Goal: Use online tool/utility: Utilize a website feature to perform a specific function

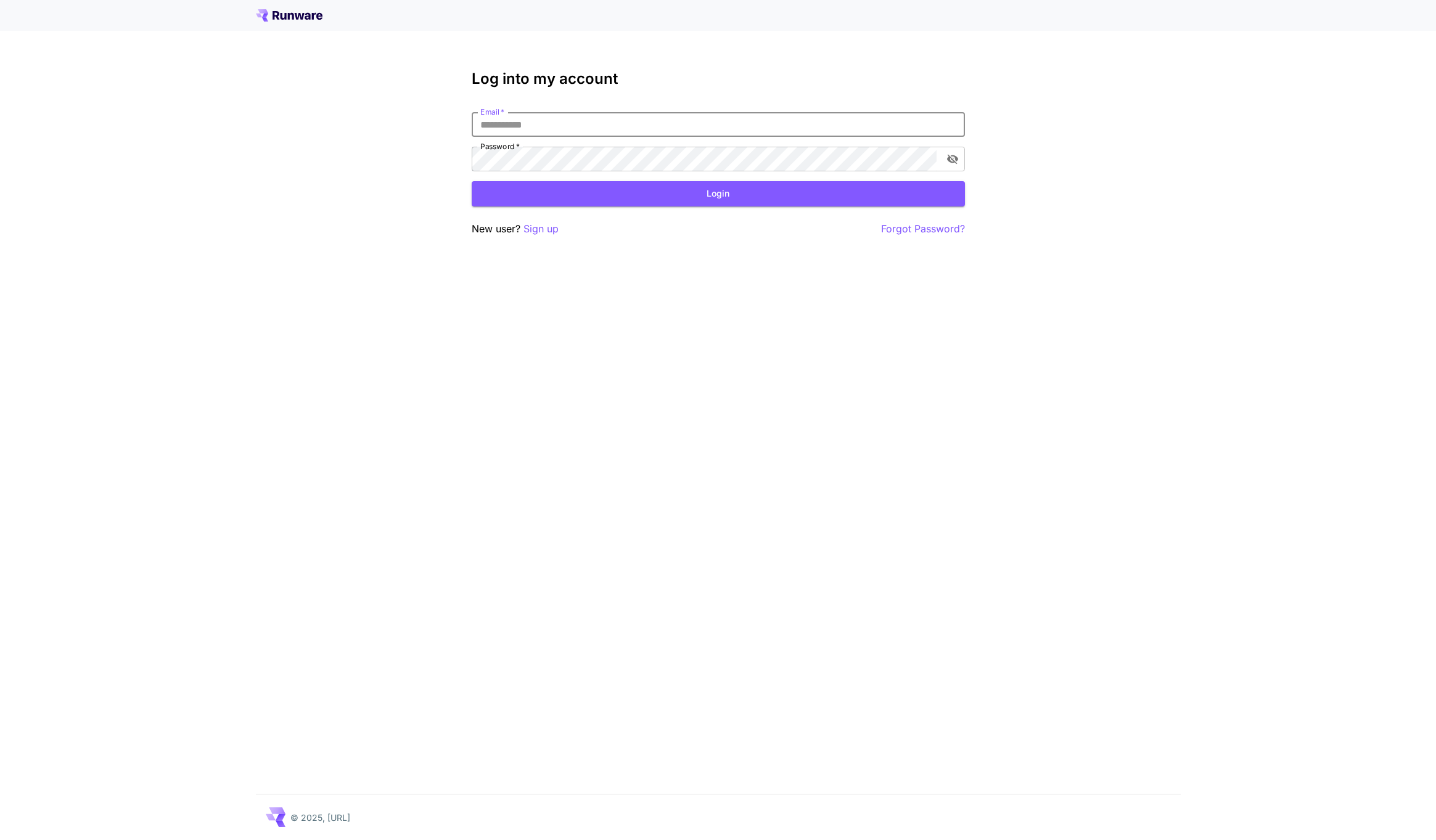
click at [499, 133] on input "Email   *" at bounding box center [718, 124] width 493 height 25
click at [0, 839] on com-1password-button at bounding box center [0, 840] width 0 height 0
type input "**********"
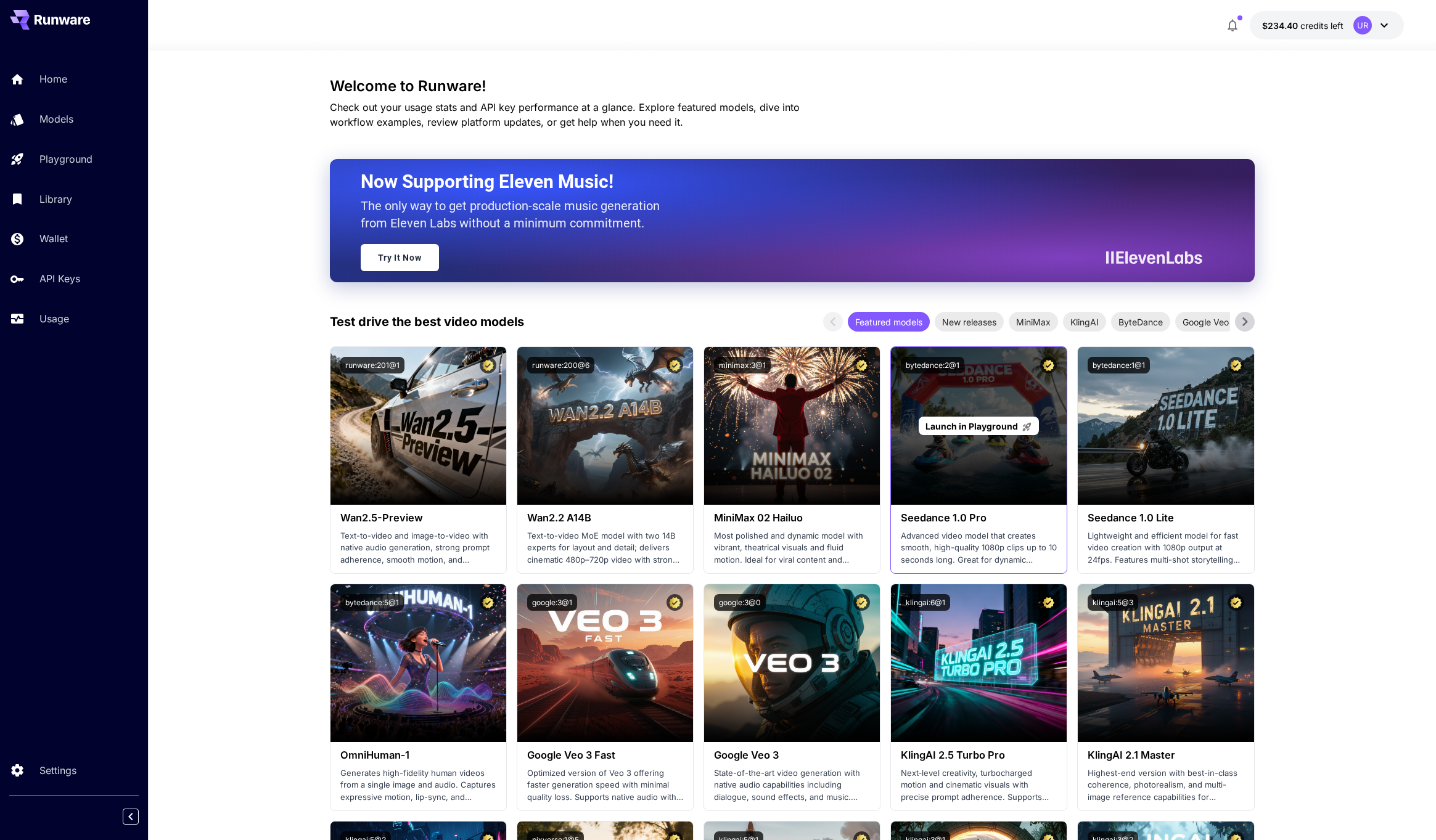
click at [949, 422] on span "Launch in Playground" at bounding box center [971, 426] width 93 height 11
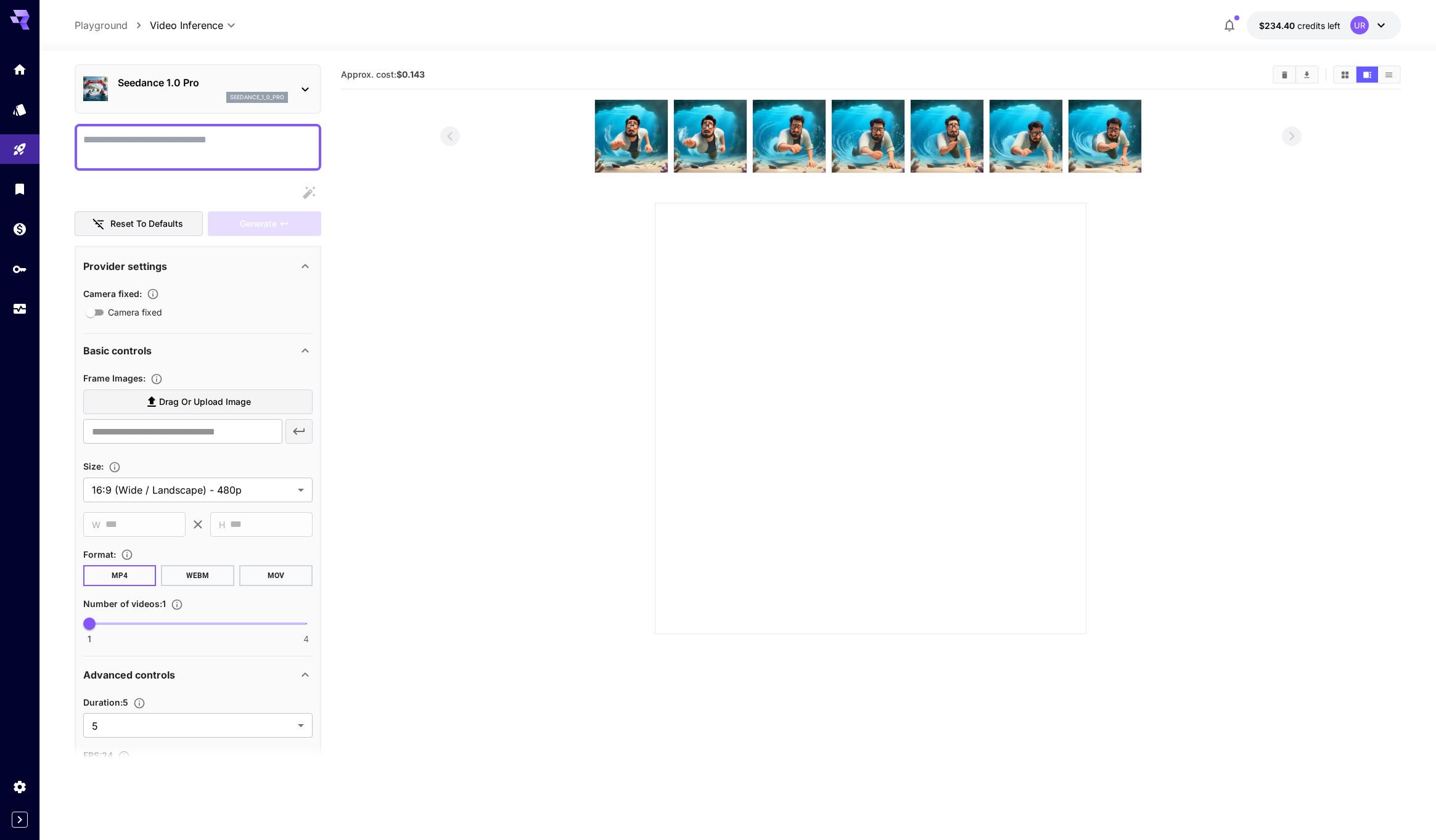
scroll to position [41, 0]
click at [183, 398] on span "Drag or upload image" at bounding box center [205, 401] width 92 height 16
click at [0, 0] on input "Drag or upload image" at bounding box center [0, 0] width 0 height 0
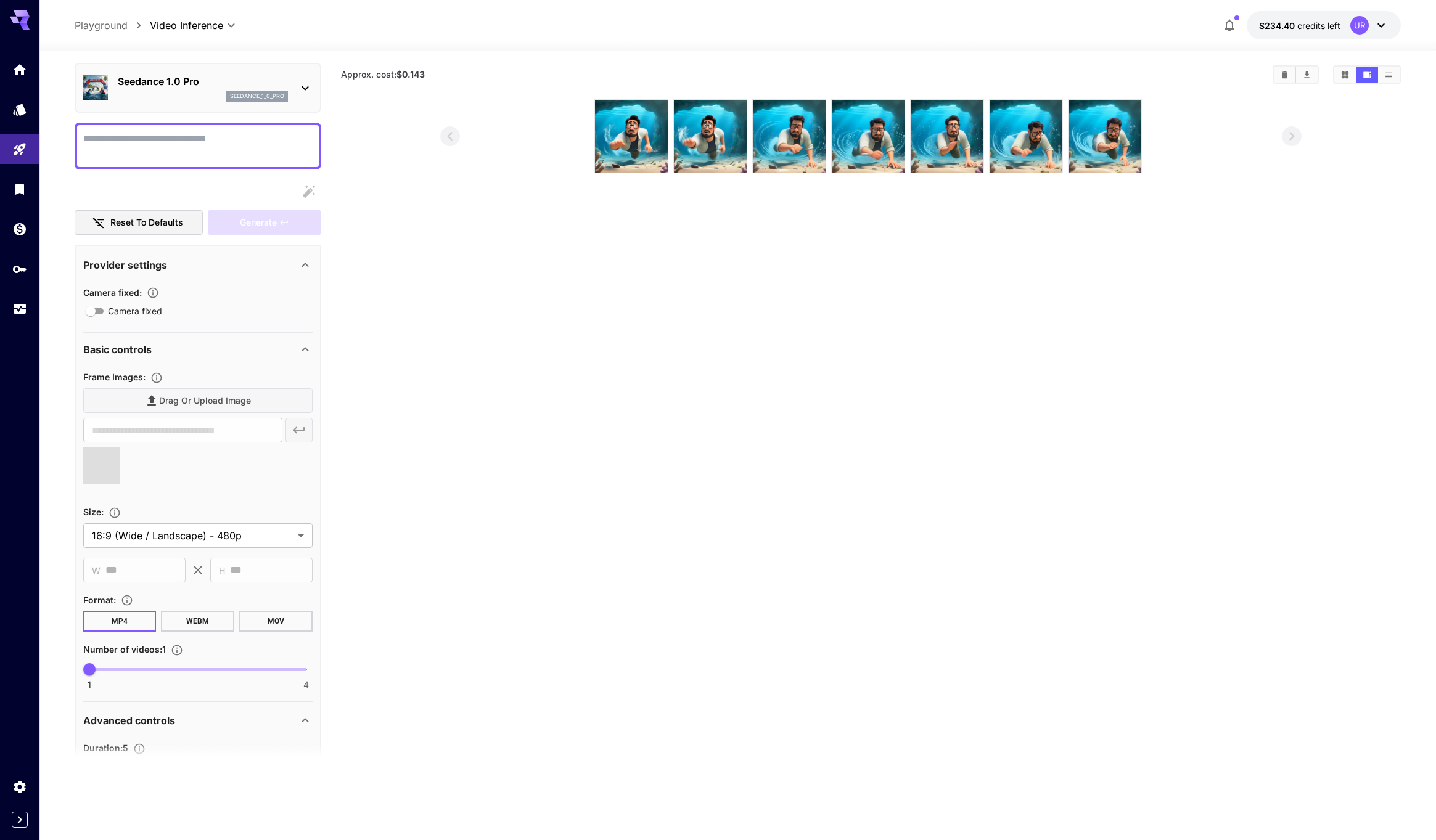
type input "**********"
click at [151, 145] on textarea "Camera fixed" at bounding box center [198, 146] width 229 height 30
paste textarea "**********"
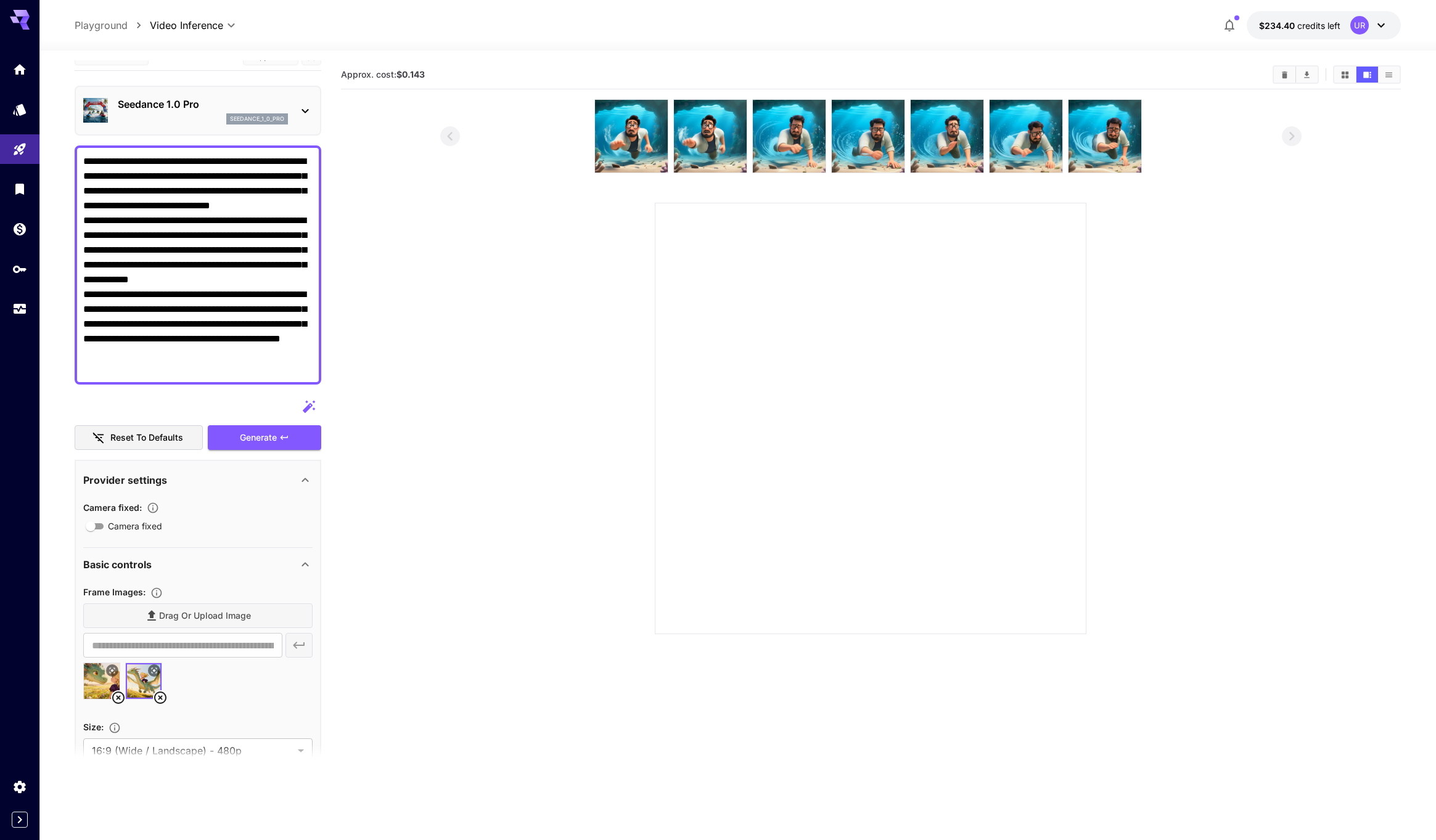
scroll to position [0, 0]
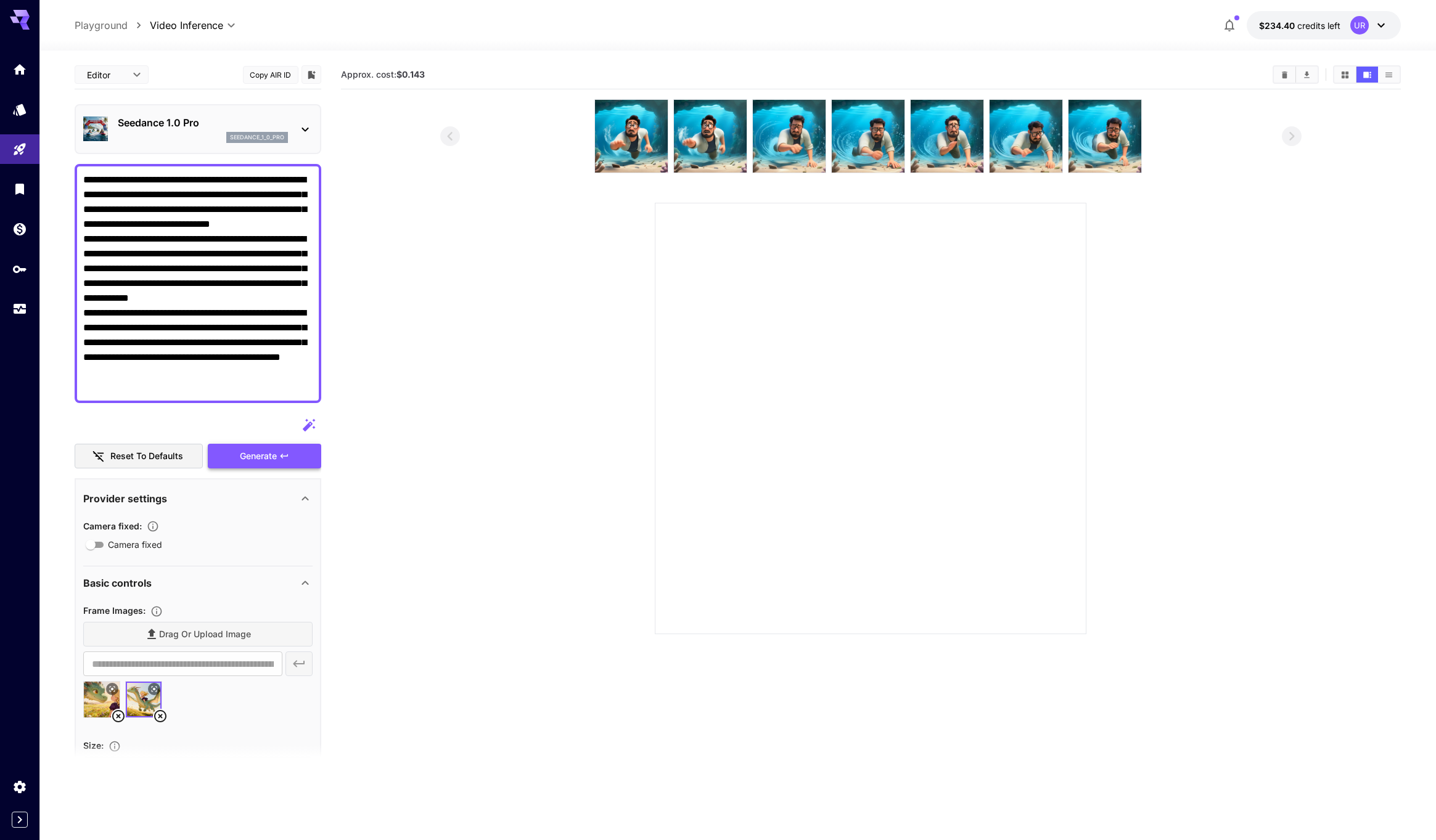
type textarea "**********"
click at [255, 450] on div "Generate" at bounding box center [265, 457] width 113 height 25
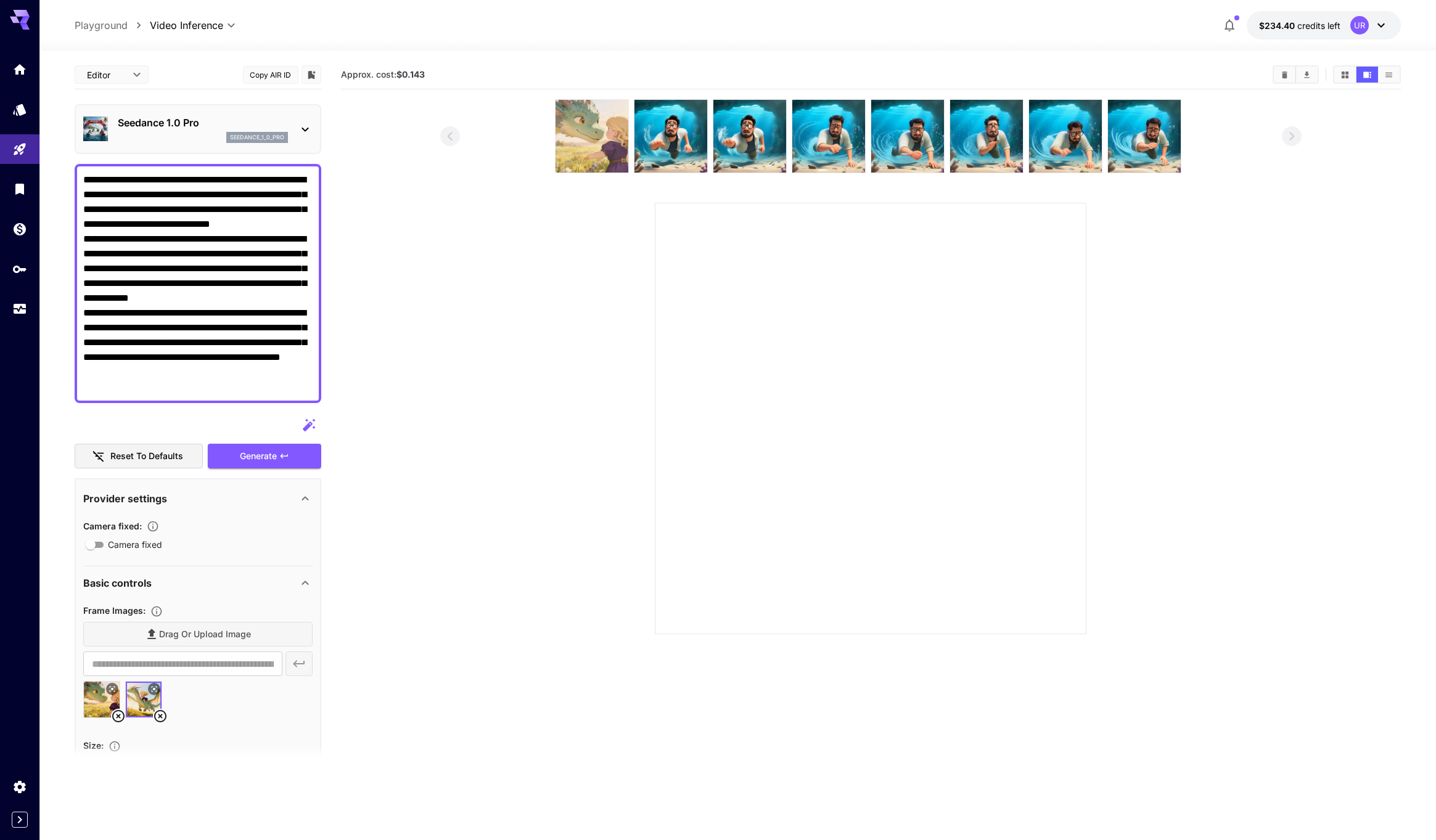
click at [593, 132] on img at bounding box center [591, 136] width 73 height 73
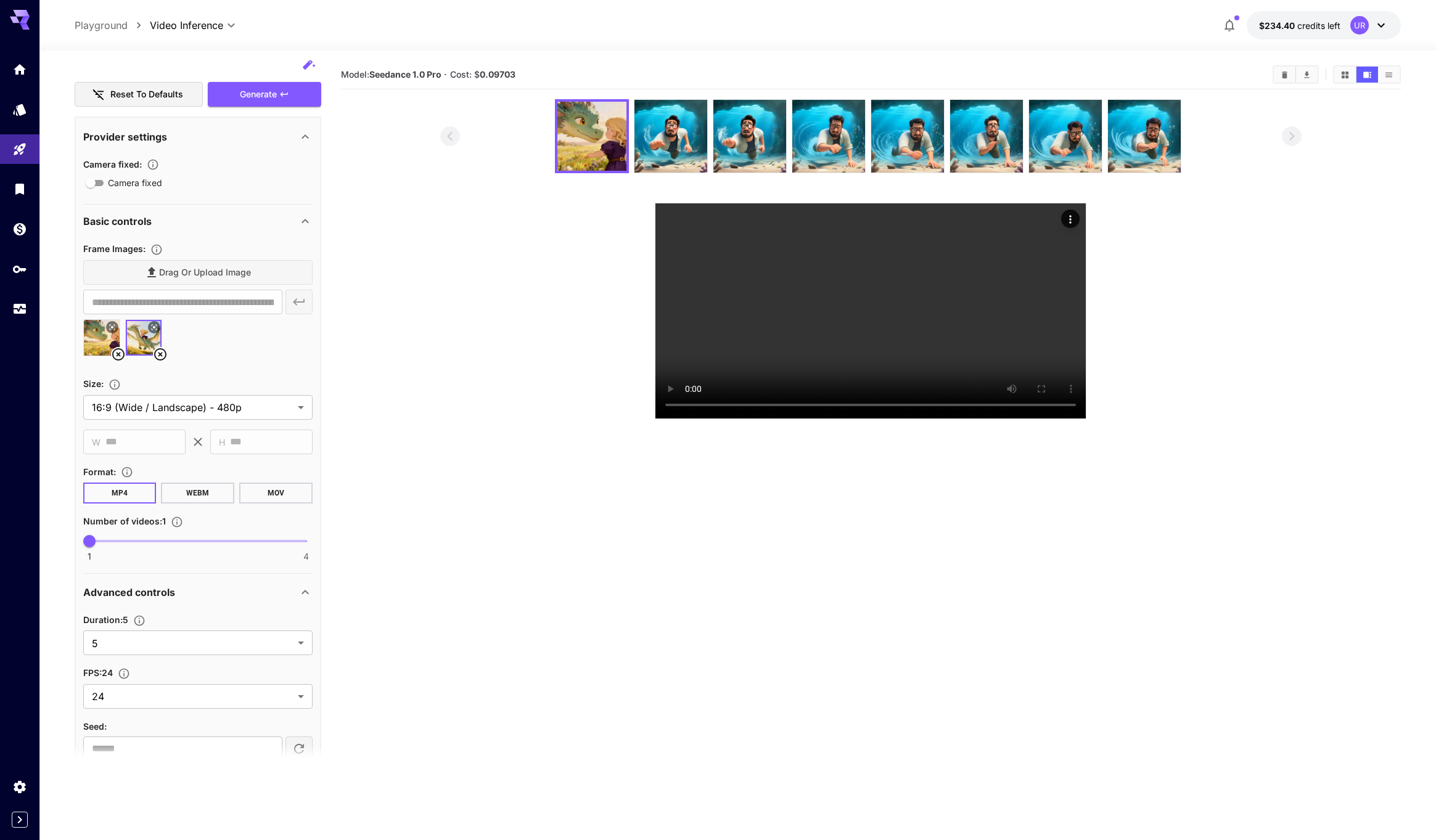
scroll to position [432, 0]
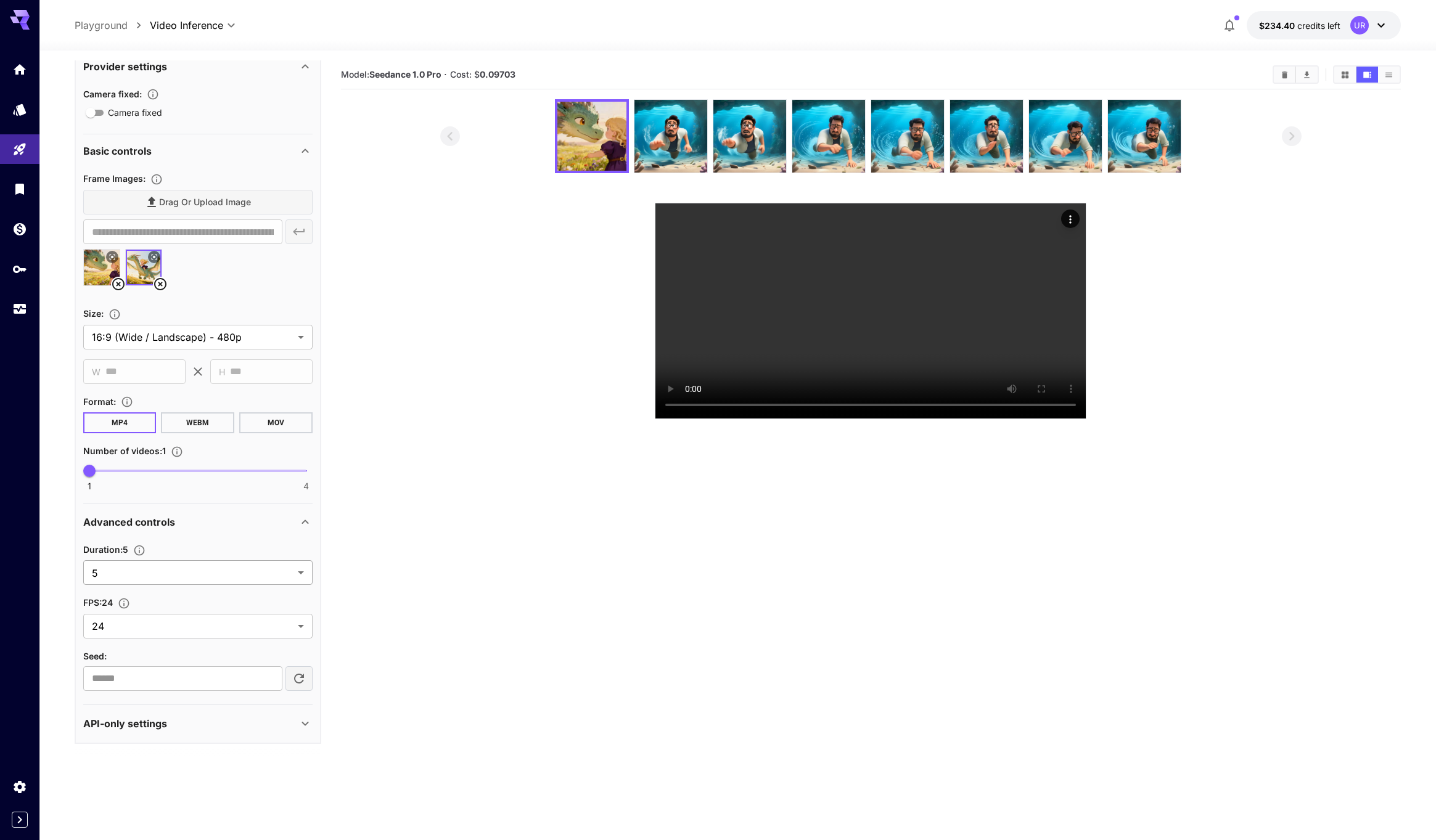
click at [179, 581] on body "**********" at bounding box center [718, 469] width 1436 height 938
click at [105, 796] on span "12" at bounding box center [198, 800] width 209 height 15
type input "**"
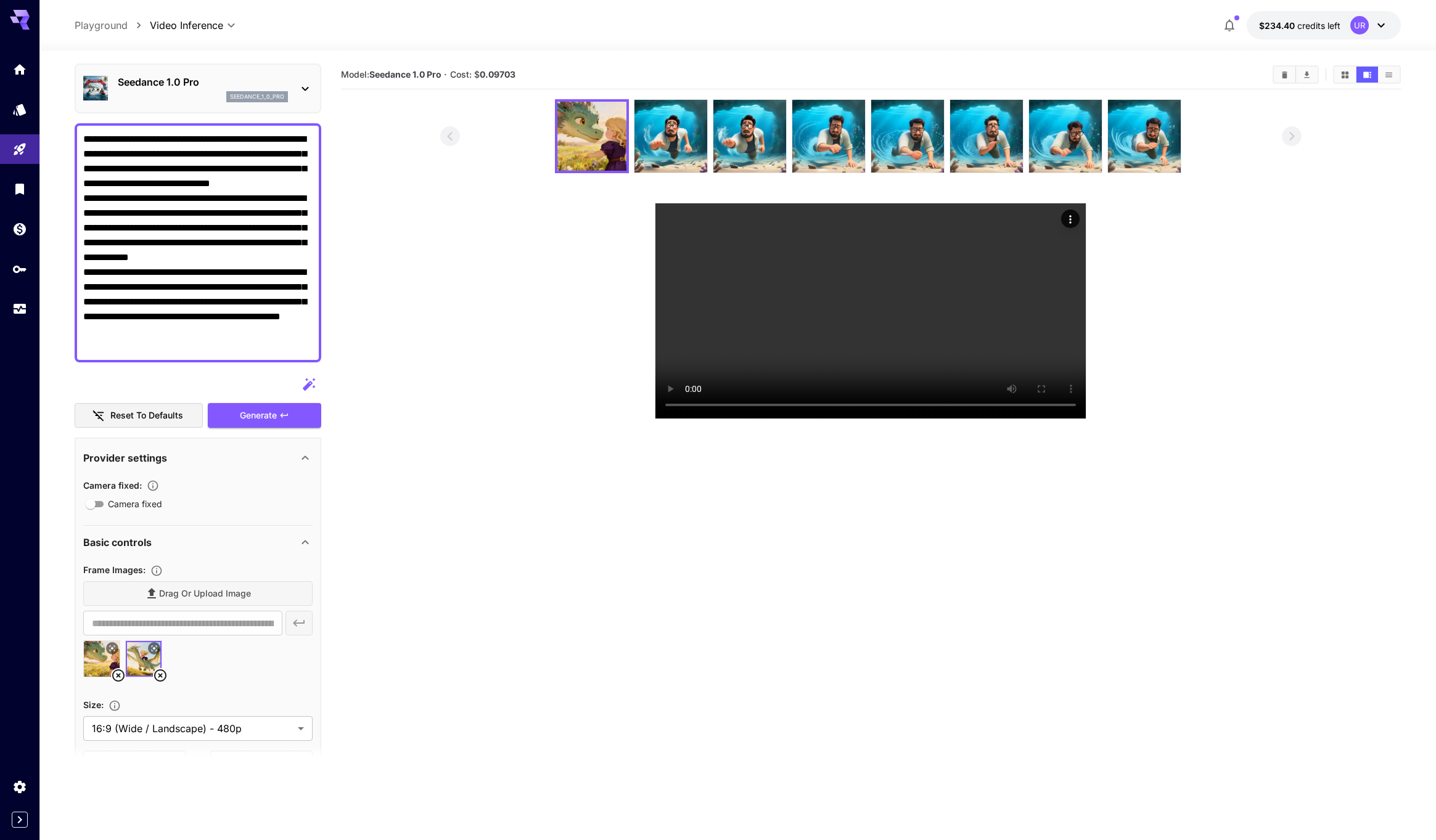
scroll to position [0, 0]
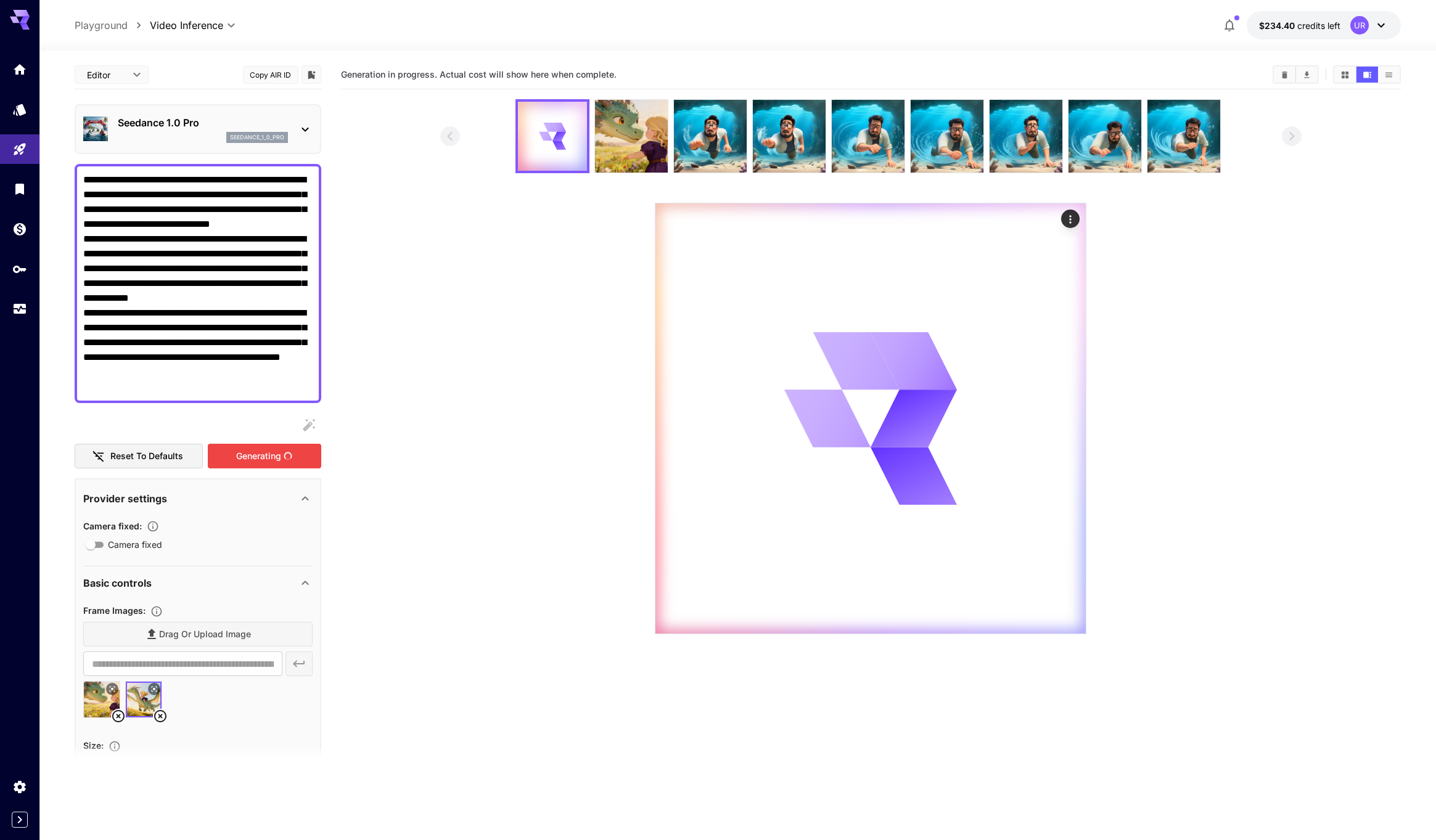
click at [250, 461] on div "Generating" at bounding box center [265, 457] width 113 height 25
click at [632, 122] on img at bounding box center [631, 136] width 73 height 73
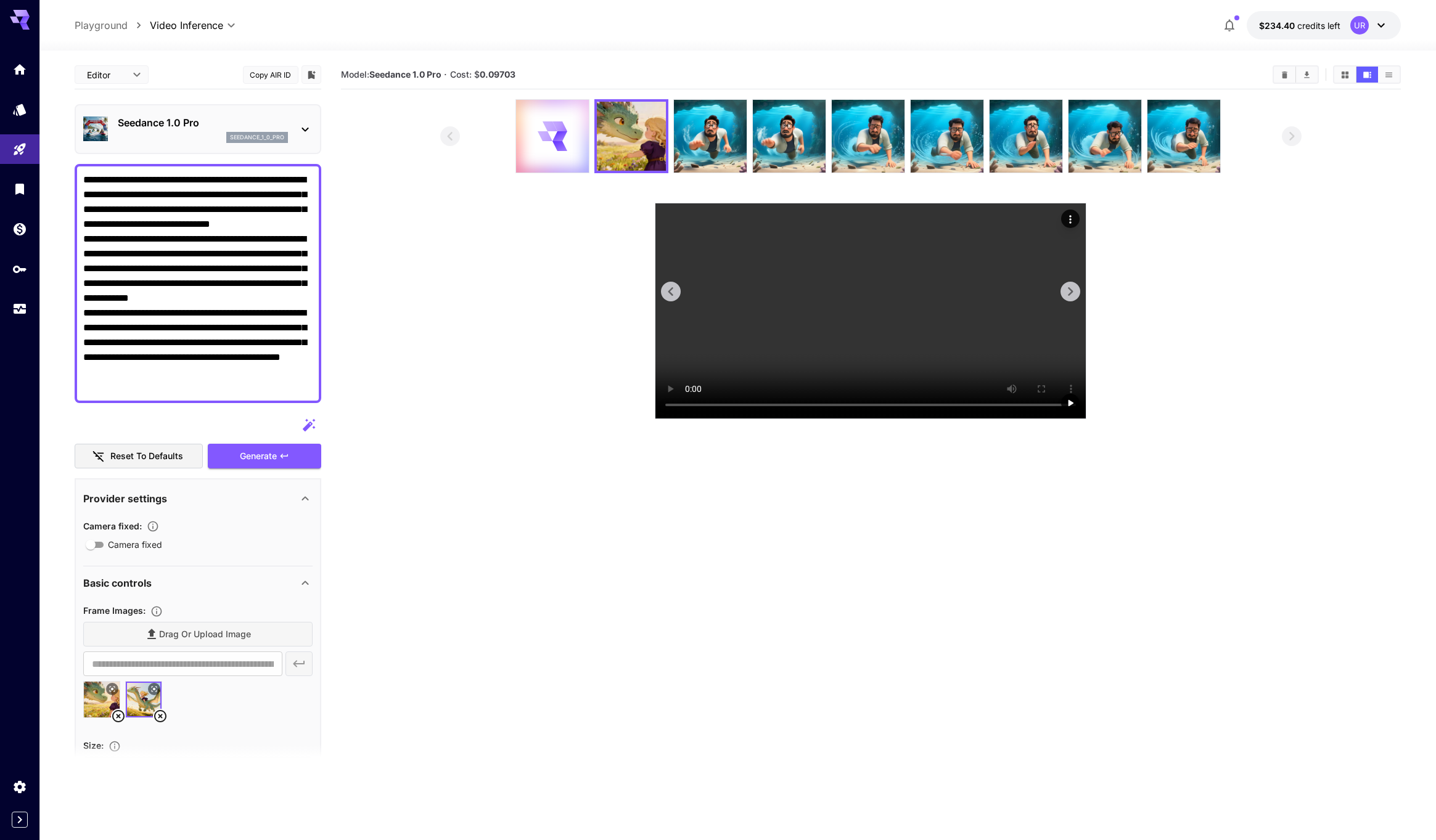
click at [840, 337] on video at bounding box center [870, 311] width 430 height 215
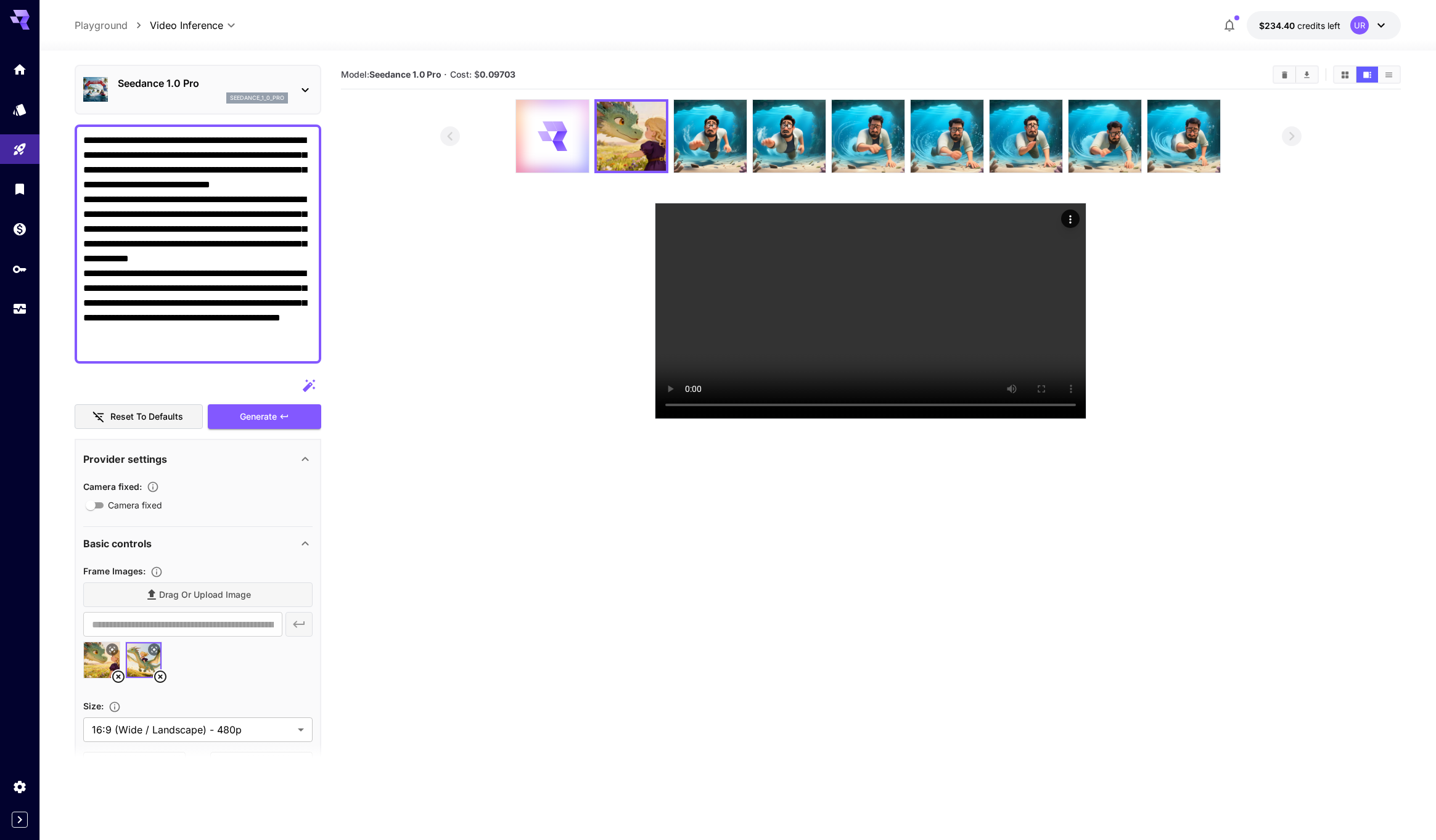
scroll to position [43, 0]
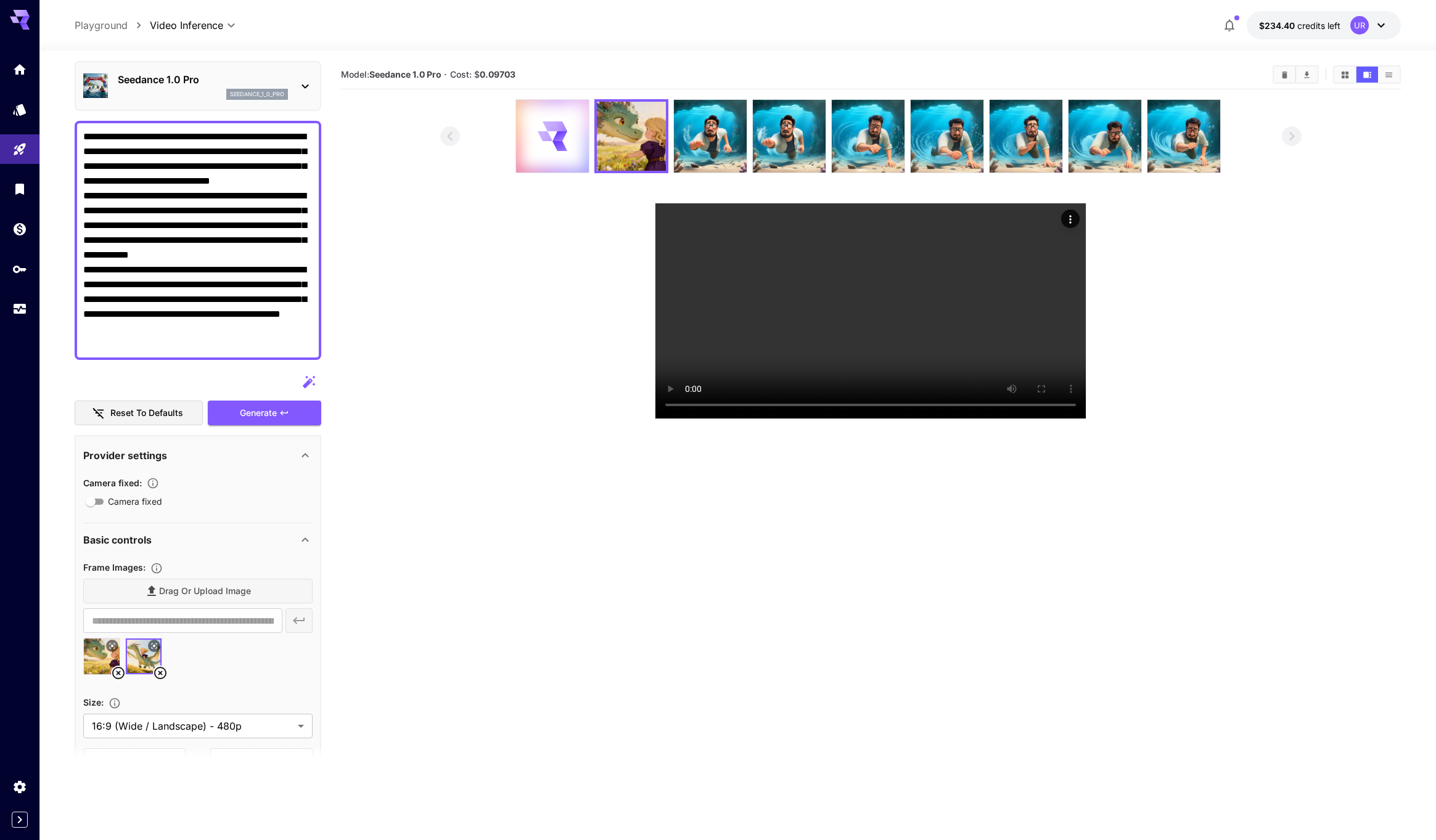
click at [192, 317] on textarea "**********" at bounding box center [198, 240] width 229 height 222
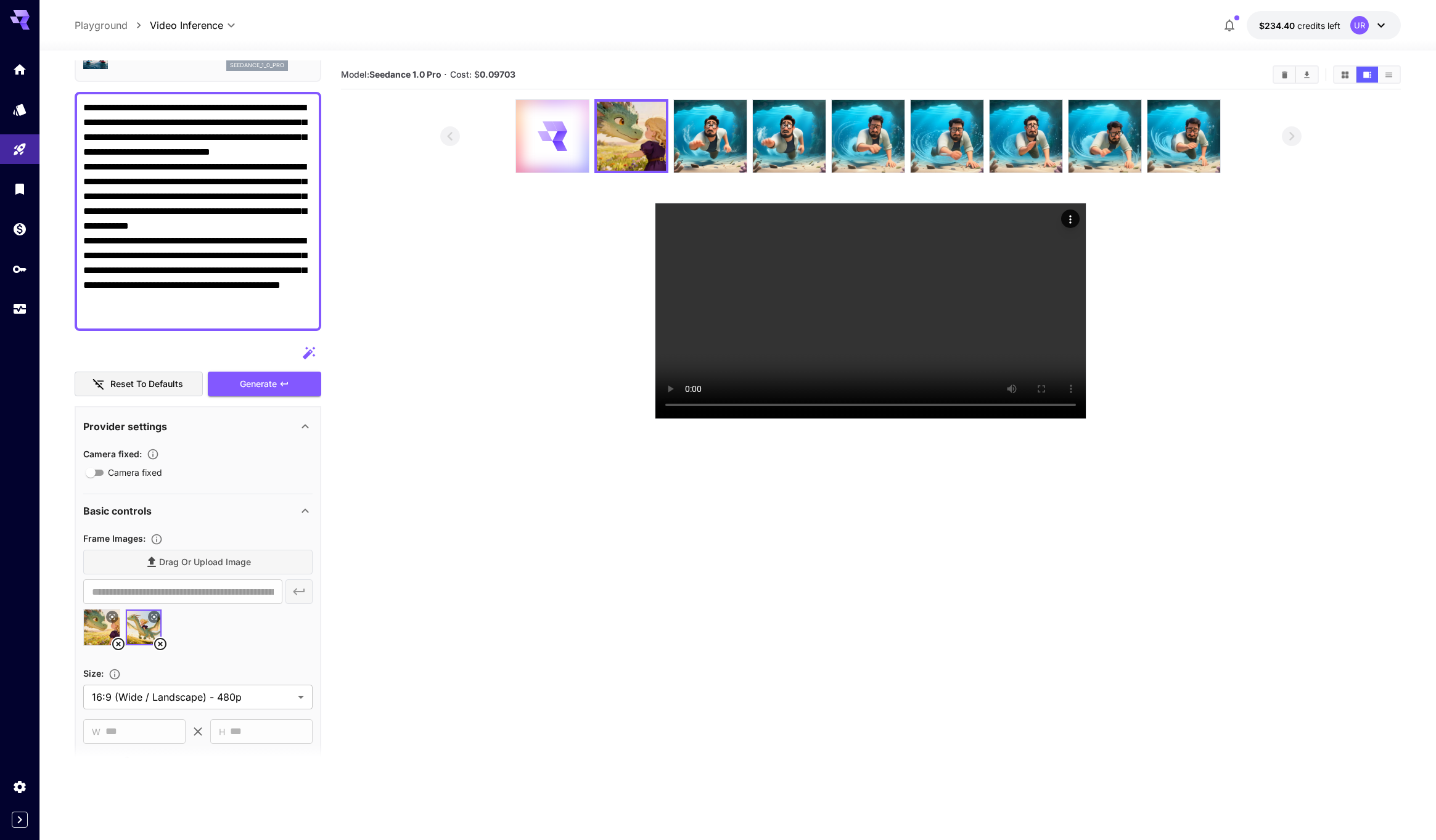
scroll to position [78, 0]
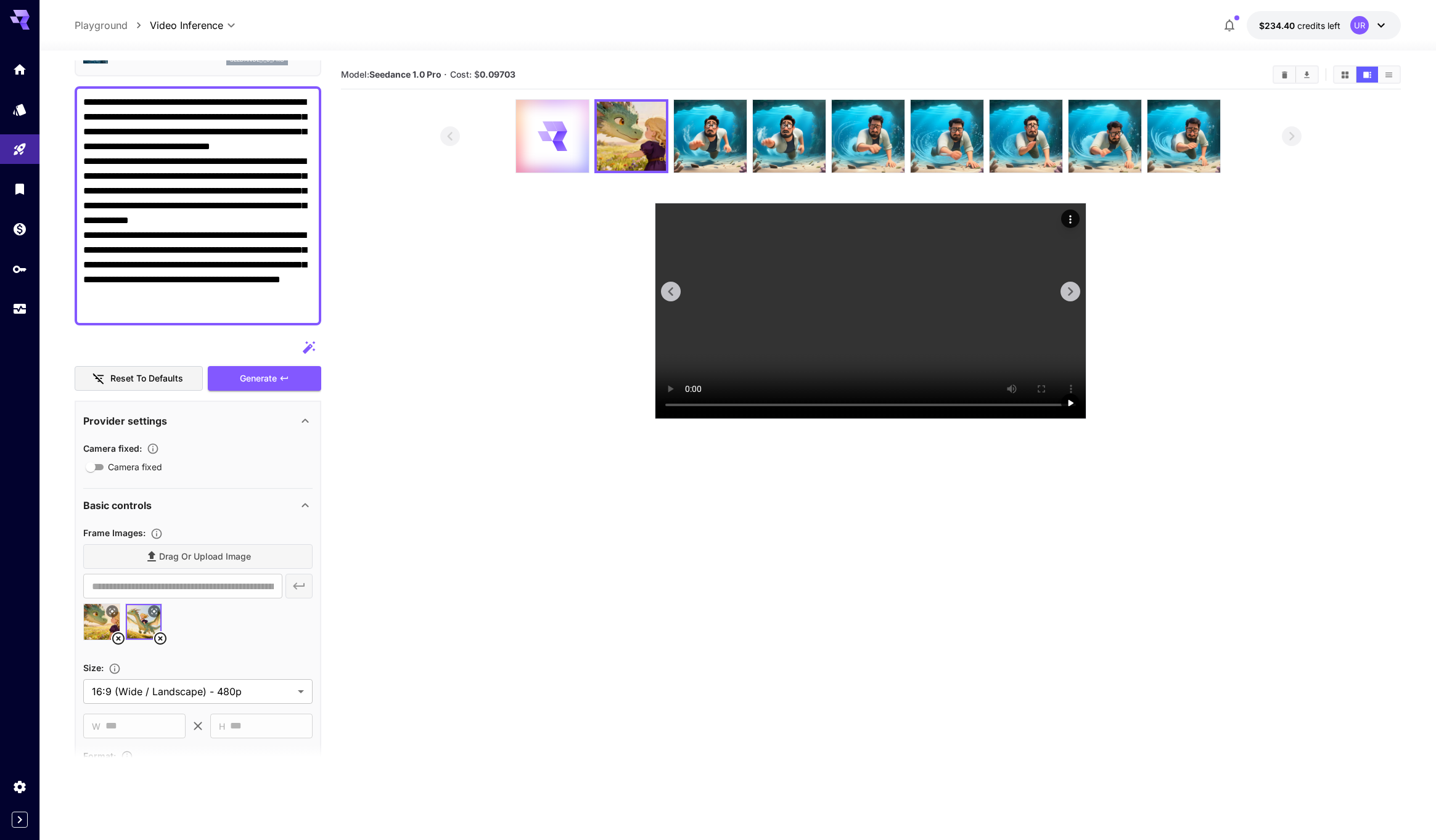
click at [756, 347] on video at bounding box center [870, 311] width 430 height 215
click at [556, 125] on img at bounding box center [552, 136] width 73 height 73
click at [780, 295] on video at bounding box center [870, 311] width 430 height 215
click at [695, 354] on video at bounding box center [870, 311] width 430 height 215
click at [745, 343] on video at bounding box center [870, 311] width 430 height 215
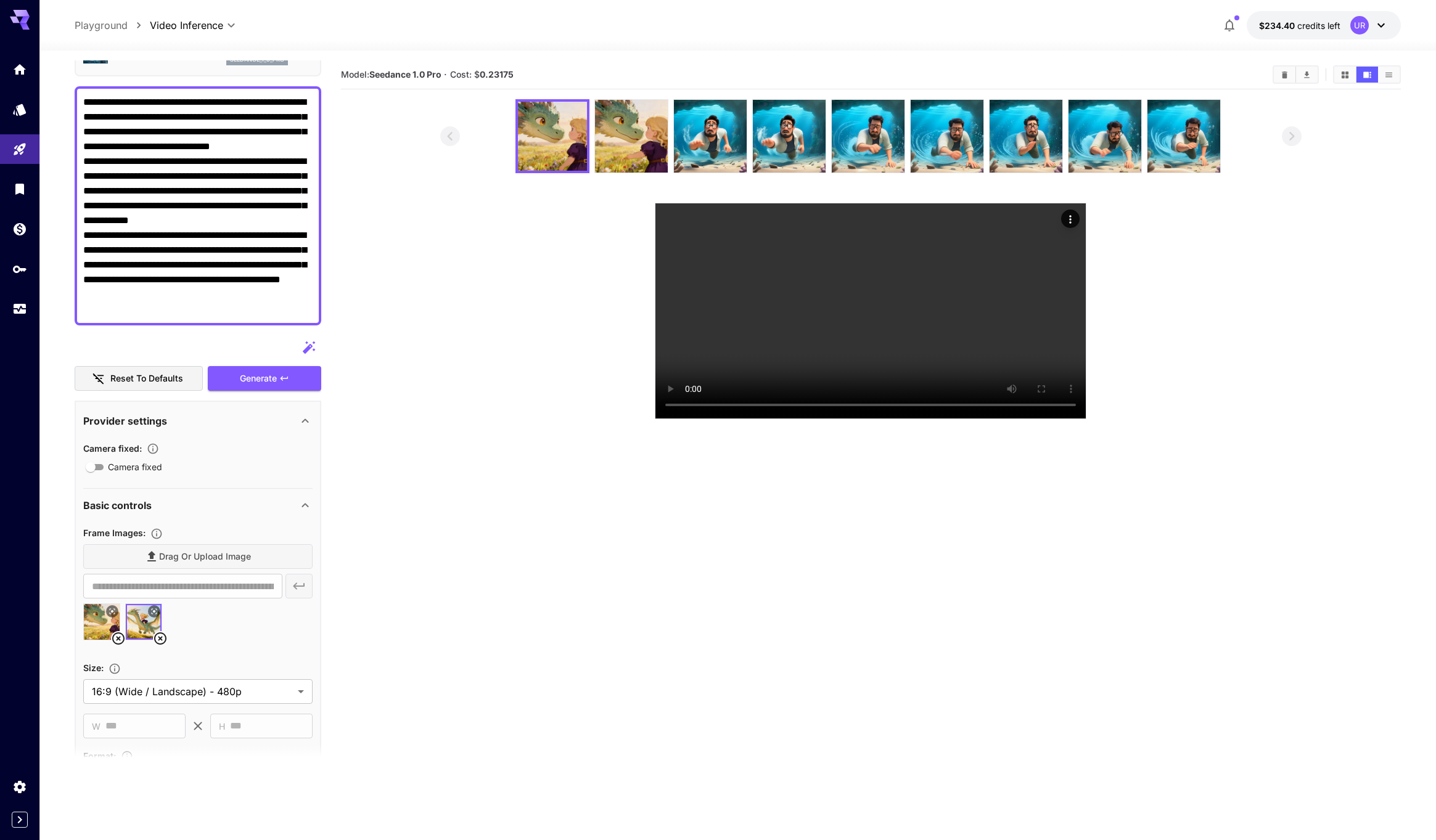
click at [164, 636] on icon at bounding box center [160, 638] width 12 height 12
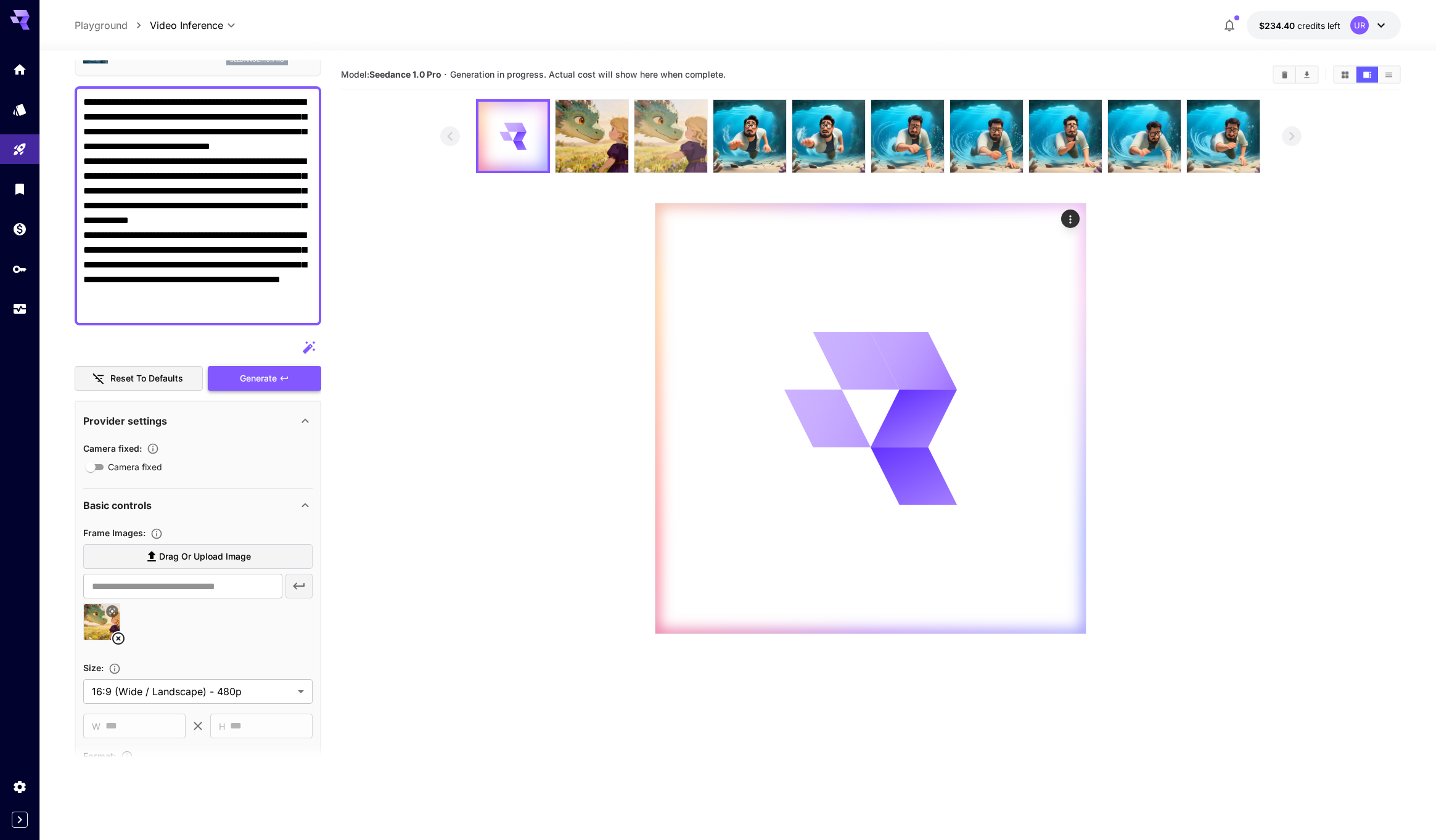
click at [662, 141] on img at bounding box center [671, 136] width 73 height 73
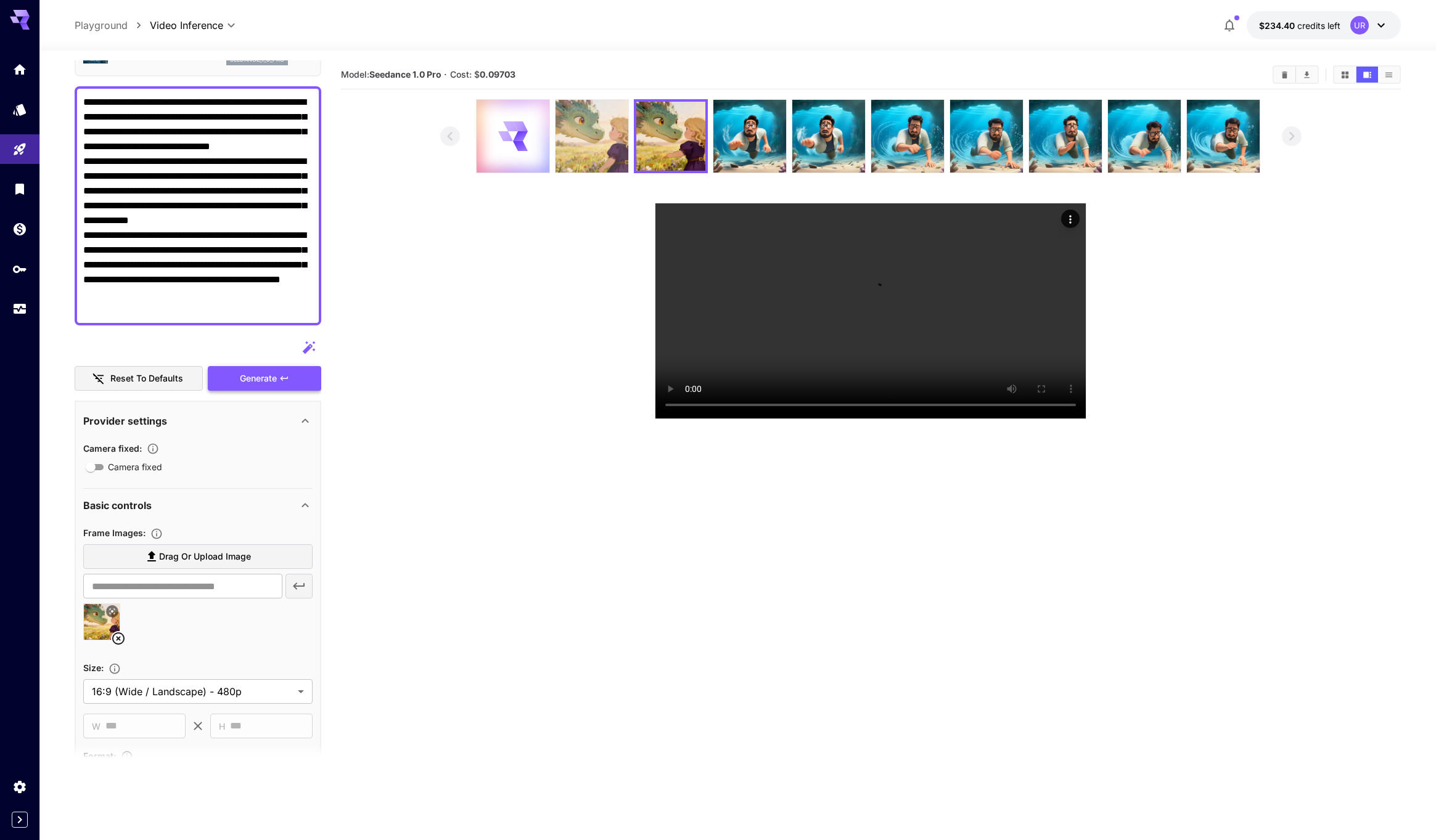
click at [572, 122] on img at bounding box center [591, 136] width 73 height 73
click at [694, 128] on img at bounding box center [671, 136] width 73 height 73
click at [535, 126] on div at bounding box center [513, 136] width 73 height 73
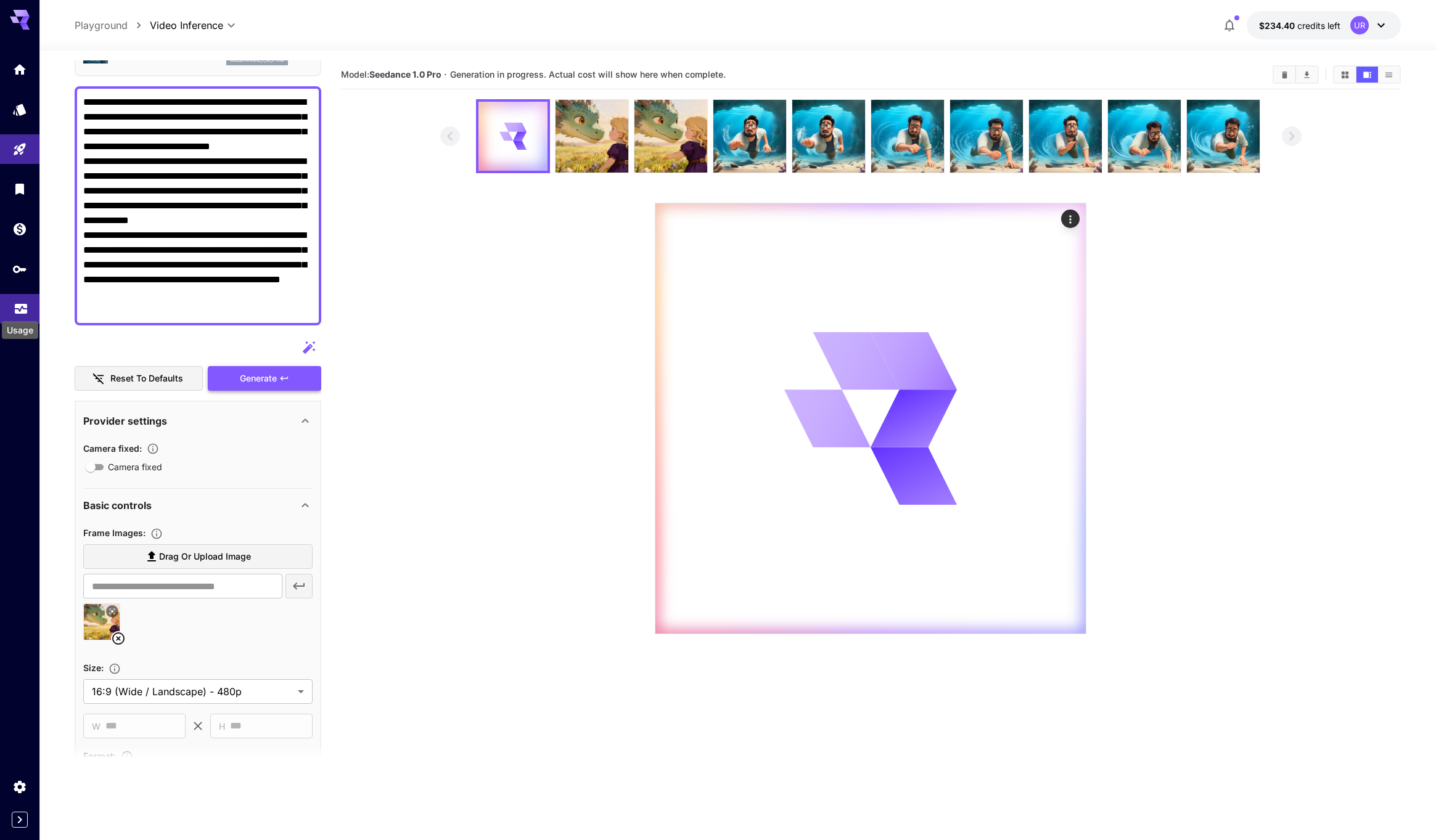
click at [14, 301] on icon "Usage" at bounding box center [21, 305] width 15 height 15
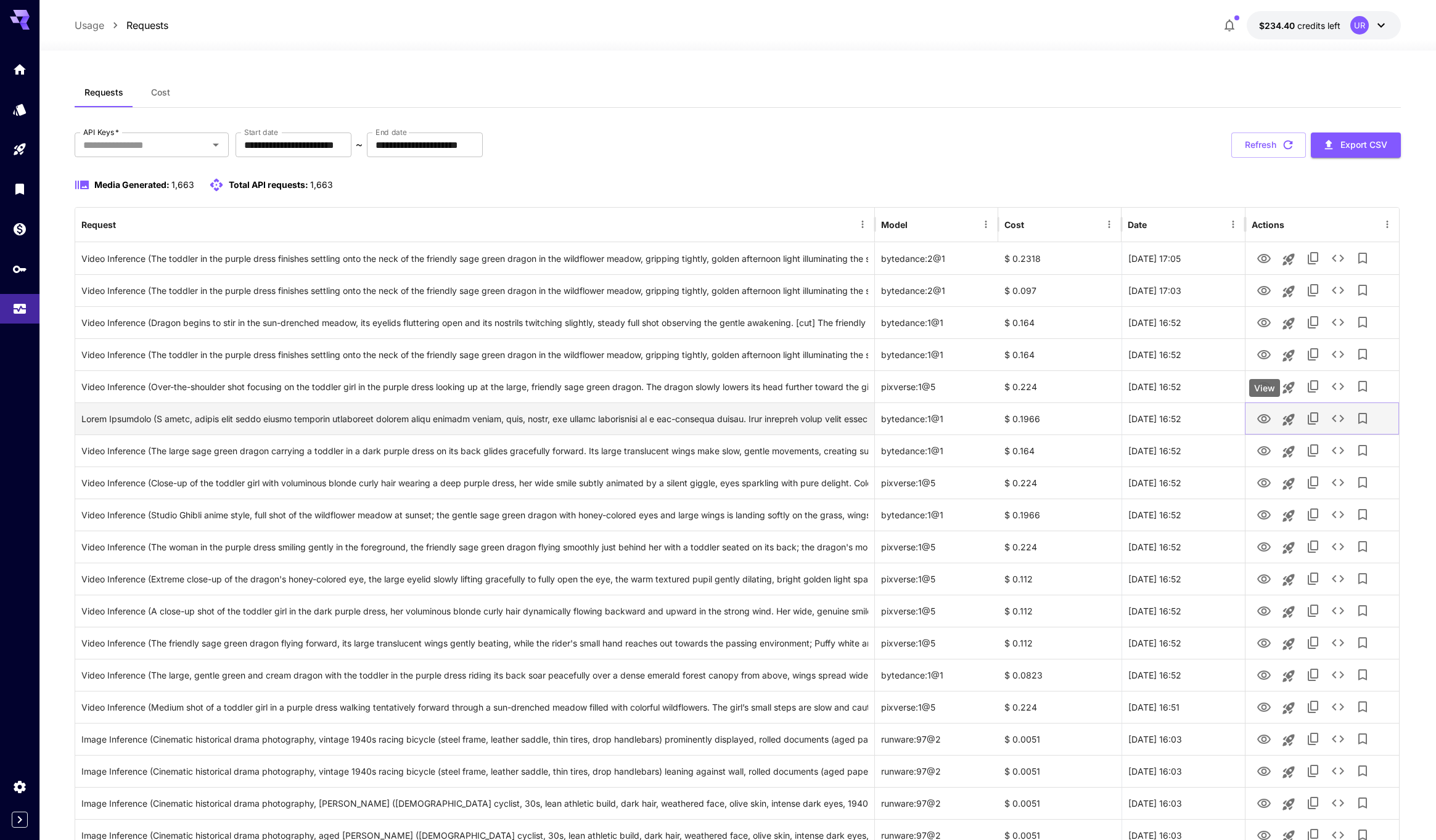
click at [1256, 416] on icon "View" at bounding box center [1263, 419] width 15 height 15
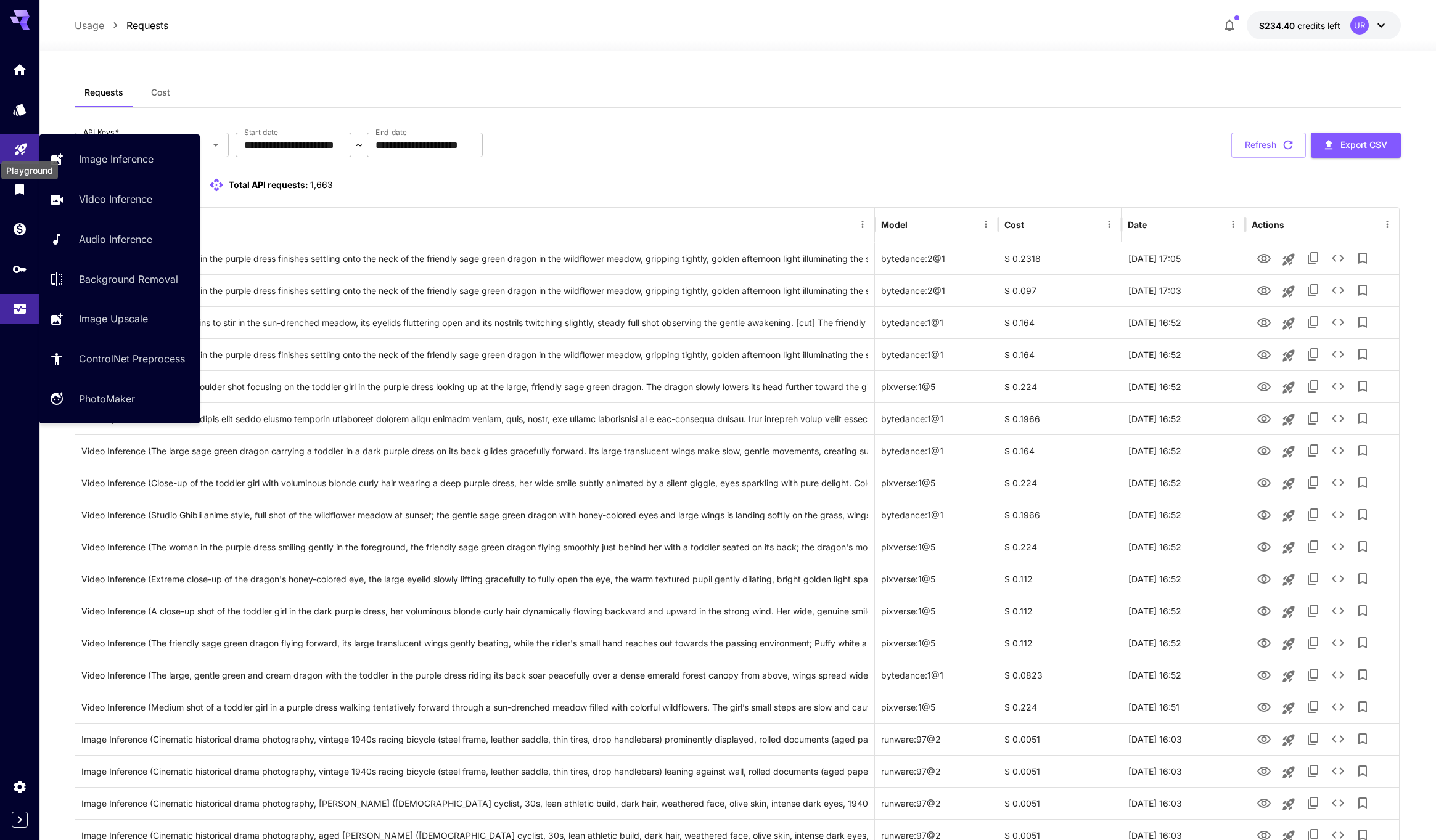
click at [21, 147] on icon "Playground" at bounding box center [21, 146] width 12 height 12
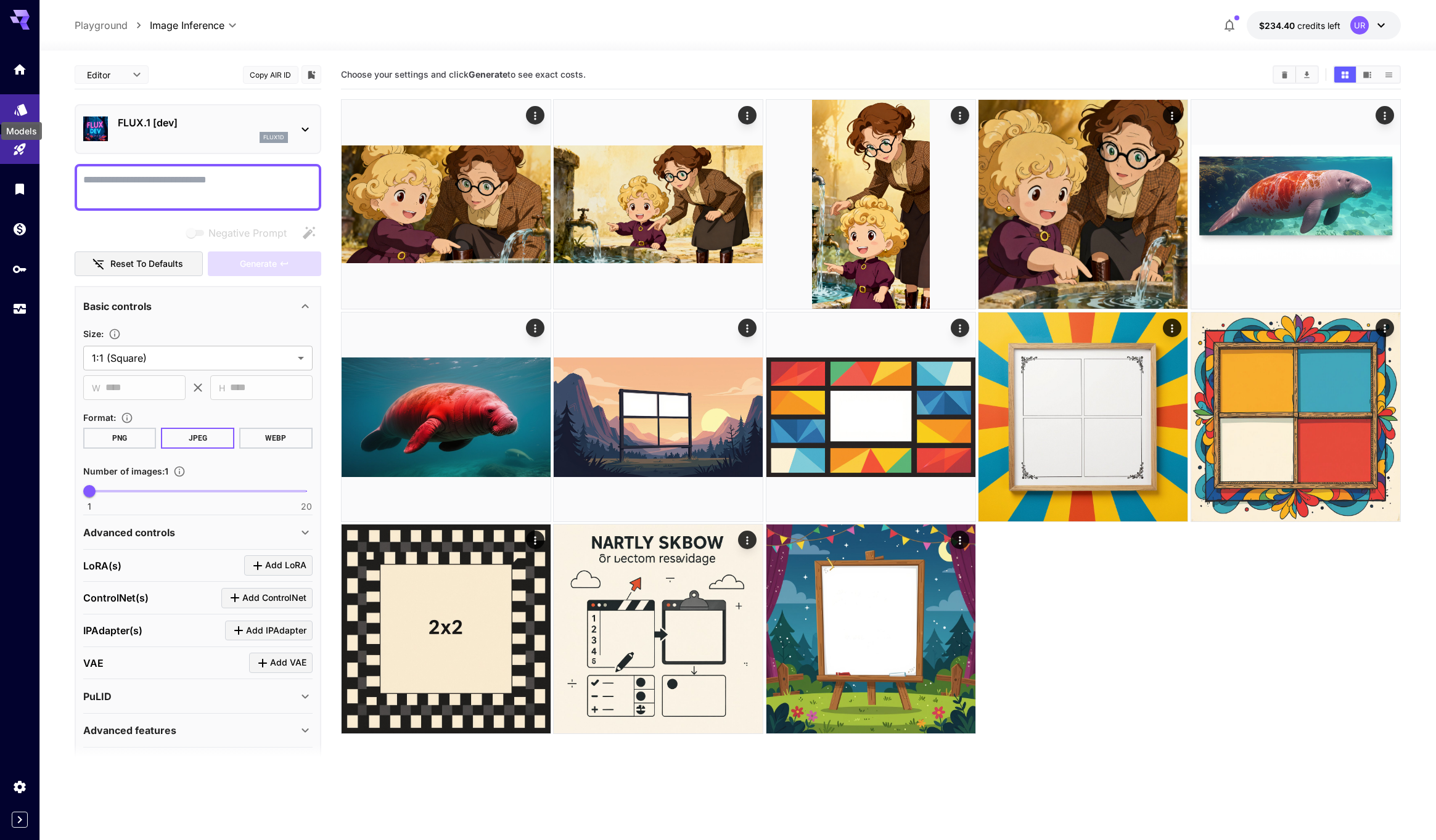
click at [21, 109] on icon "Models" at bounding box center [21, 105] width 13 height 12
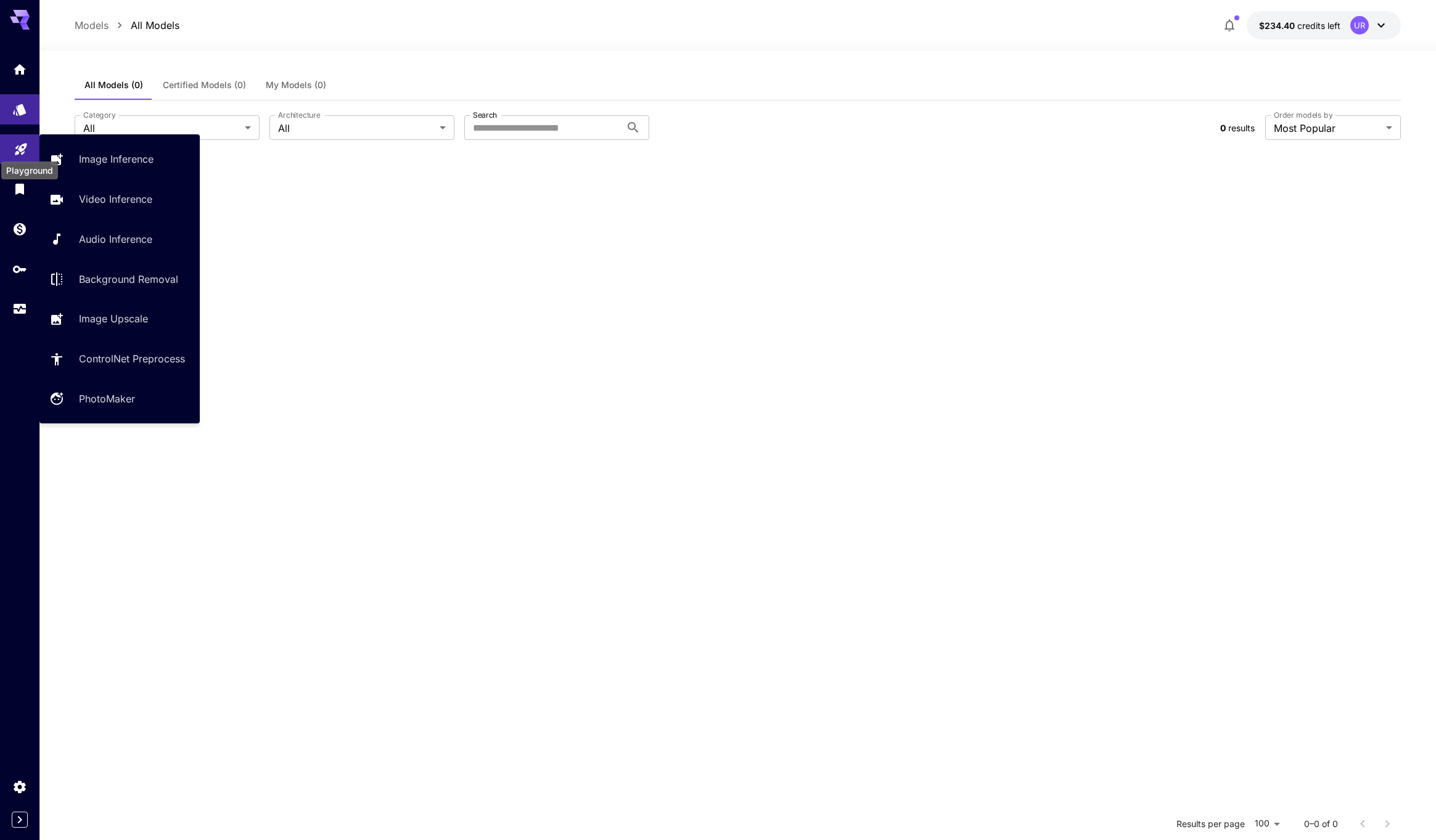
click at [18, 141] on icon "Playground" at bounding box center [21, 145] width 15 height 15
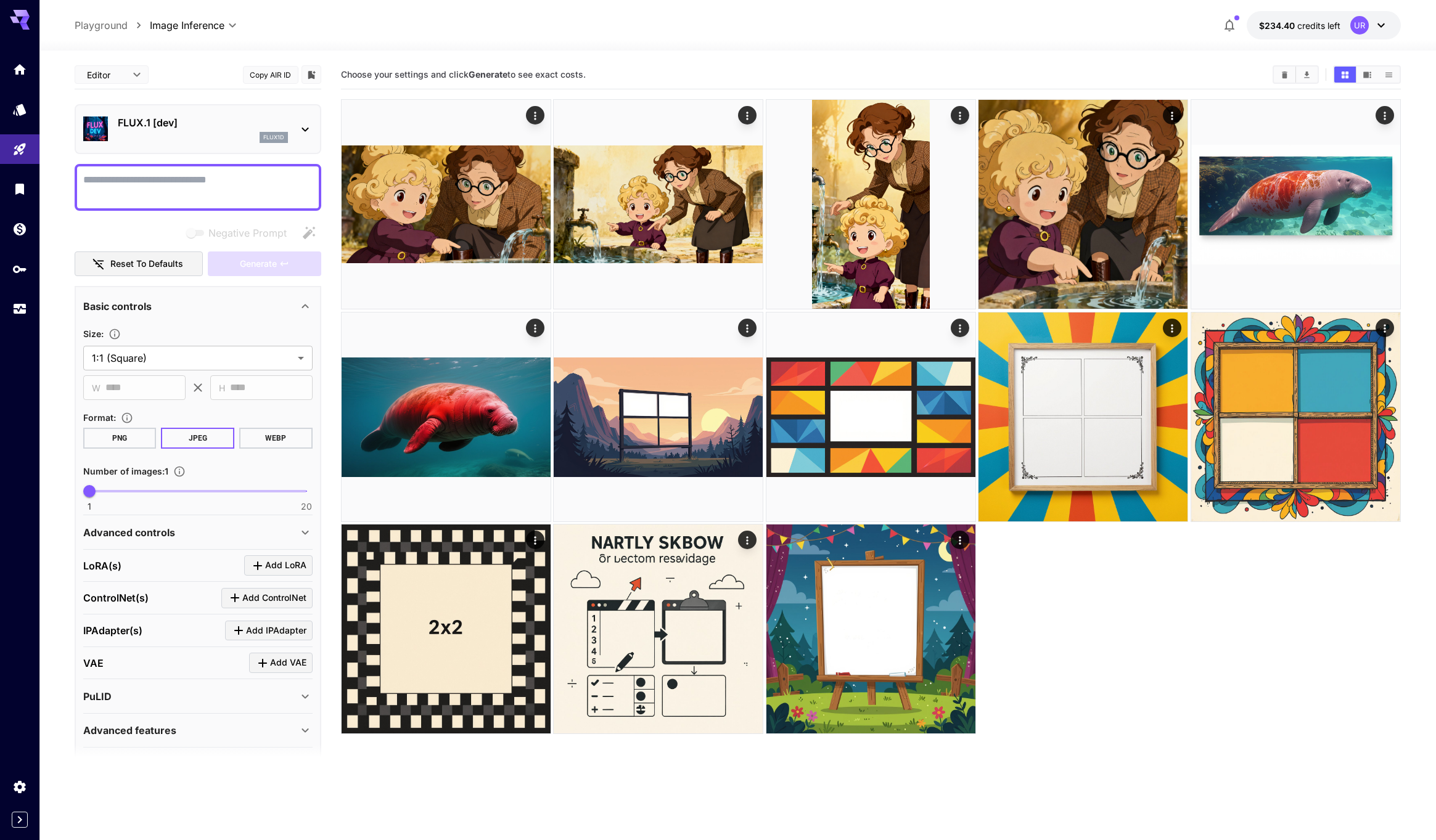
click at [213, 125] on p "FLUX.1 [dev]" at bounding box center [202, 122] width 170 height 15
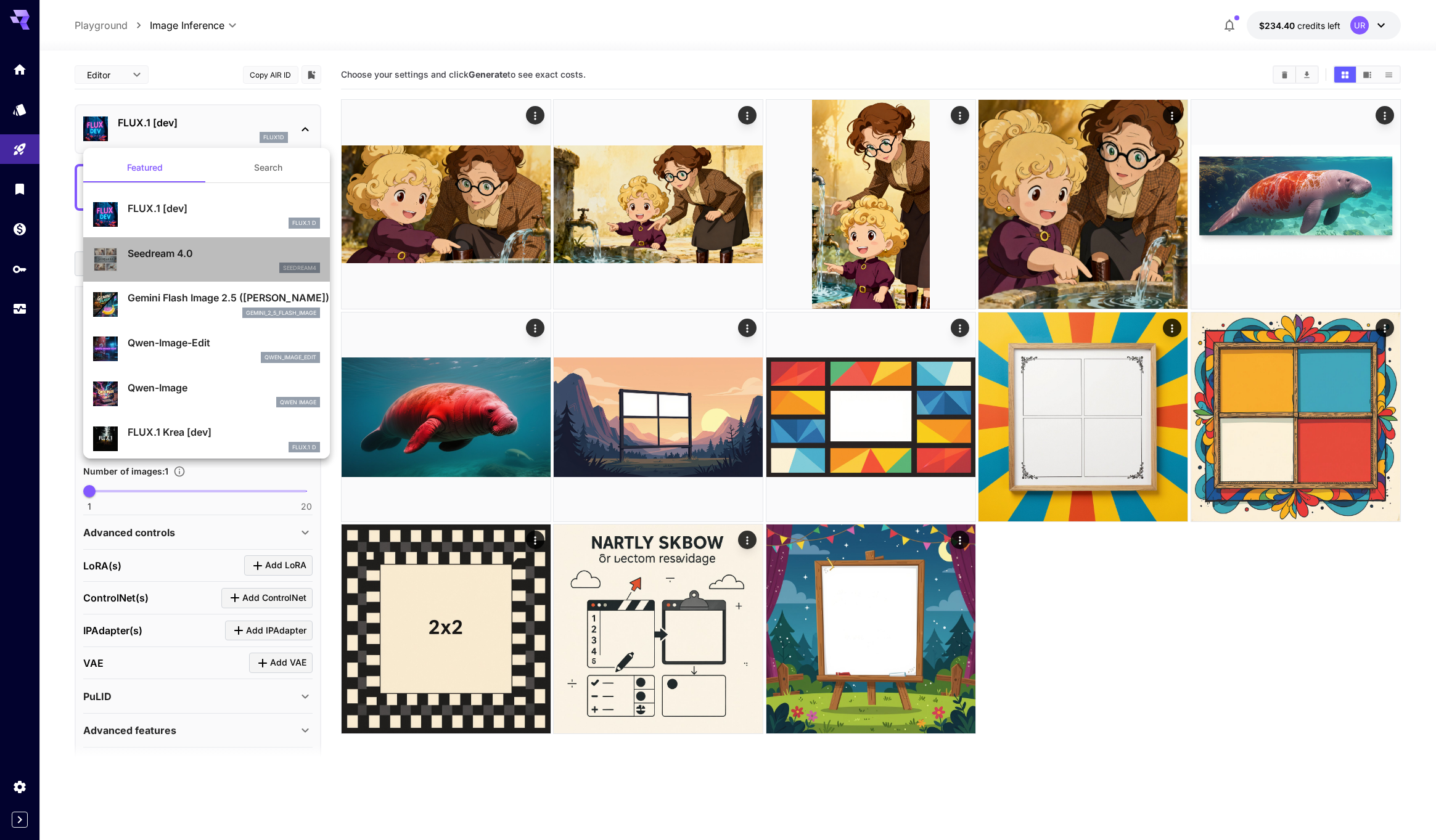
click at [172, 247] on p "Seedream 4.0" at bounding box center [224, 253] width 192 height 15
type input "**********"
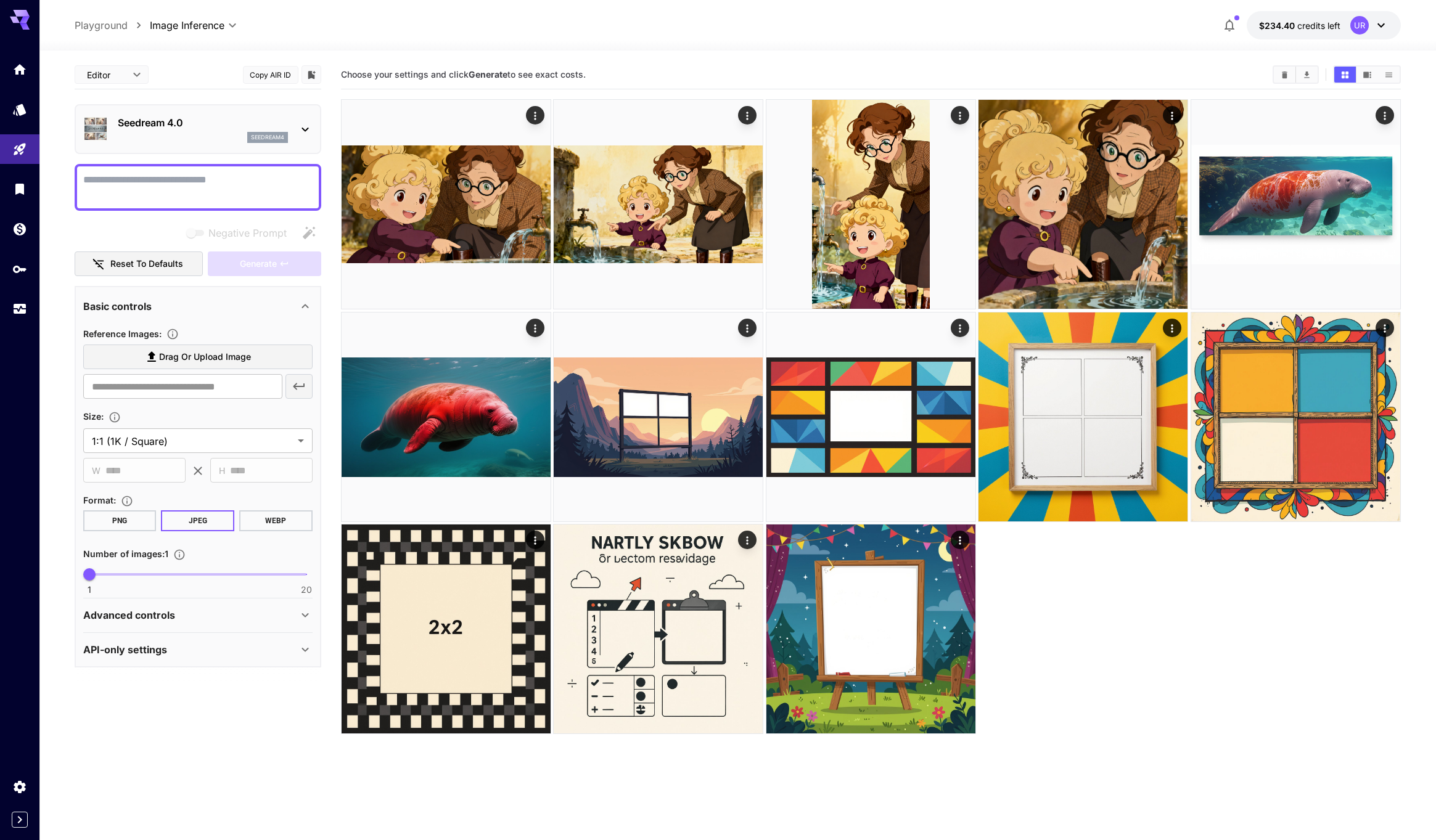
drag, startPoint x: 118, startPoint y: 22, endPoint x: 132, endPoint y: 22, distance: 14.0
click at [119, 22] on p "Playground" at bounding box center [100, 25] width 53 height 15
click at [189, 23] on body "**********" at bounding box center [718, 469] width 1436 height 938
click at [200, 72] on span "Video Inference" at bounding box center [197, 70] width 106 height 15
type input "**********"
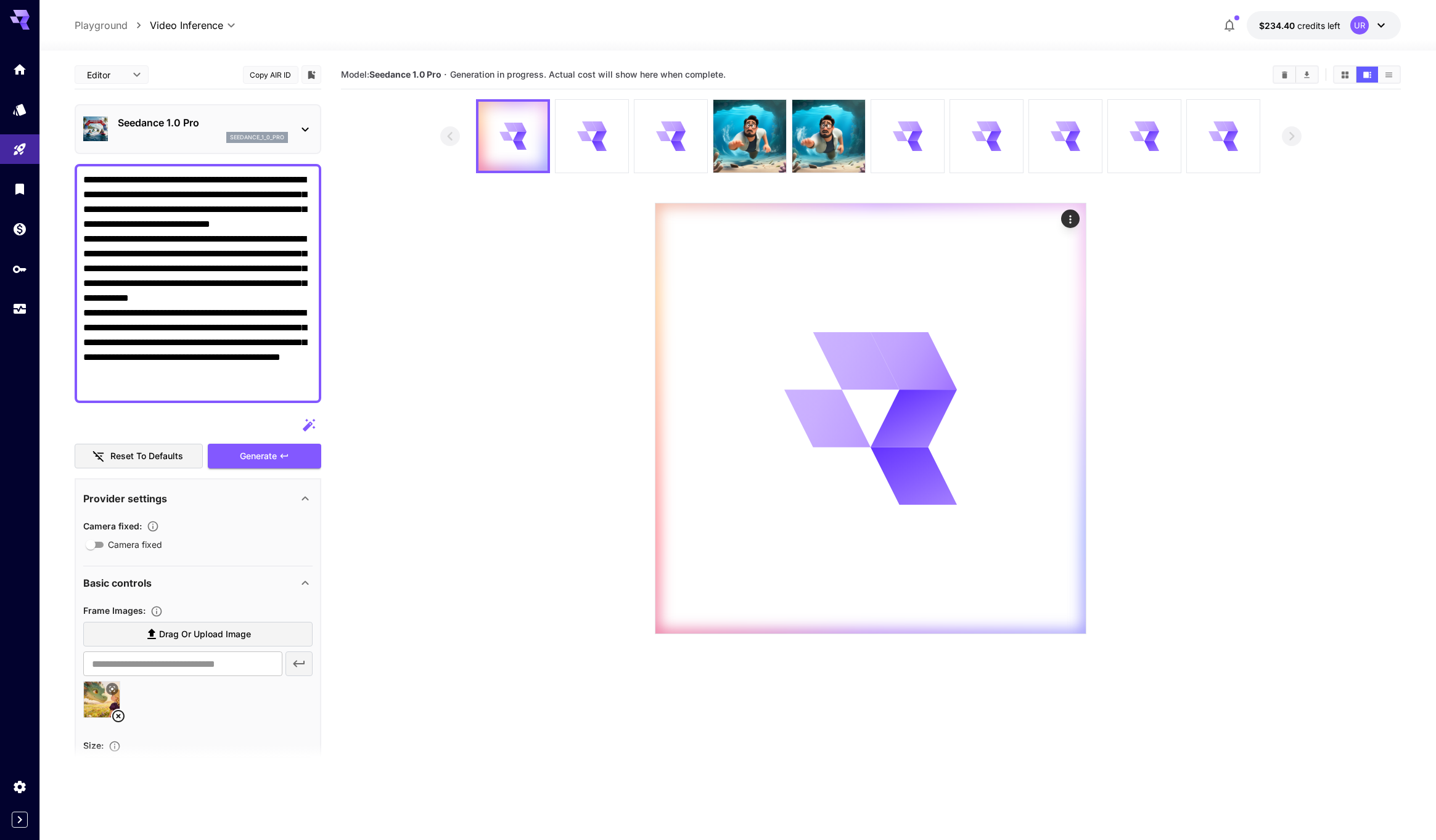
click at [416, 228] on section at bounding box center [871, 366] width 1060 height 535
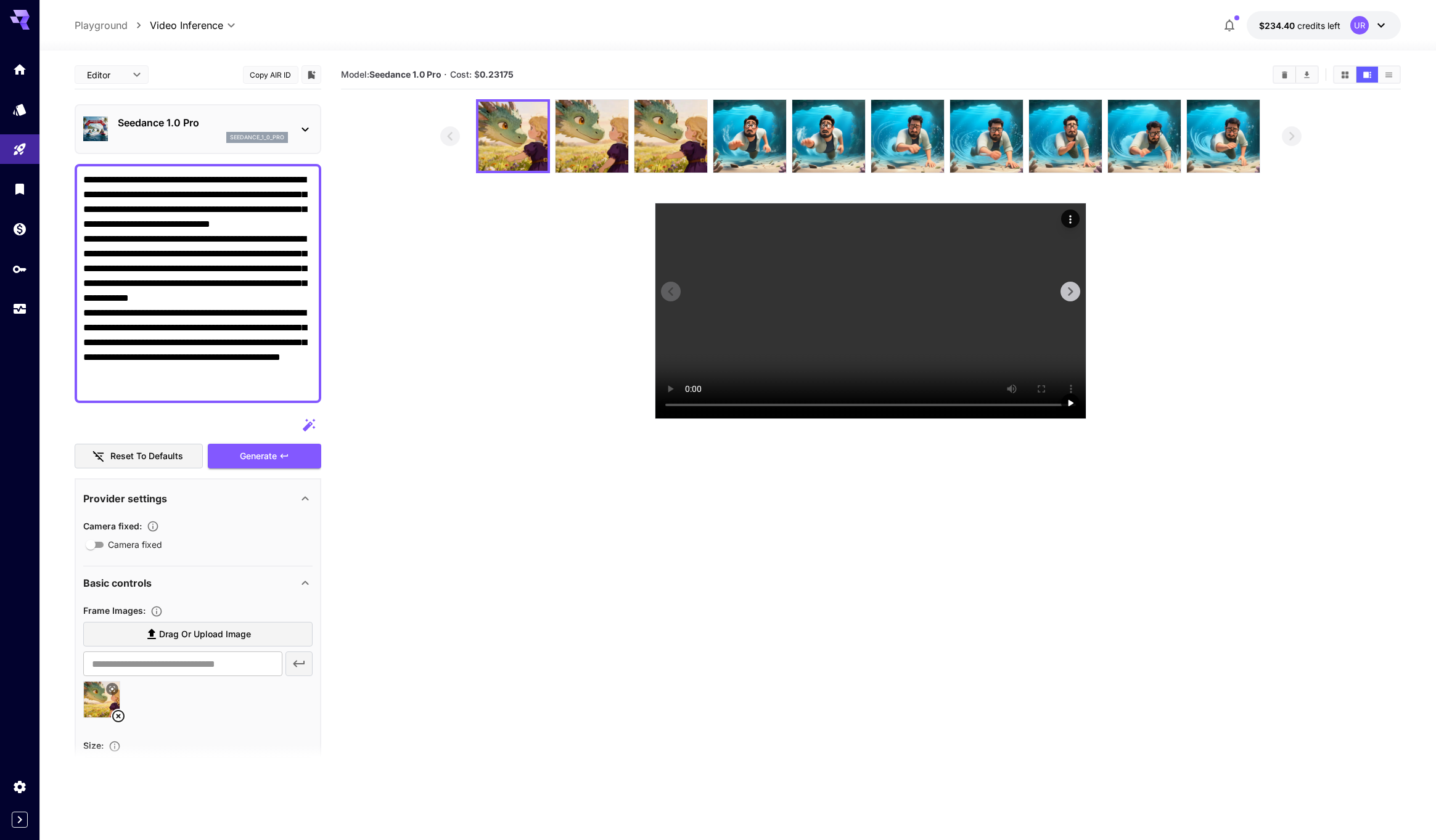
drag, startPoint x: 834, startPoint y: 298, endPoint x: 799, endPoint y: 300, distance: 35.1
click at [834, 298] on video at bounding box center [870, 311] width 430 height 215
click at [221, 298] on textarea "**********" at bounding box center [198, 284] width 229 height 222
click at [195, 135] on div "seedance_1_0_pro" at bounding box center [202, 138] width 170 height 11
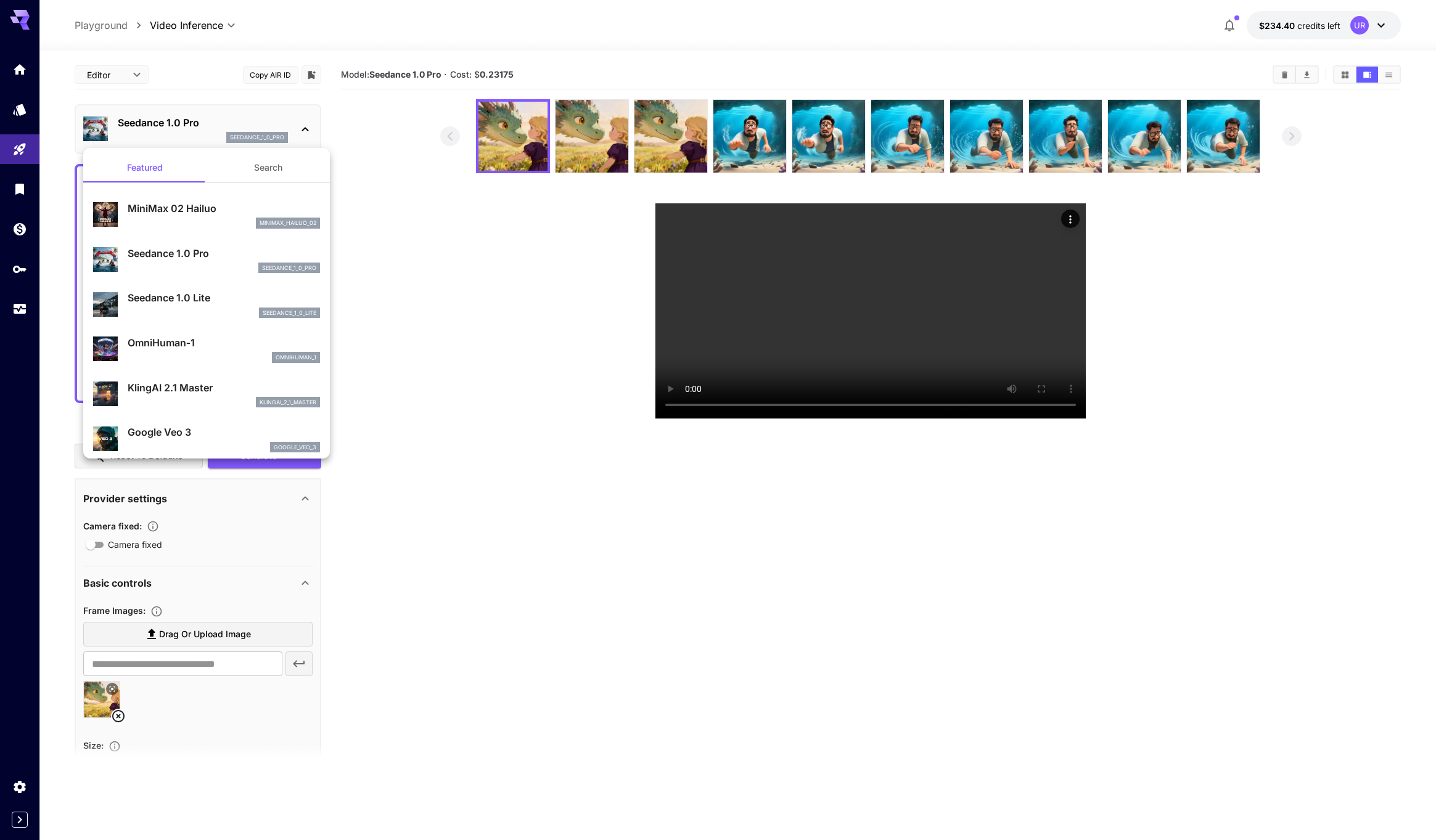
drag, startPoint x: 198, startPoint y: 314, endPoint x: 206, endPoint y: 354, distance: 40.8
click at [198, 314] on div "seedance_1_0_lite" at bounding box center [224, 313] width 192 height 11
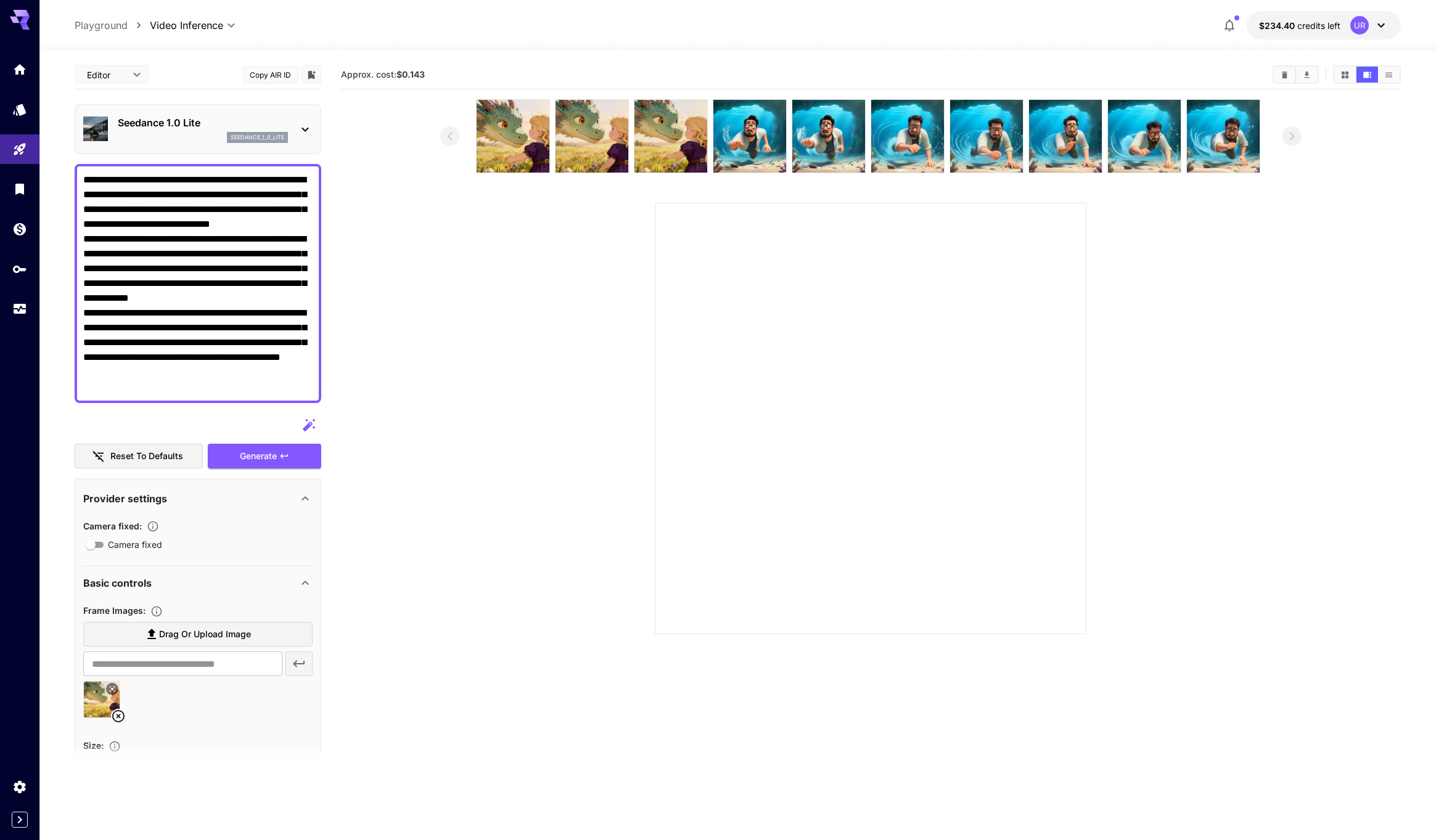
click at [249, 445] on div "Generate" at bounding box center [265, 457] width 113 height 25
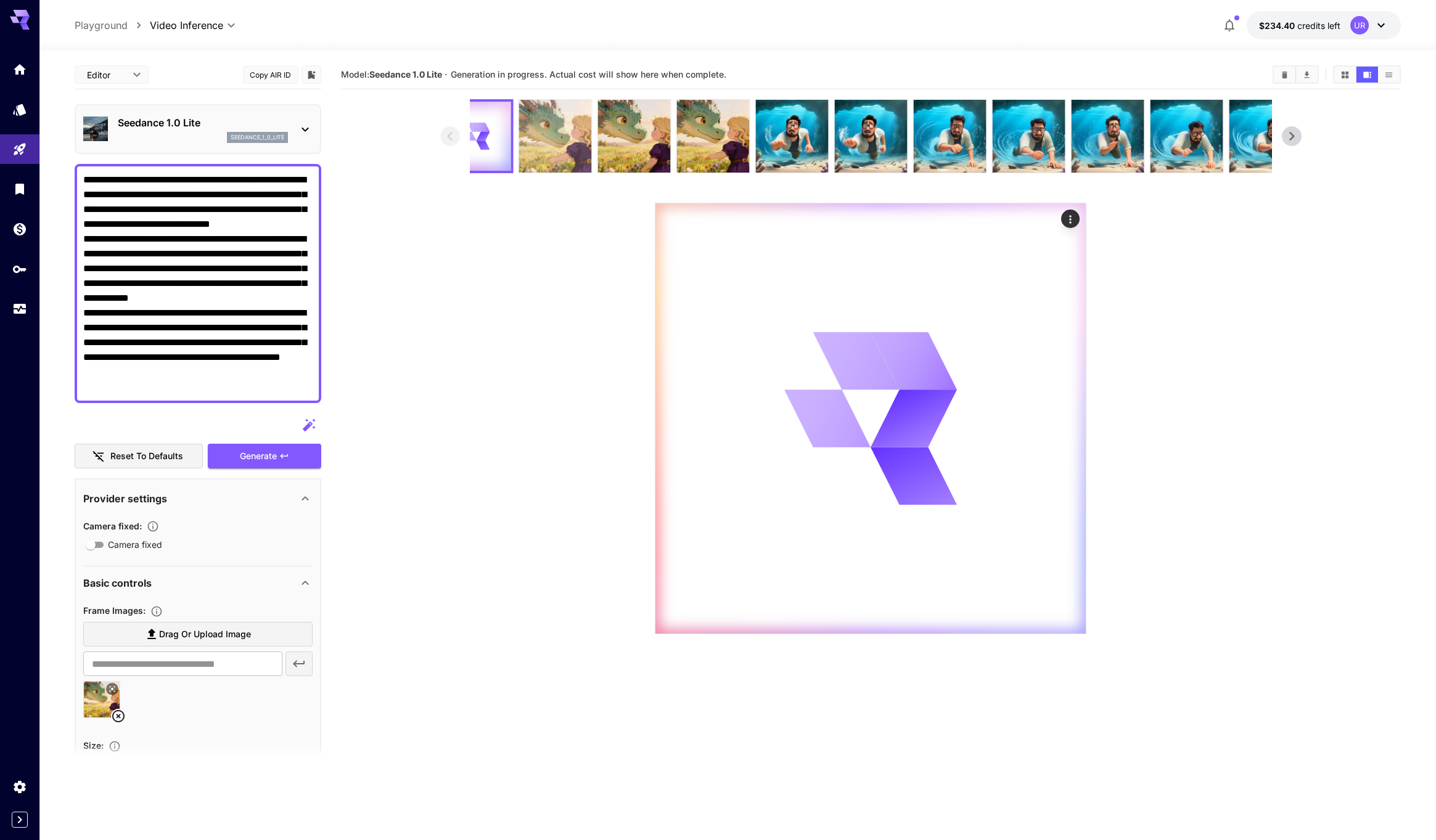
click at [574, 128] on img at bounding box center [555, 136] width 73 height 73
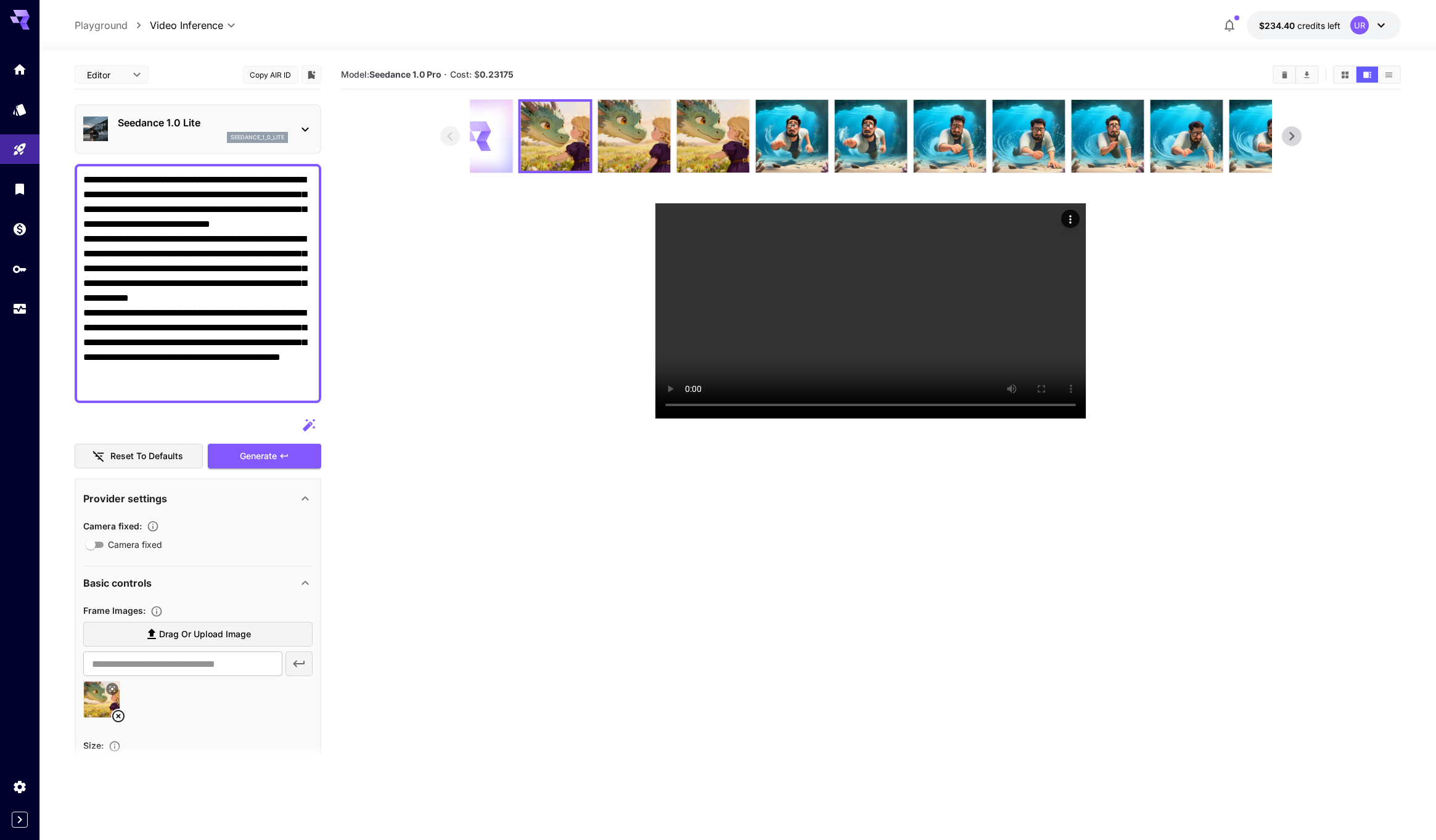
click at [489, 127] on icon at bounding box center [476, 136] width 29 height 29
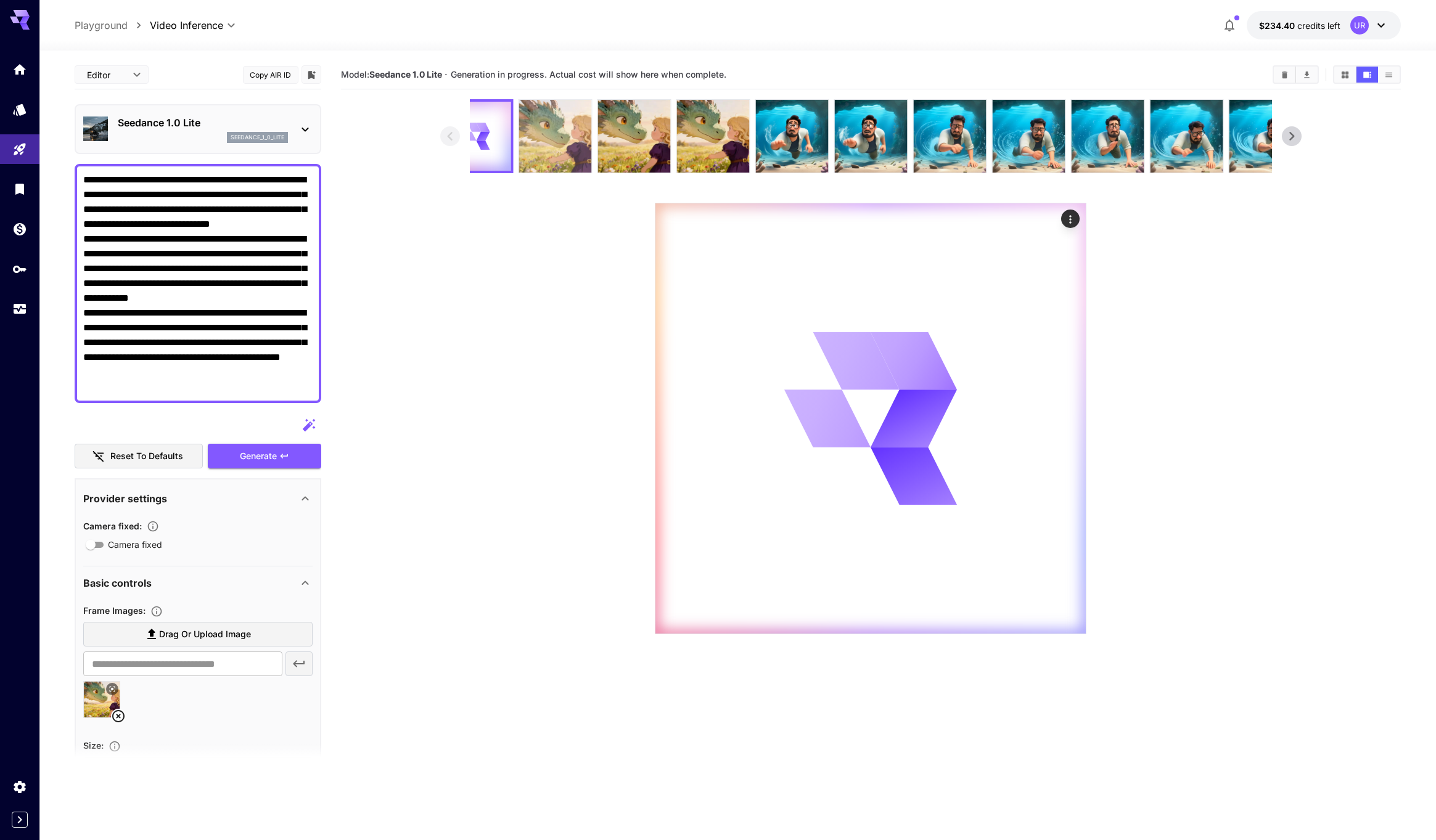
click at [574, 124] on img at bounding box center [555, 136] width 73 height 73
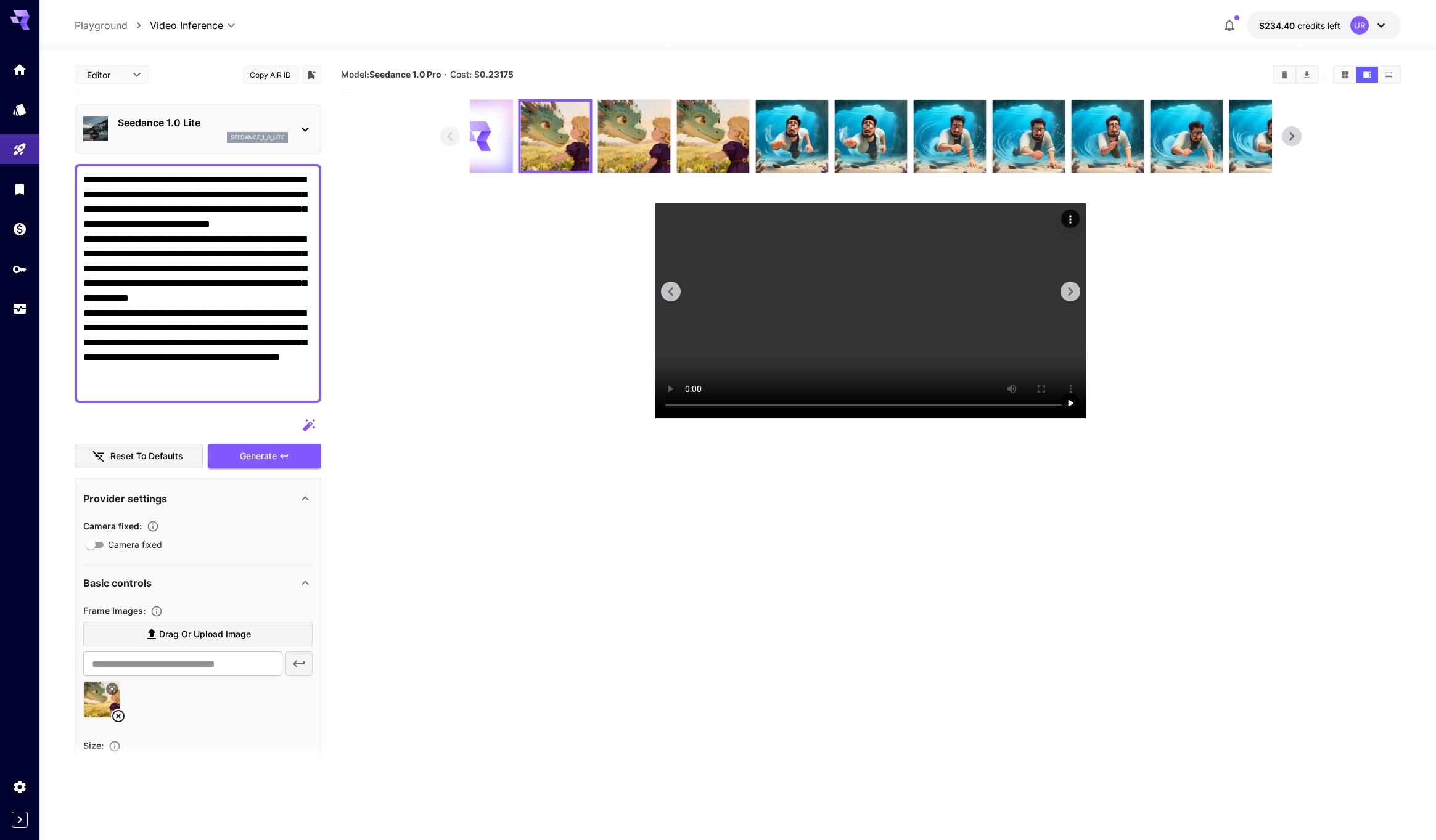
click at [771, 332] on video at bounding box center [870, 311] width 430 height 215
click at [504, 134] on img at bounding box center [475, 136] width 73 height 73
click at [552, 136] on img at bounding box center [555, 136] width 73 height 73
click at [502, 136] on img at bounding box center [475, 136] width 73 height 73
click at [545, 132] on img at bounding box center [555, 136] width 73 height 73
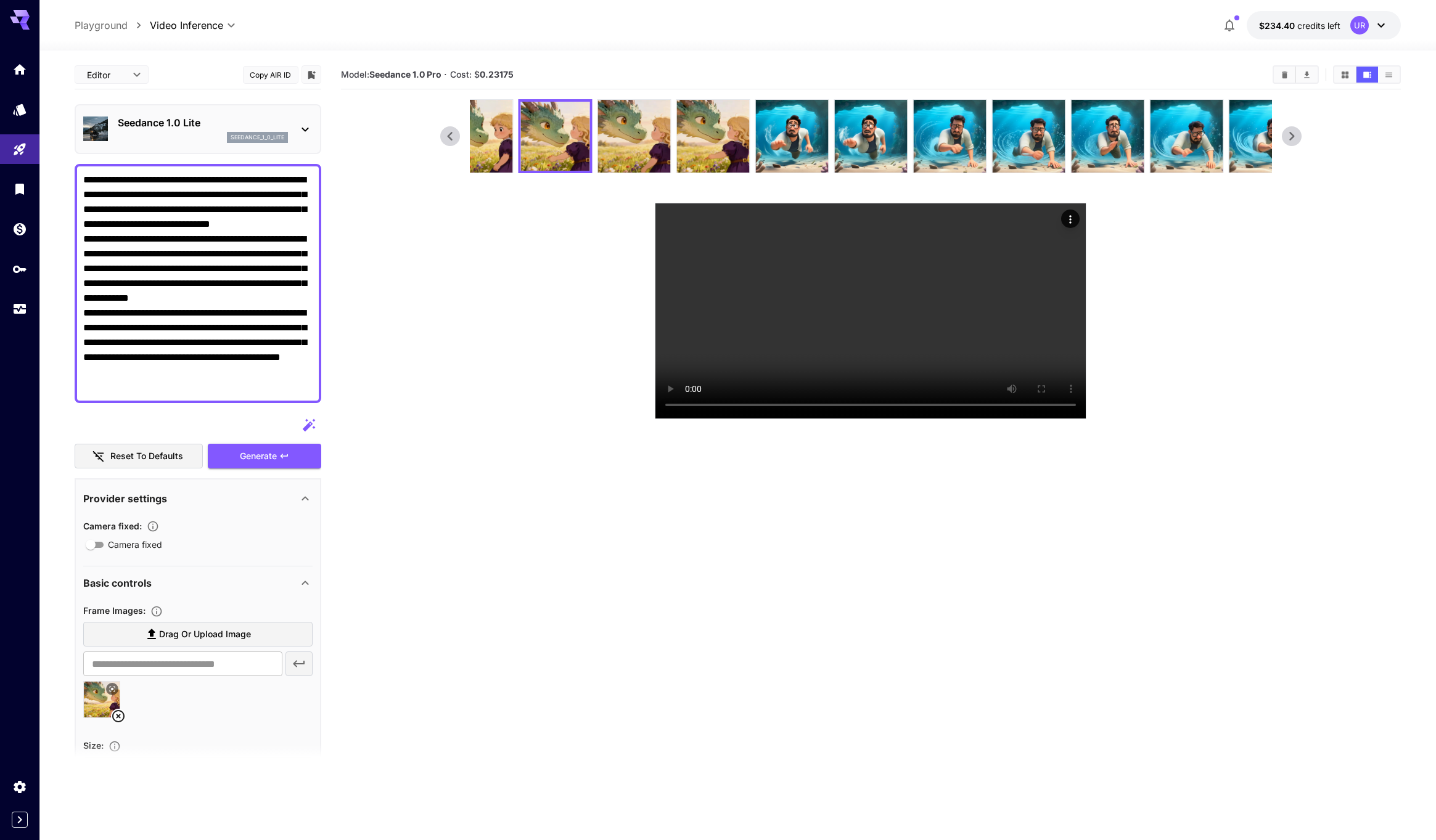
click at [257, 71] on button "Copy AIR ID" at bounding box center [270, 74] width 55 height 18
click at [710, 300] on video at bounding box center [870, 311] width 430 height 215
click at [994, 373] on video at bounding box center [870, 311] width 430 height 215
click at [1058, 215] on video at bounding box center [870, 311] width 430 height 215
click at [1071, 217] on icon "Actions" at bounding box center [1070, 219] width 12 height 12
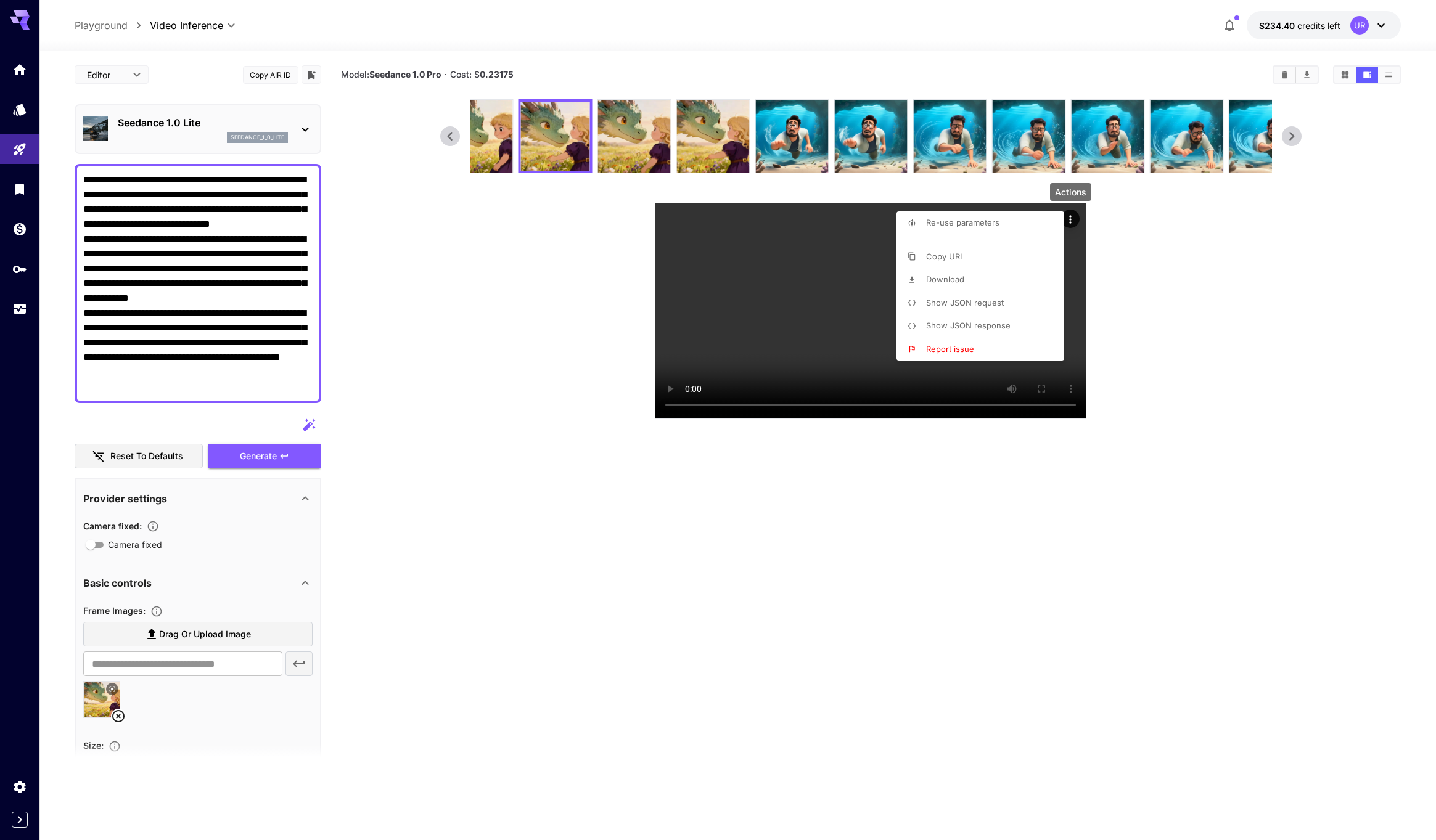
click at [960, 295] on li "Show JSON request" at bounding box center [984, 303] width 175 height 23
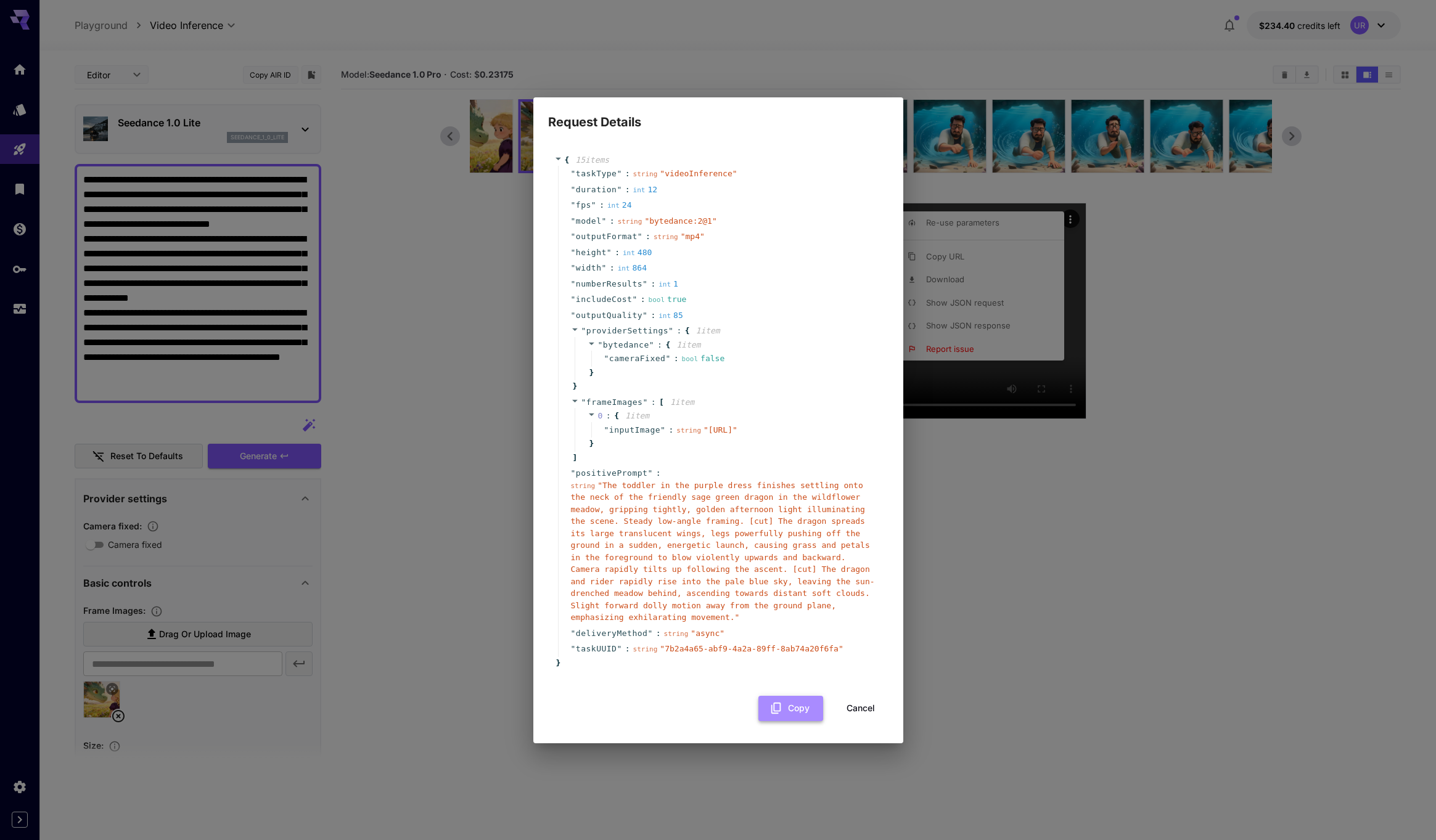
click at [782, 714] on icon "button" at bounding box center [776, 708] width 13 height 13
click at [430, 329] on div "Request Details { 15 item s " taskType " : string " videoInference " " duration…" at bounding box center [718, 420] width 1436 height 840
drag, startPoint x: 794, startPoint y: 723, endPoint x: 610, endPoint y: 646, distance: 199.5
click at [793, 721] on button "Copy" at bounding box center [791, 708] width 65 height 25
click at [436, 276] on div "Request Details { 15 item s " taskType " : string " videoInference " " duration…" at bounding box center [718, 420] width 1436 height 840
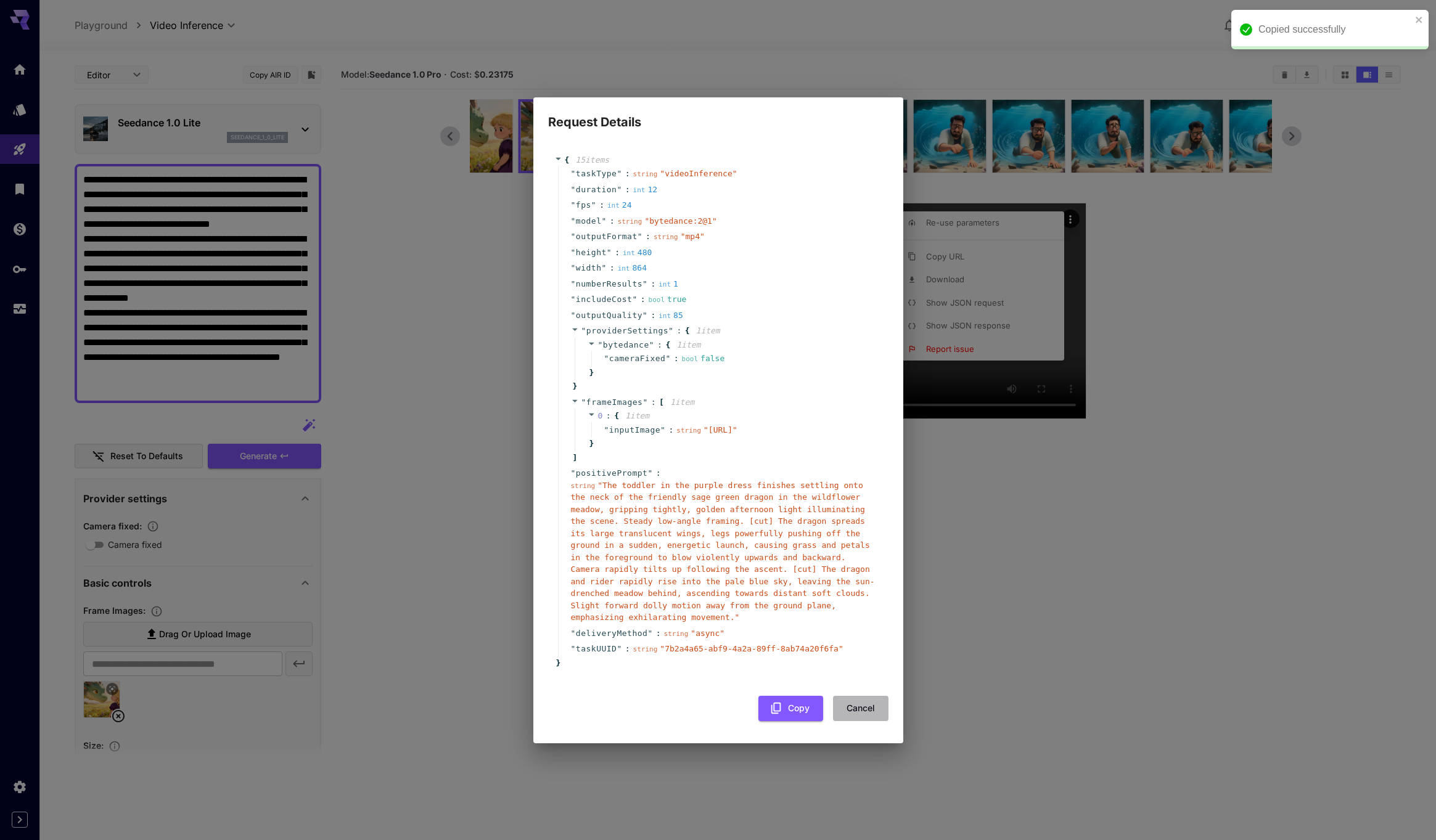
drag, startPoint x: 864, startPoint y: 721, endPoint x: 487, endPoint y: 166, distance: 670.9
click at [862, 720] on button "Cancel" at bounding box center [861, 708] width 55 height 25
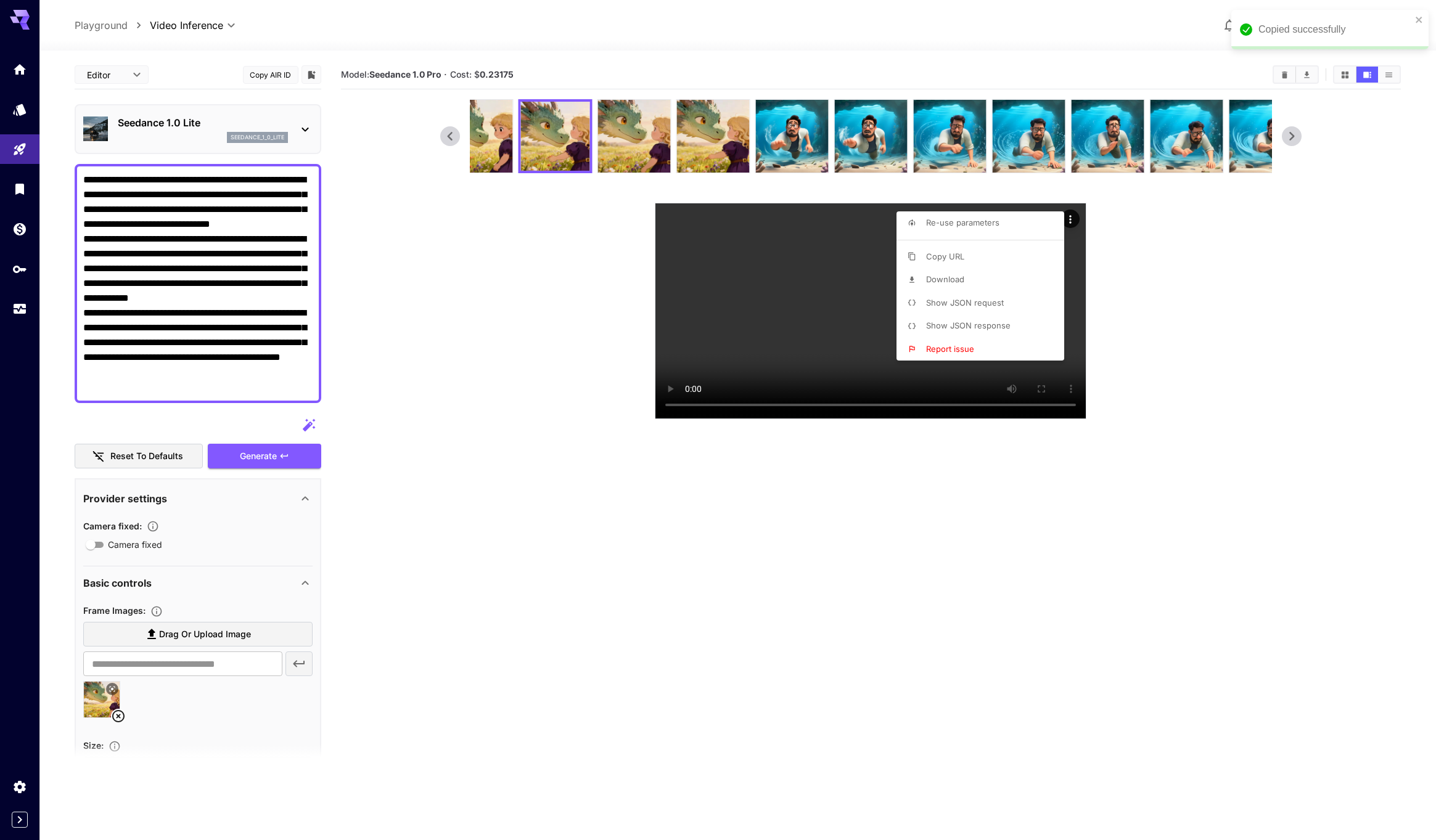
click at [496, 73] on div at bounding box center [718, 420] width 1436 height 840
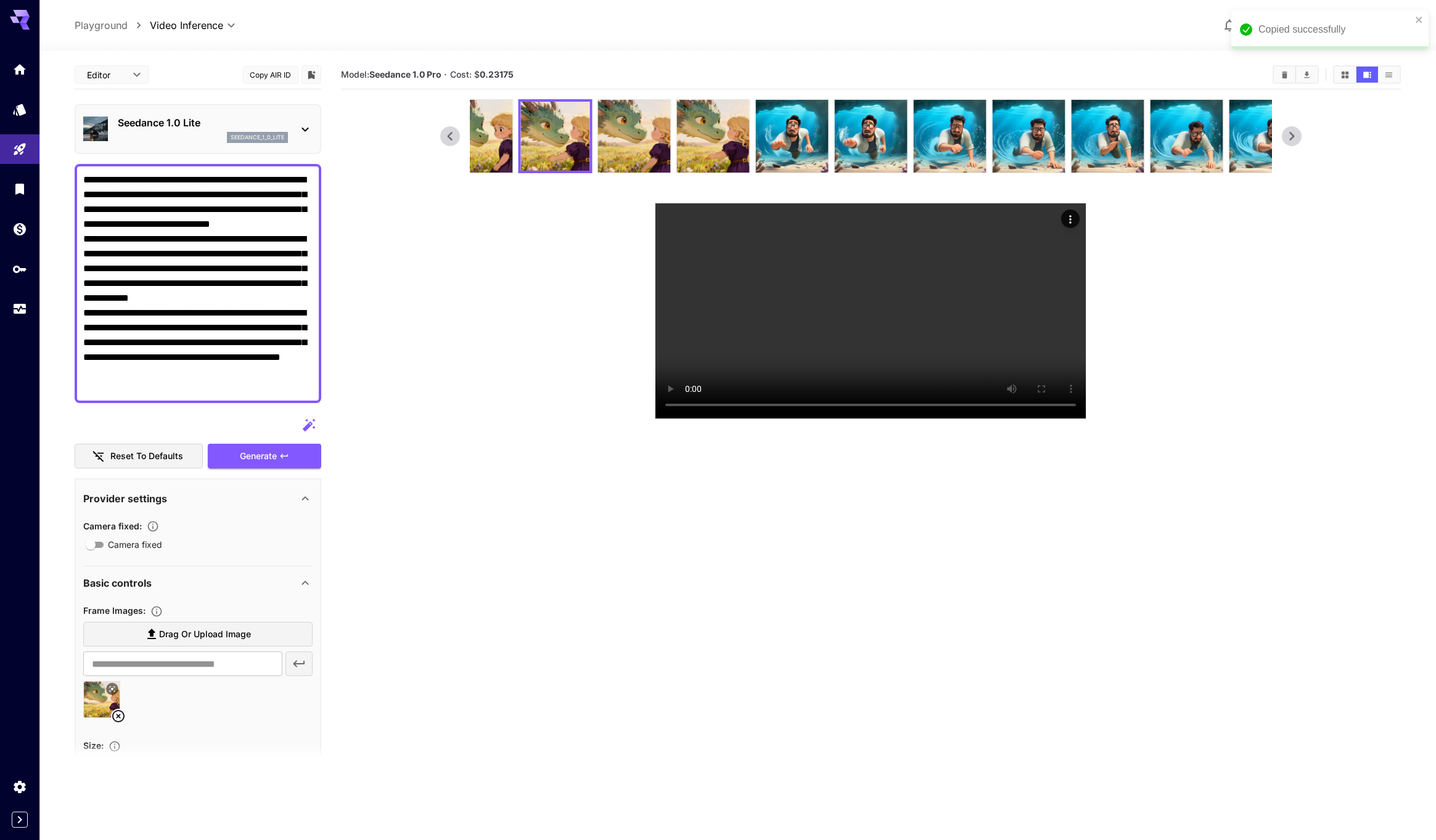
click at [496, 73] on div at bounding box center [718, 420] width 1436 height 840
click at [496, 73] on b "0.23175" at bounding box center [497, 74] width 34 height 11
copy span "Cost: $ 0.23175"
click at [18, 229] on icon "Wallet" at bounding box center [21, 227] width 12 height 12
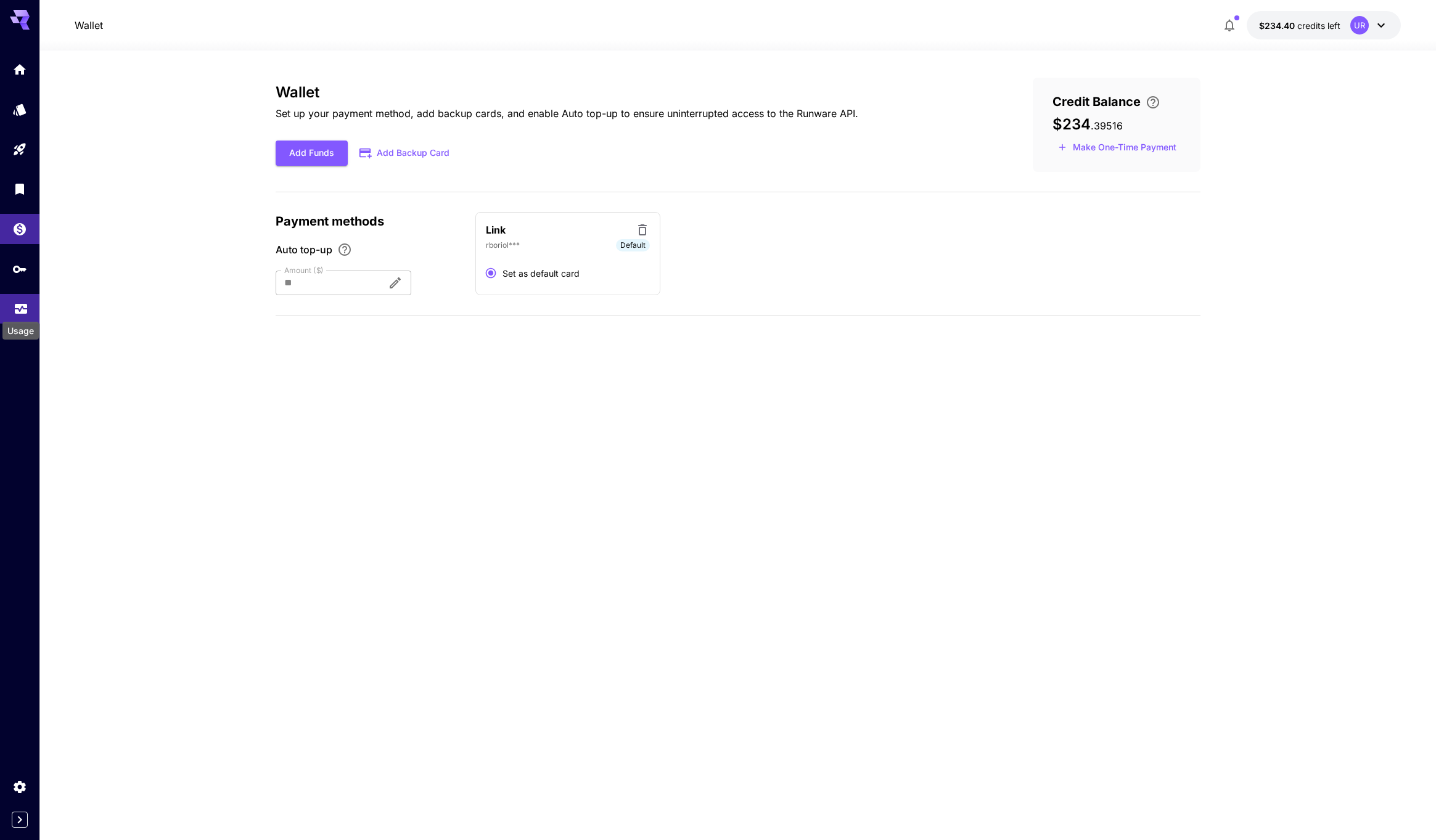
click at [26, 311] on icon "Usage" at bounding box center [21, 305] width 15 height 15
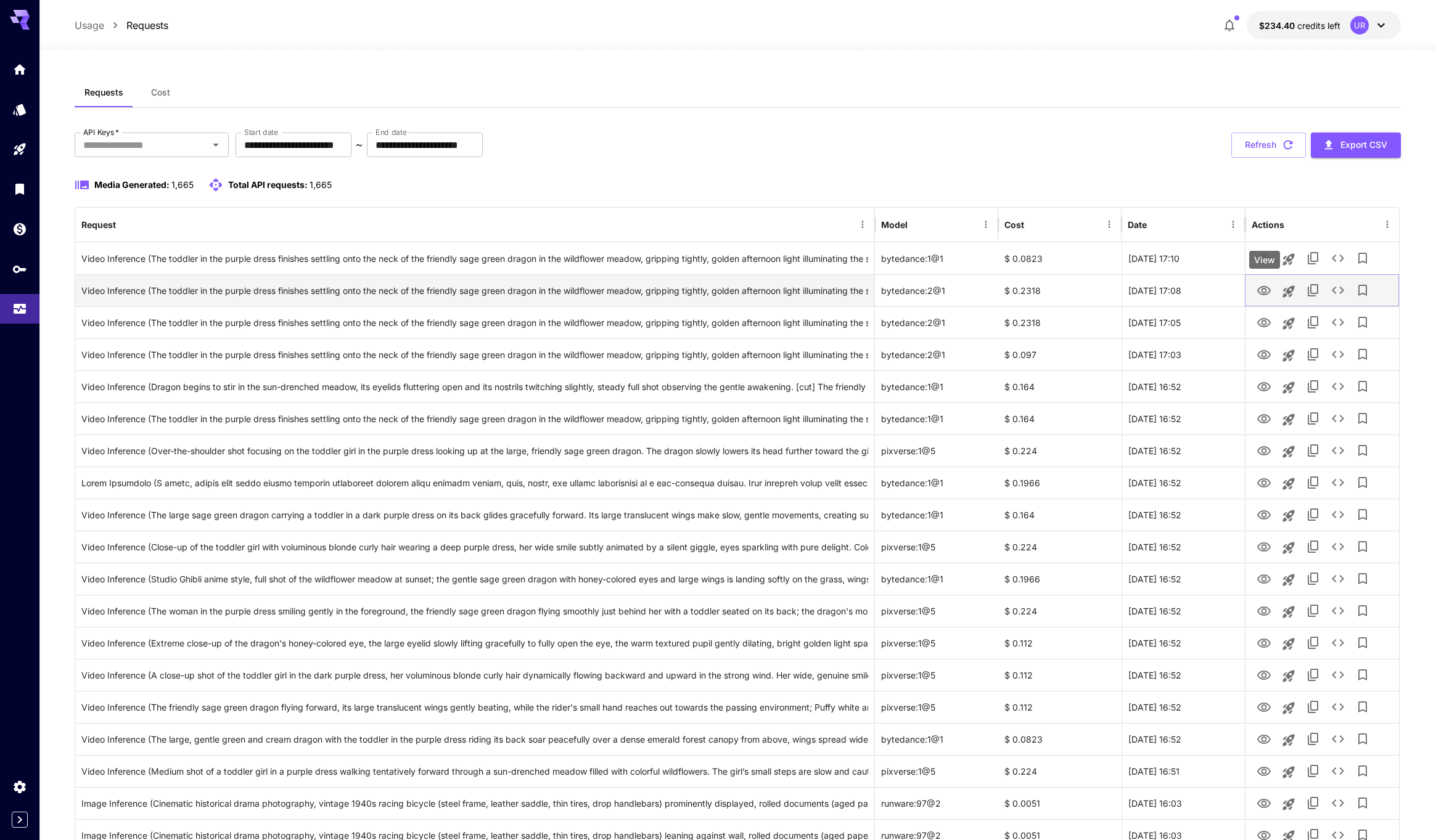
click at [1270, 292] on icon "View" at bounding box center [1263, 291] width 15 height 15
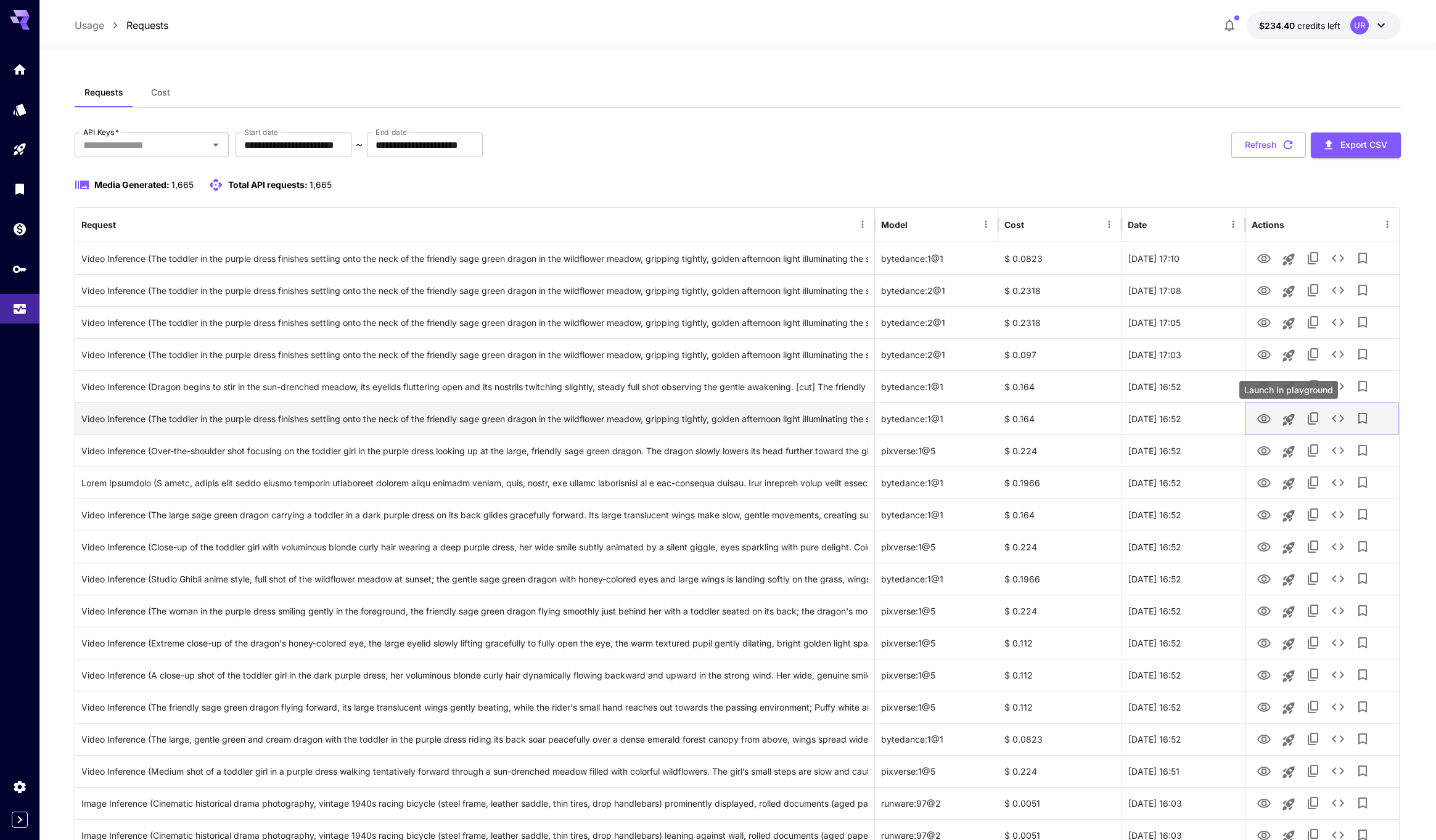
click at [1282, 420] on icon "Launch in playground" at bounding box center [1288, 419] width 15 height 15
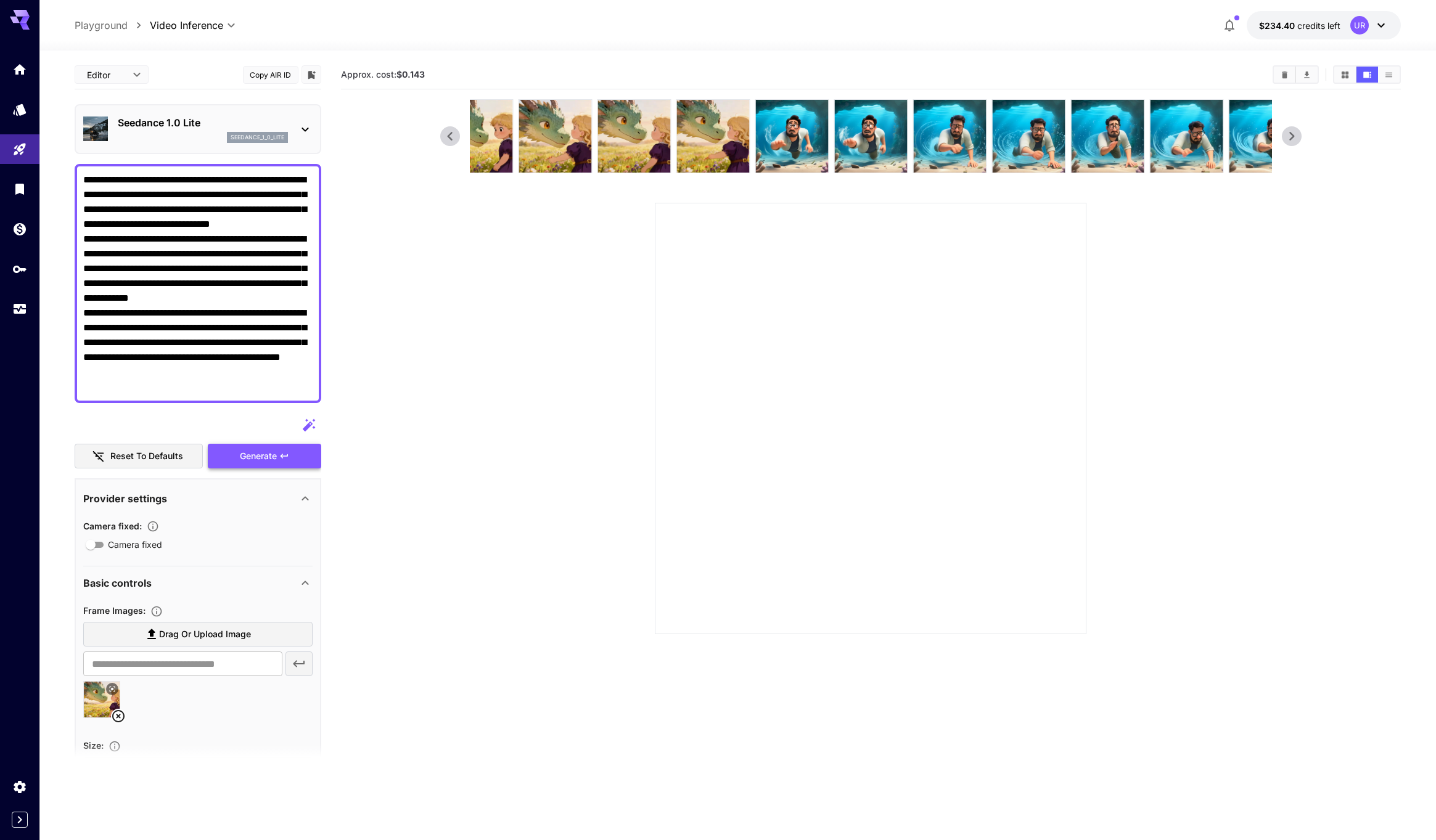
click at [299, 461] on div "Generate" at bounding box center [265, 457] width 113 height 25
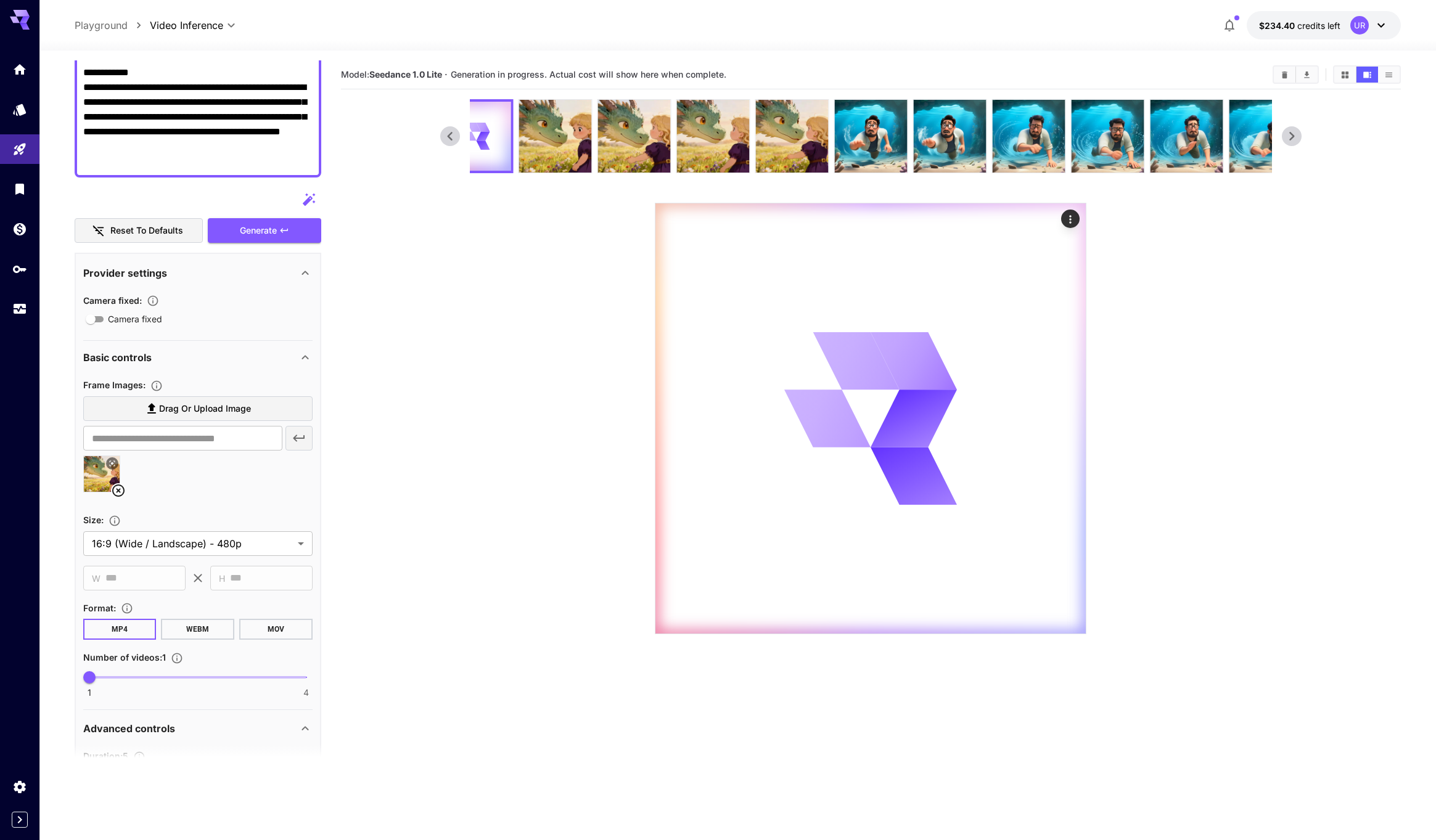
scroll to position [280, 0]
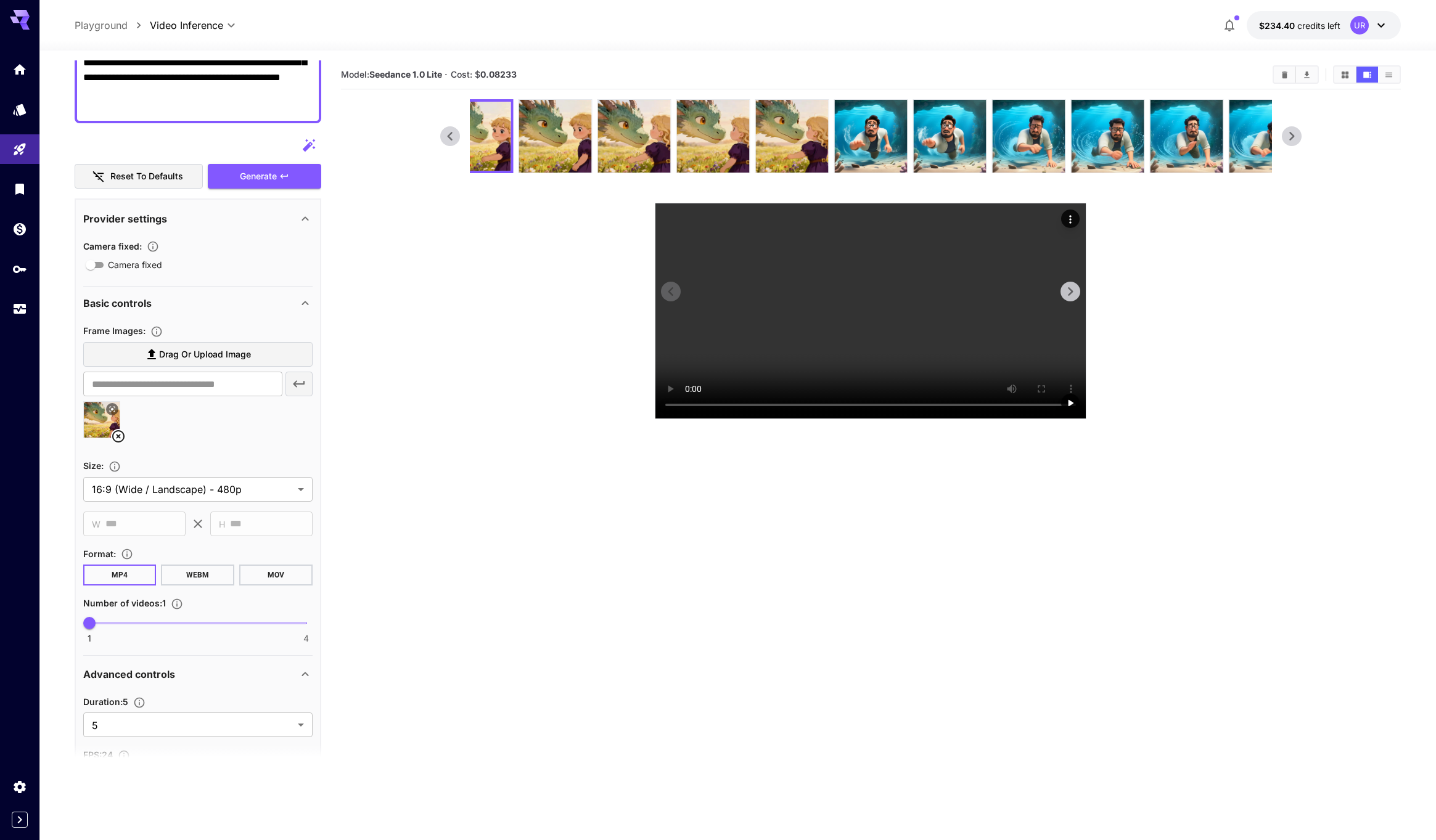
click at [742, 335] on video at bounding box center [870, 311] width 430 height 215
click at [560, 137] on img at bounding box center [555, 136] width 73 height 73
click at [513, 137] on div at bounding box center [476, 136] width 74 height 74
click at [555, 139] on img at bounding box center [555, 136] width 73 height 73
click at [632, 138] on img at bounding box center [634, 136] width 73 height 73
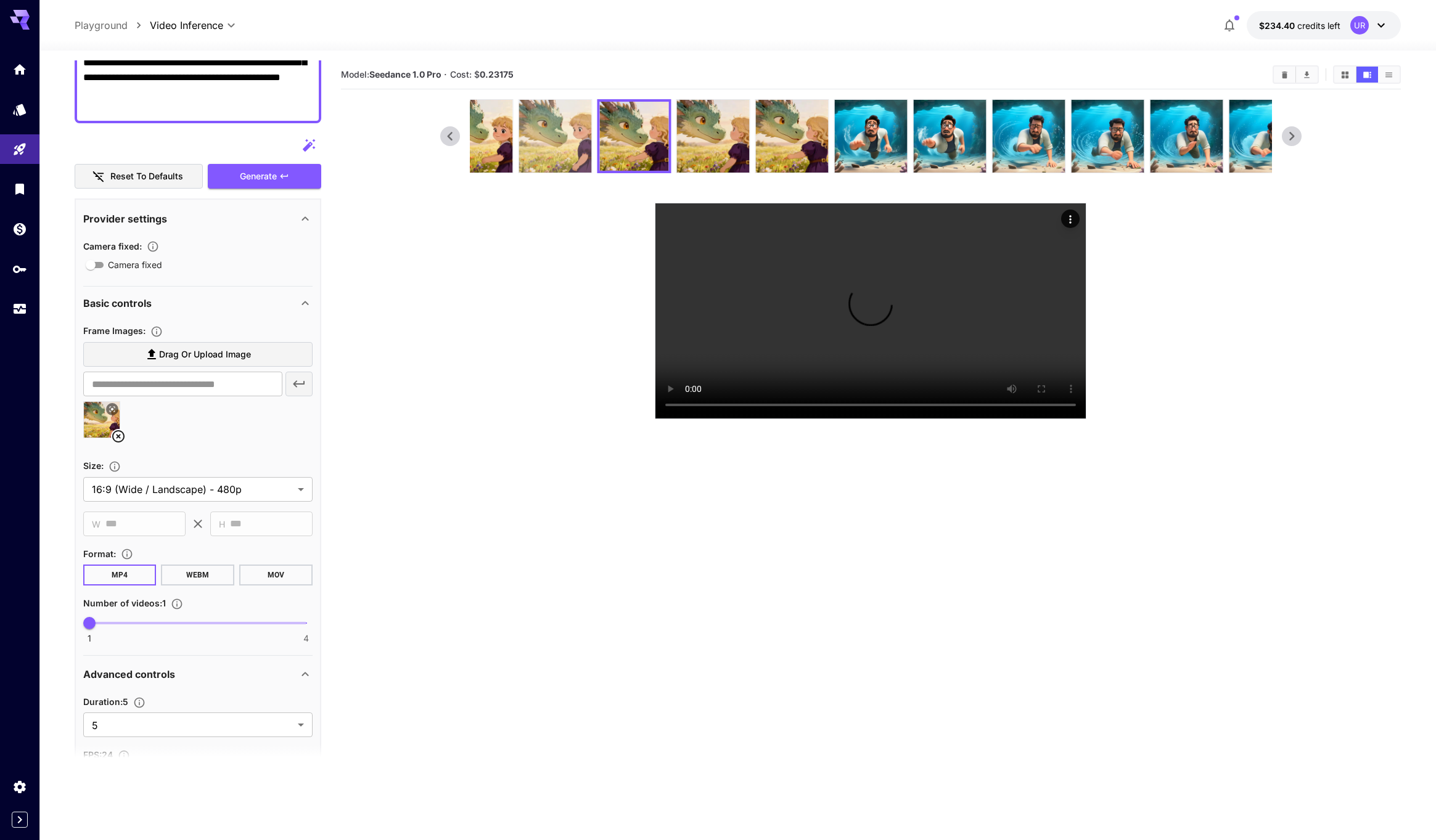
click at [550, 137] on img at bounding box center [555, 136] width 73 height 73
click at [635, 139] on img at bounding box center [634, 136] width 73 height 73
click at [192, 76] on textarea "**********" at bounding box center [198, 4] width 229 height 222
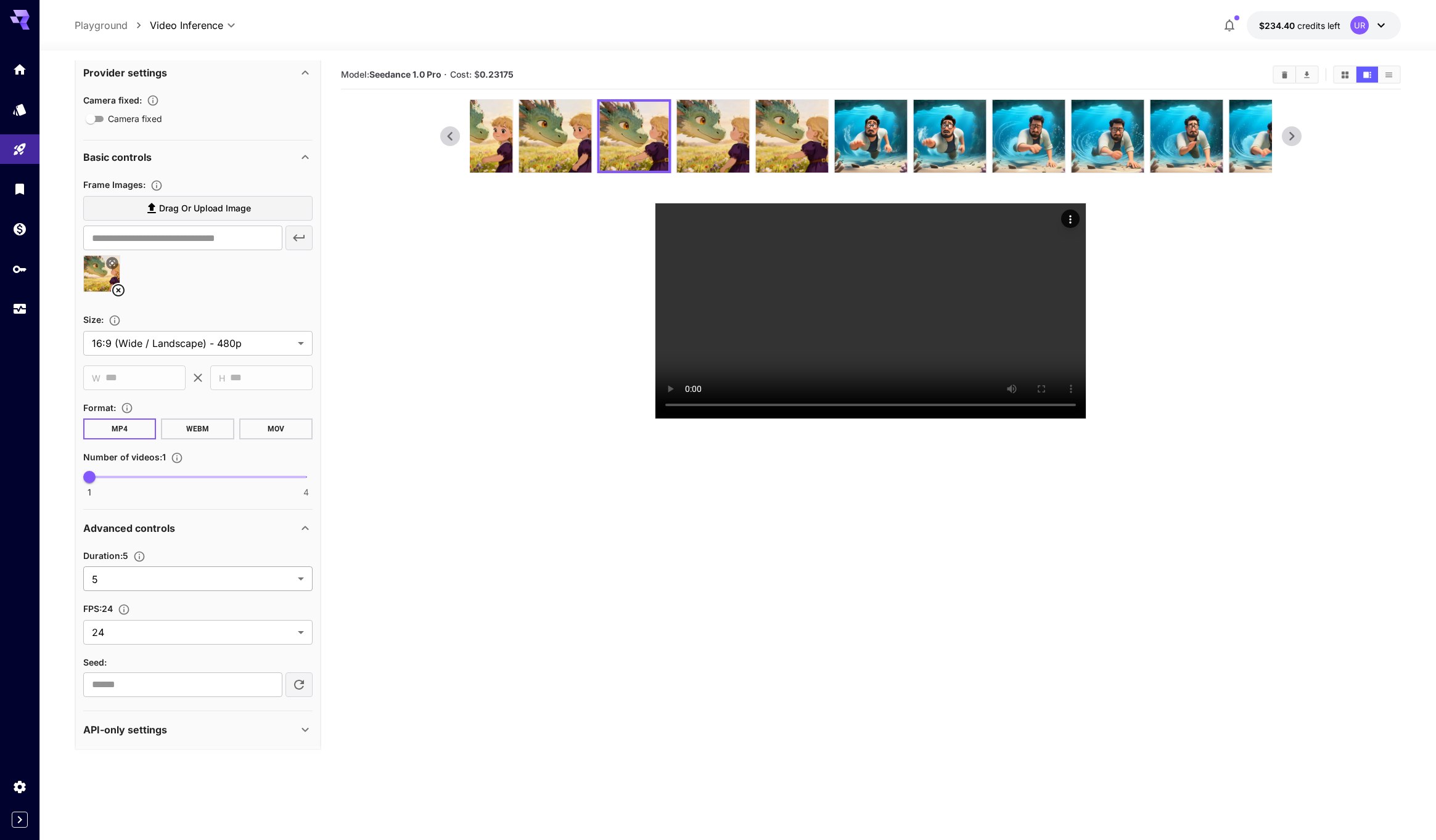
scroll to position [432, 0]
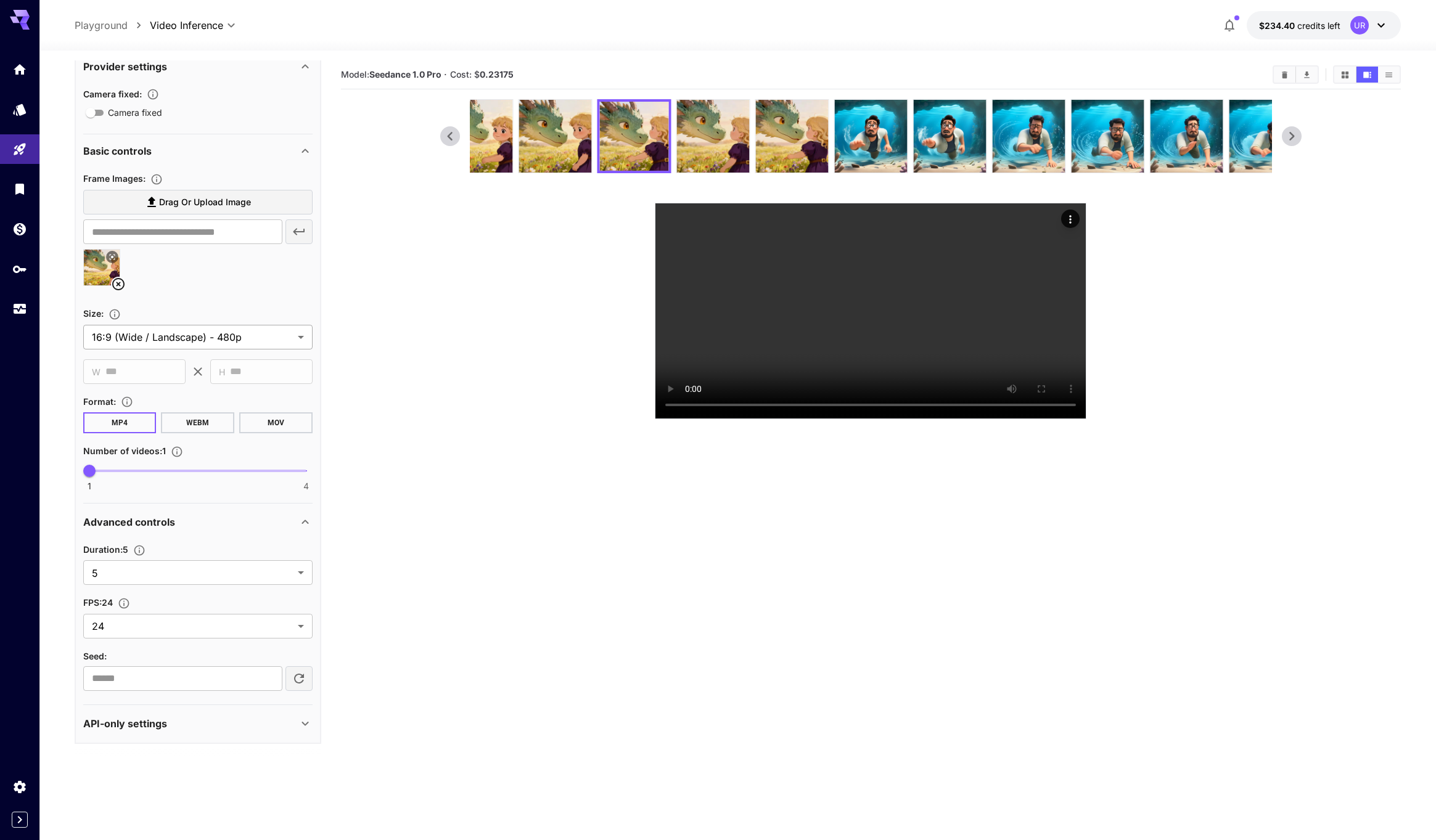
click at [262, 327] on body "**********" at bounding box center [718, 469] width 1436 height 938
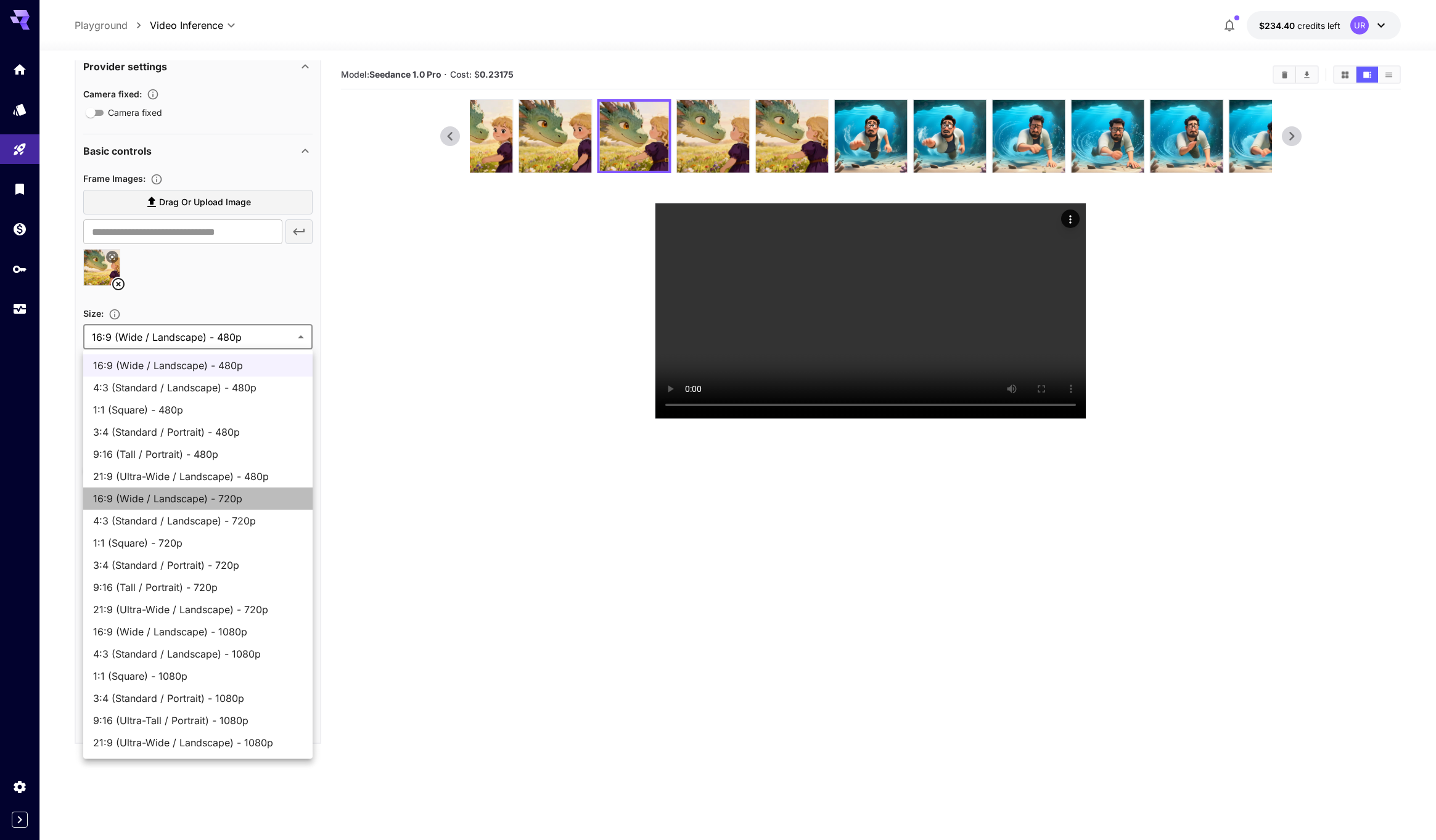
click at [236, 493] on span "16:9 (Wide / Landscape) - 720p" at bounding box center [198, 498] width 209 height 15
type input "**********"
type input "****"
type input "***"
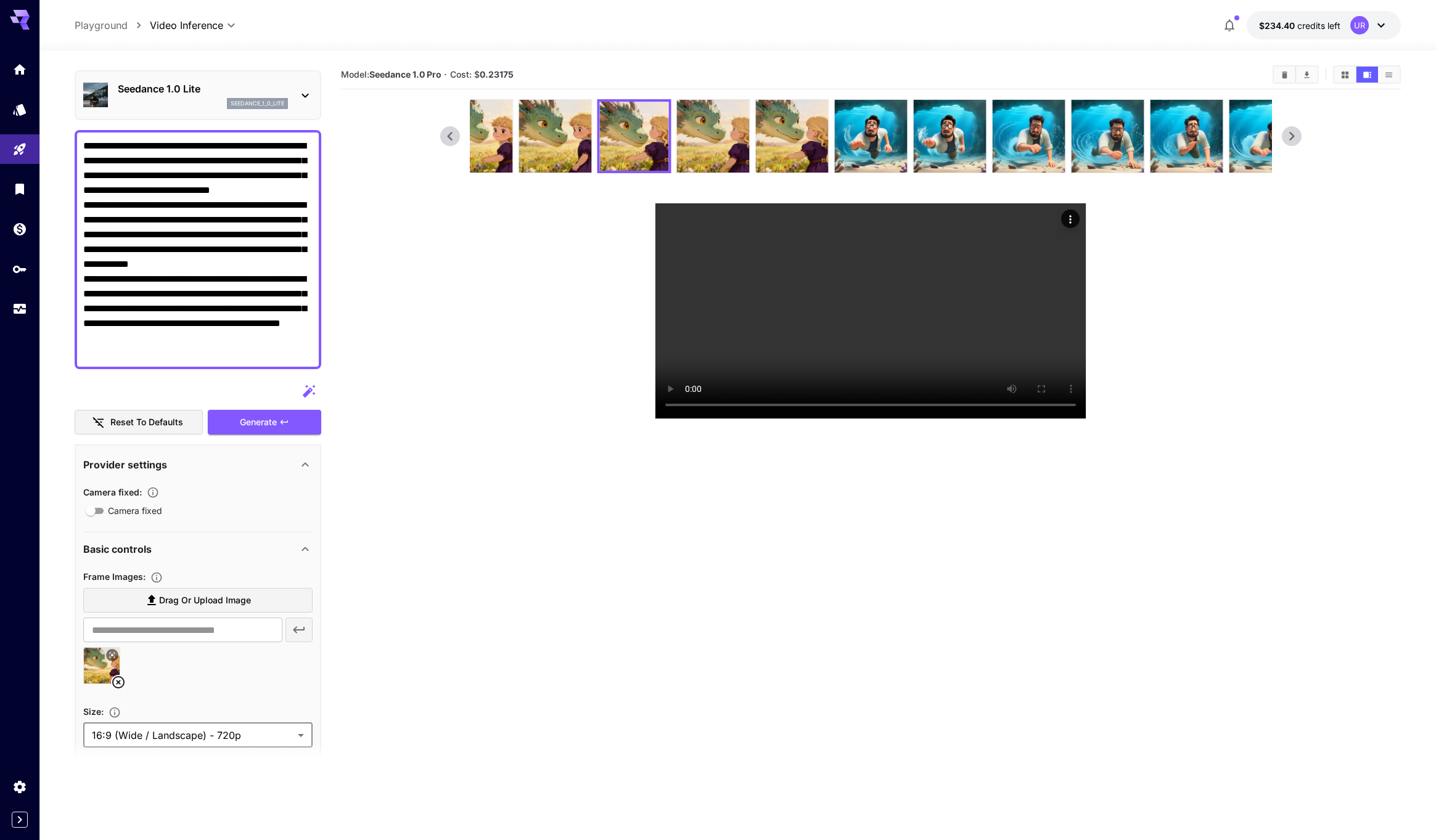
scroll to position [0, 0]
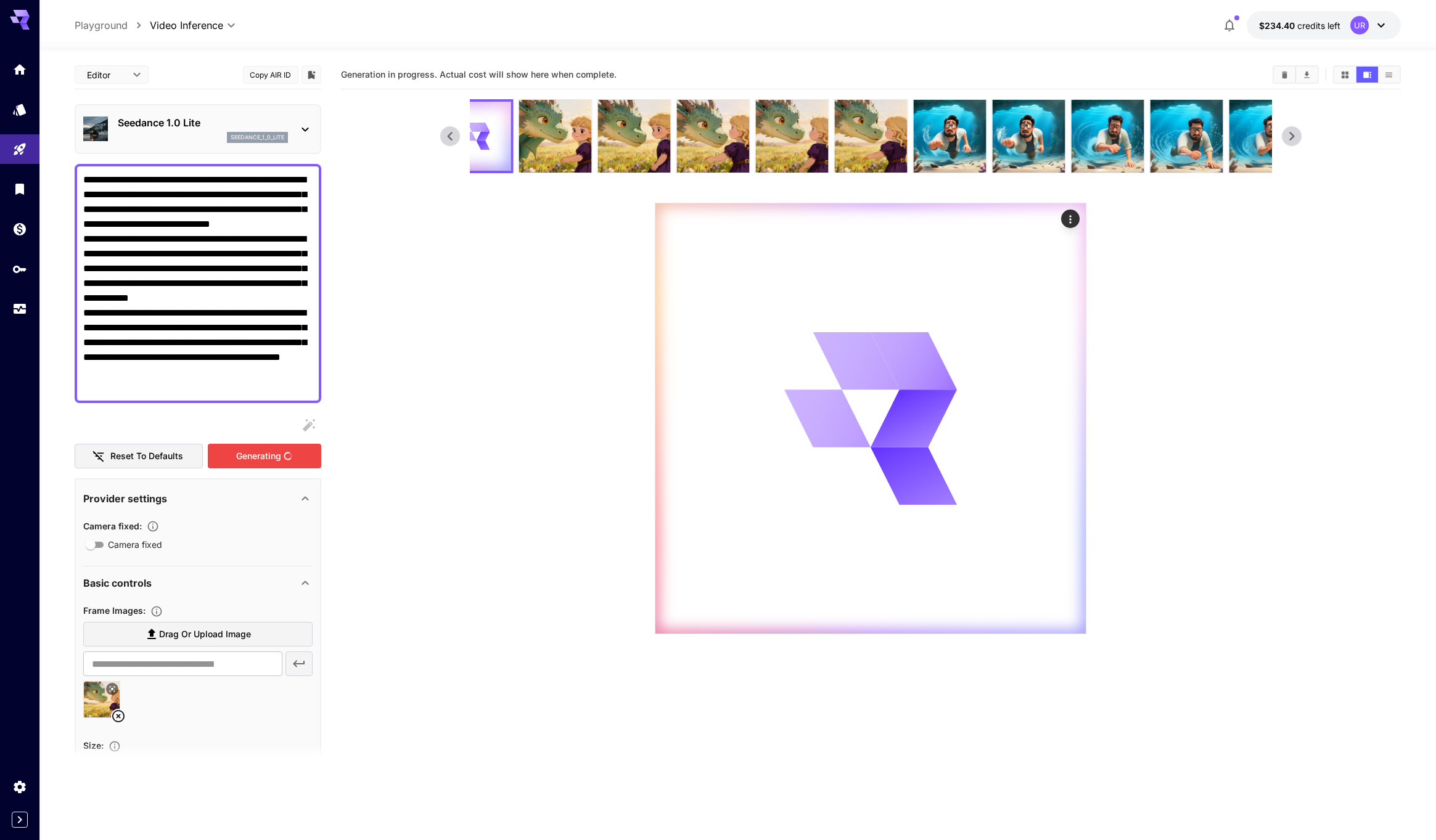
click at [258, 458] on div "Generating" at bounding box center [265, 457] width 113 height 25
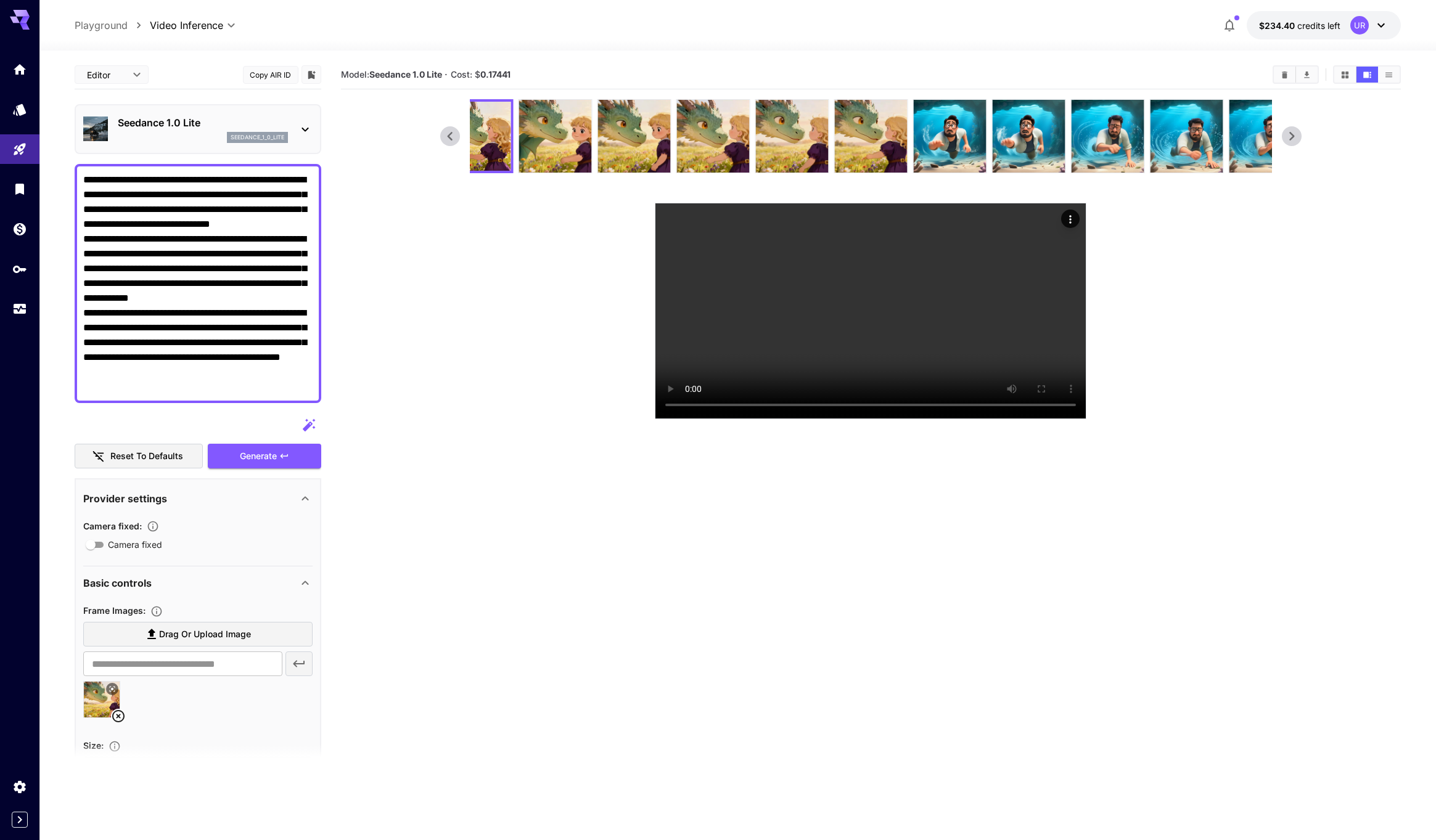
click at [187, 136] on div "seedance_1_0_lite" at bounding box center [202, 138] width 170 height 11
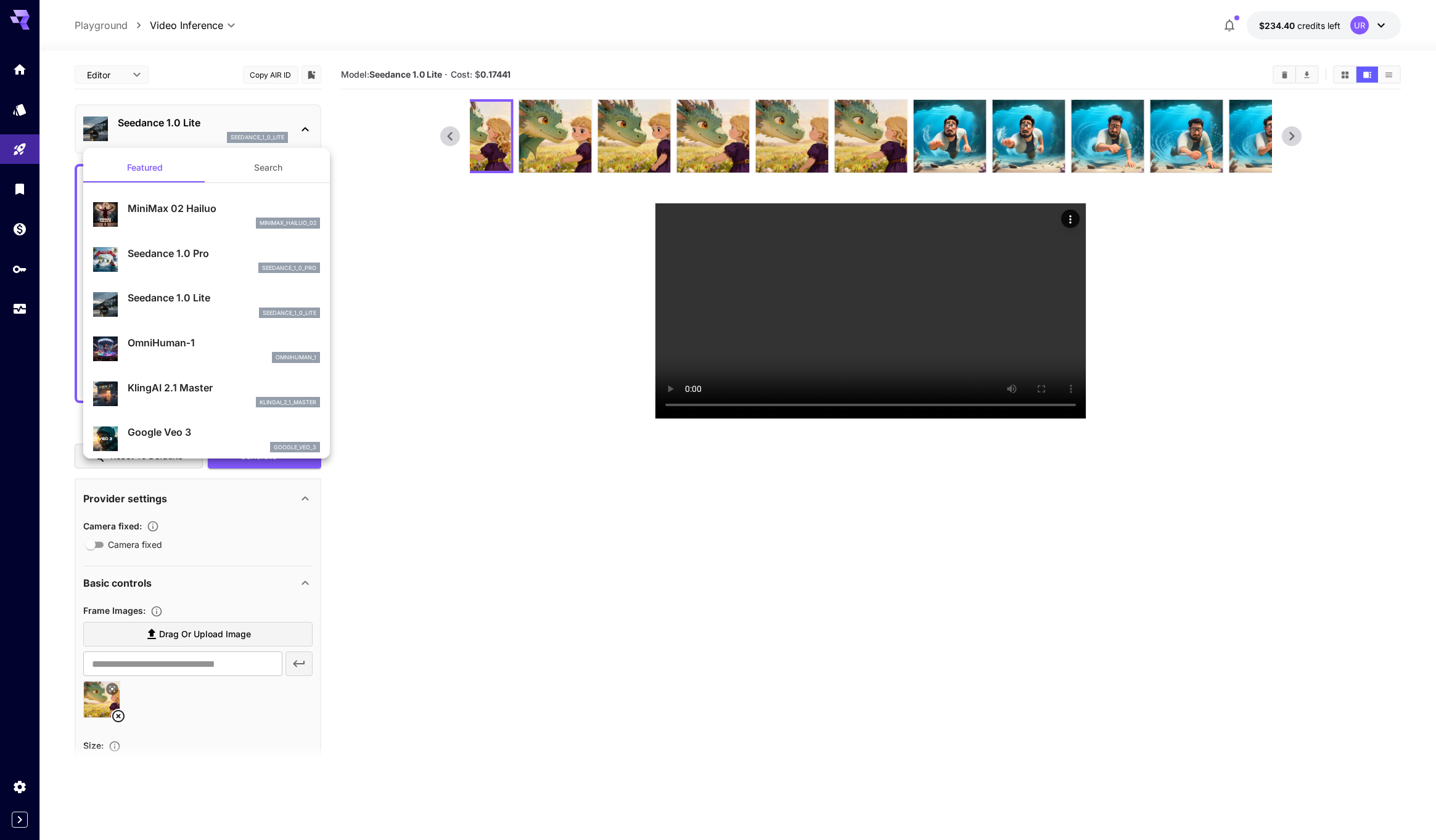
click at [219, 262] on div "seedance_1_0_pro" at bounding box center [224, 268] width 192 height 11
type input "**********"
type input "***"
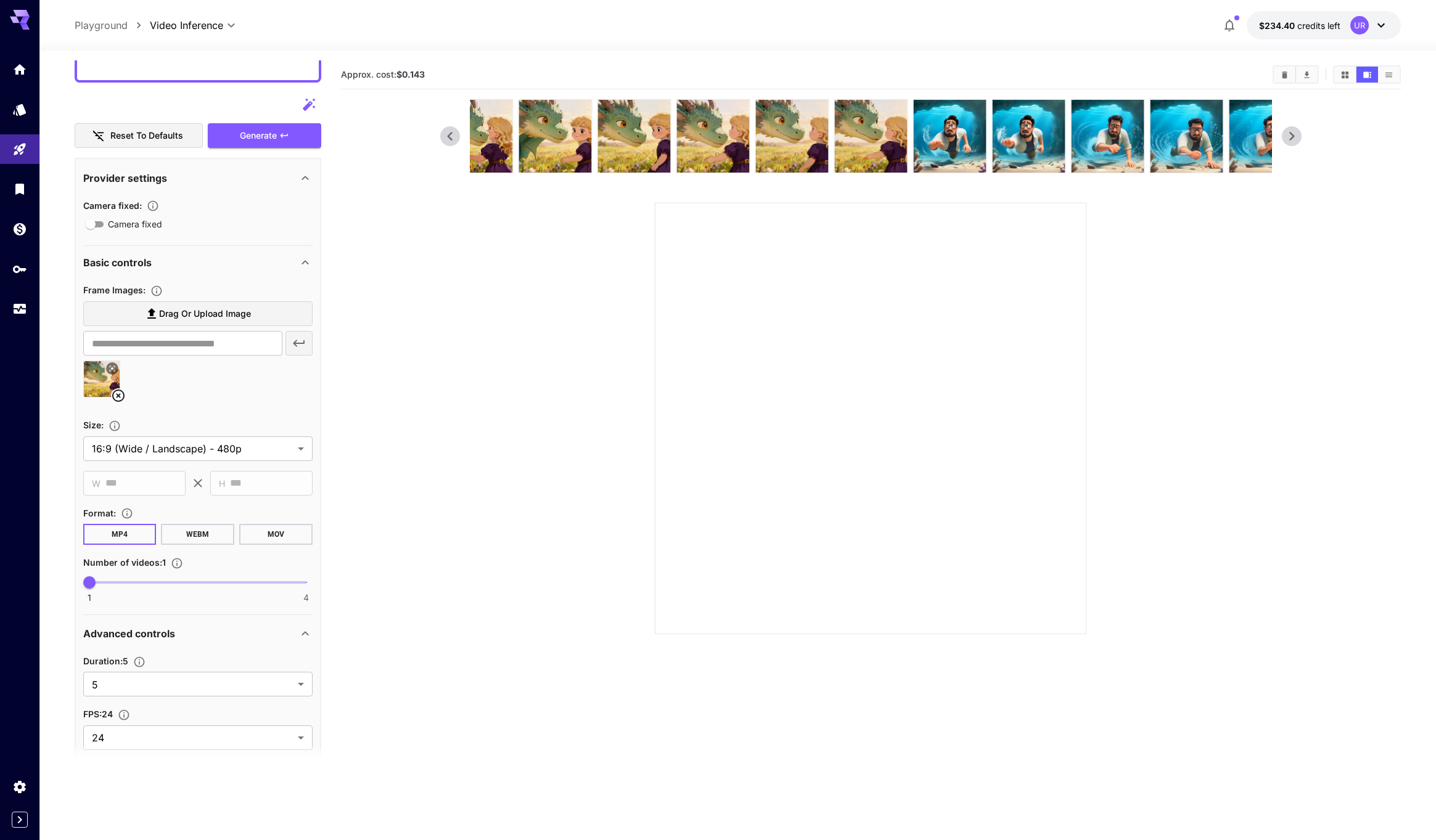
scroll to position [314, 0]
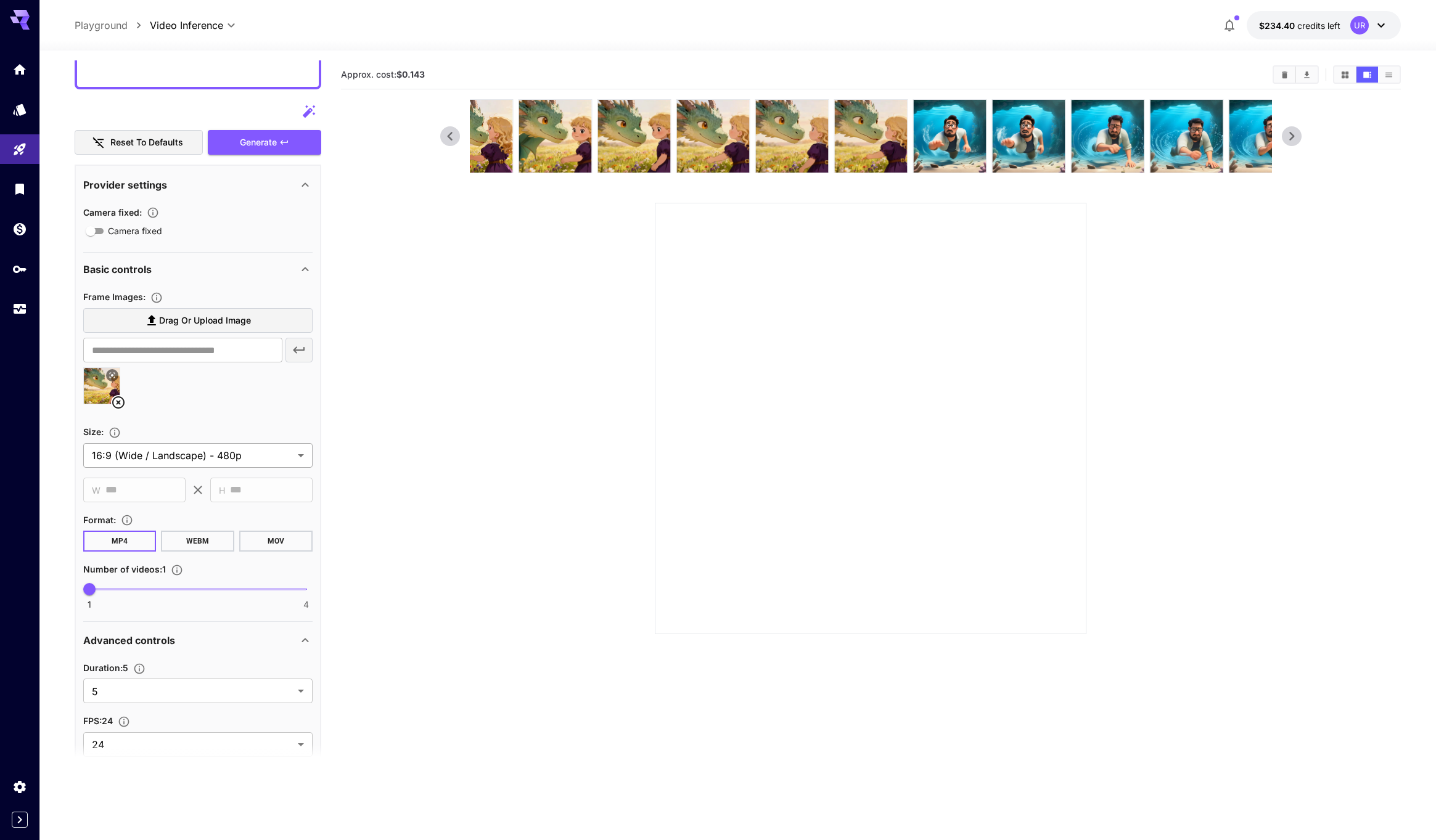
click at [223, 457] on body "**********" at bounding box center [718, 469] width 1436 height 938
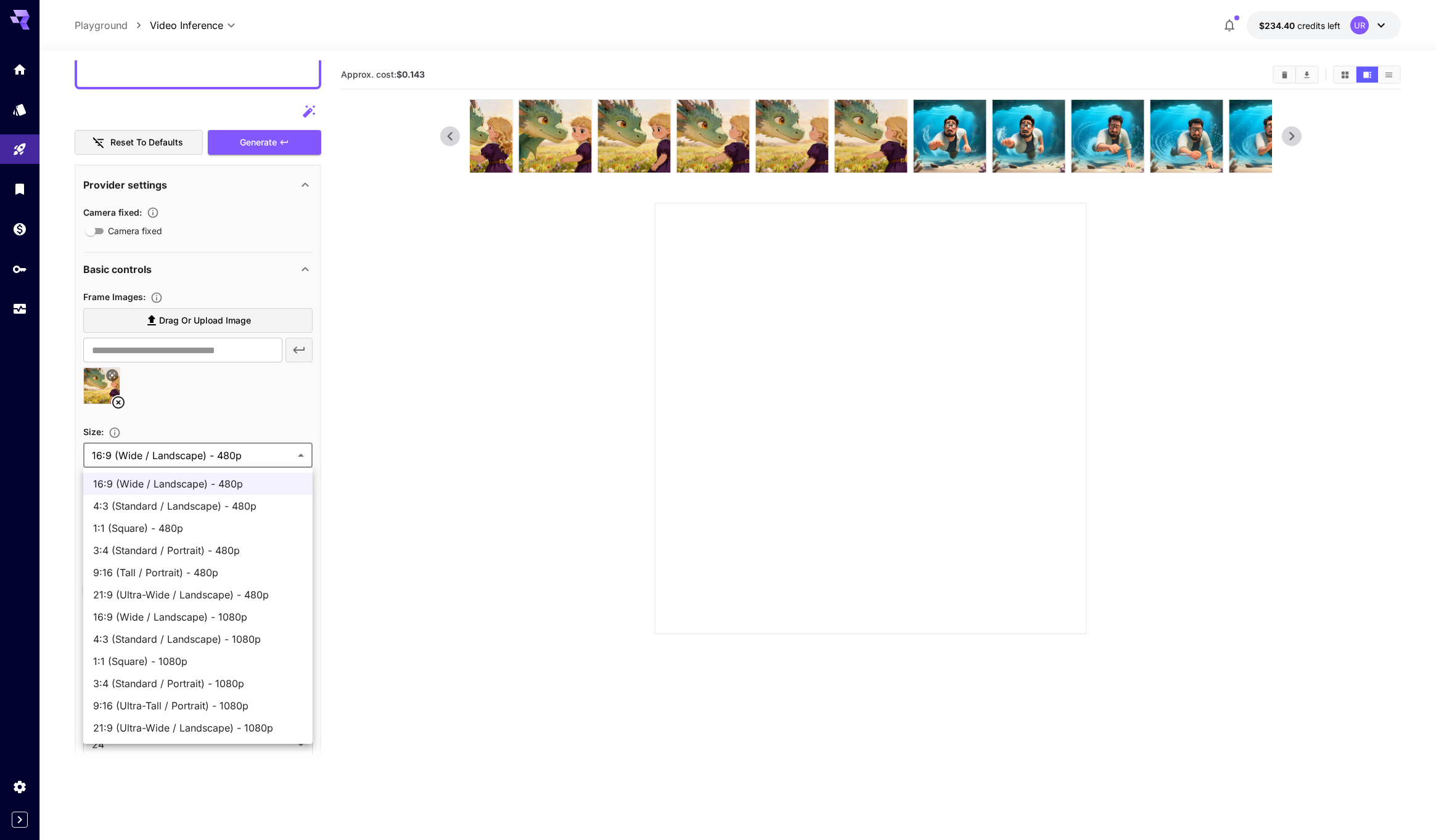
click at [463, 547] on div at bounding box center [718, 420] width 1436 height 840
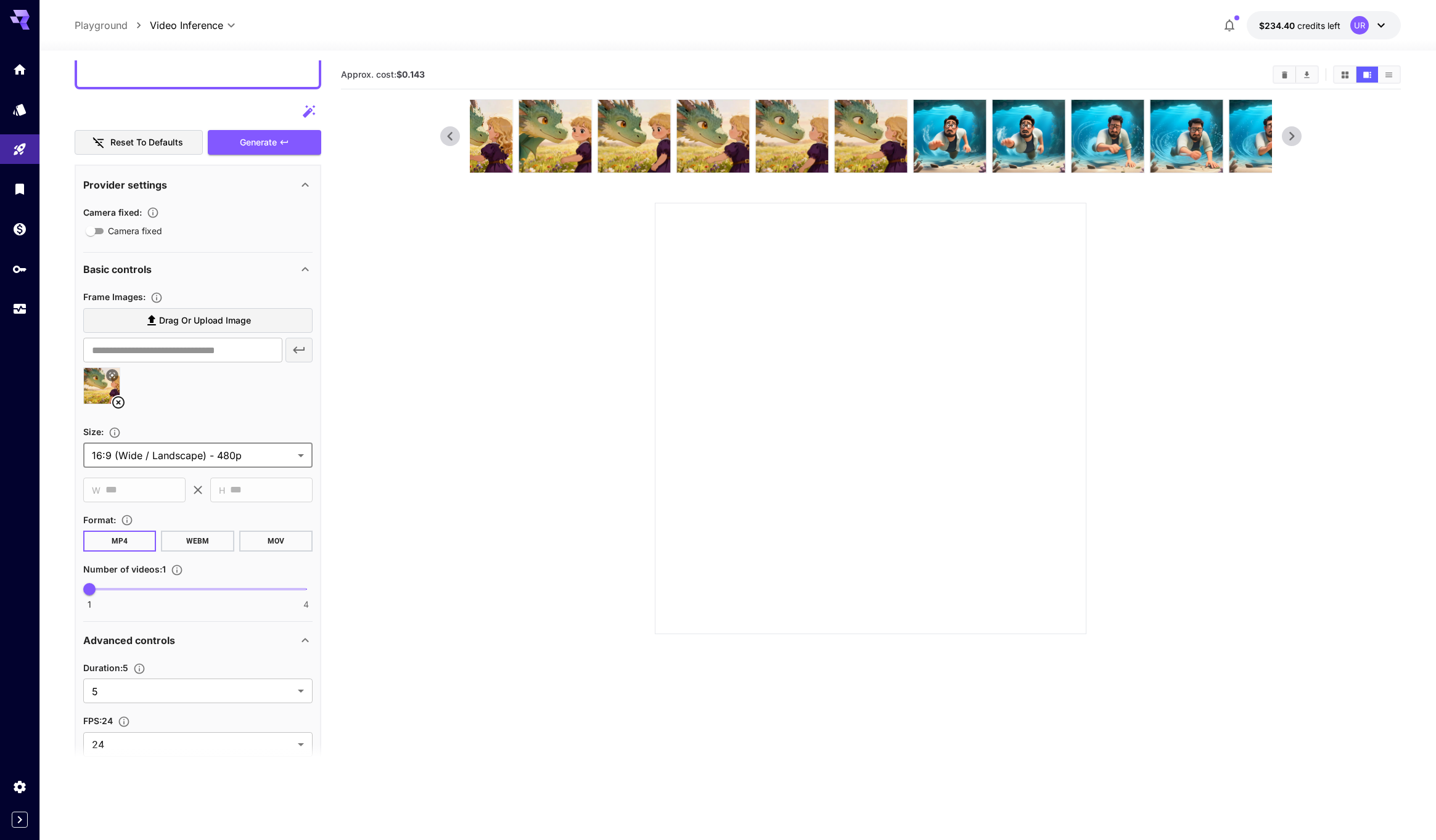
click at [190, 448] on body "**********" at bounding box center [718, 469] width 1436 height 938
